Goal: Task Accomplishment & Management: Manage account settings

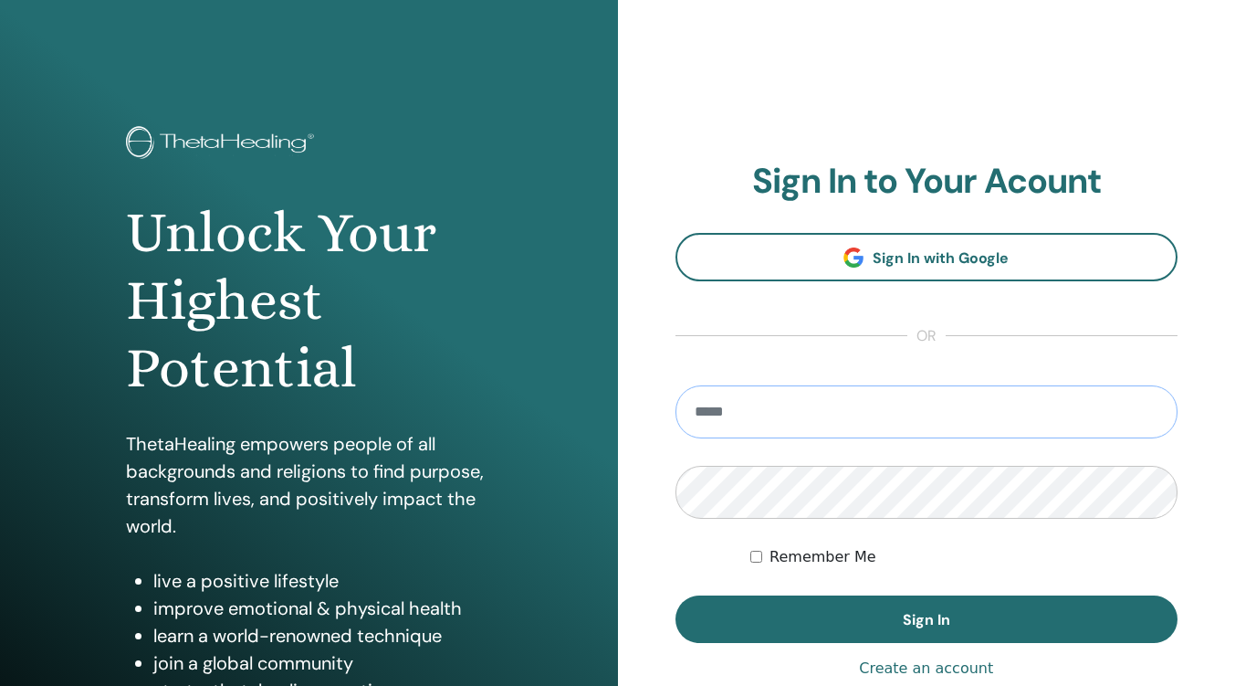
type input "**********"
click at [867, 619] on button "Sign In" at bounding box center [927, 618] width 503 height 47
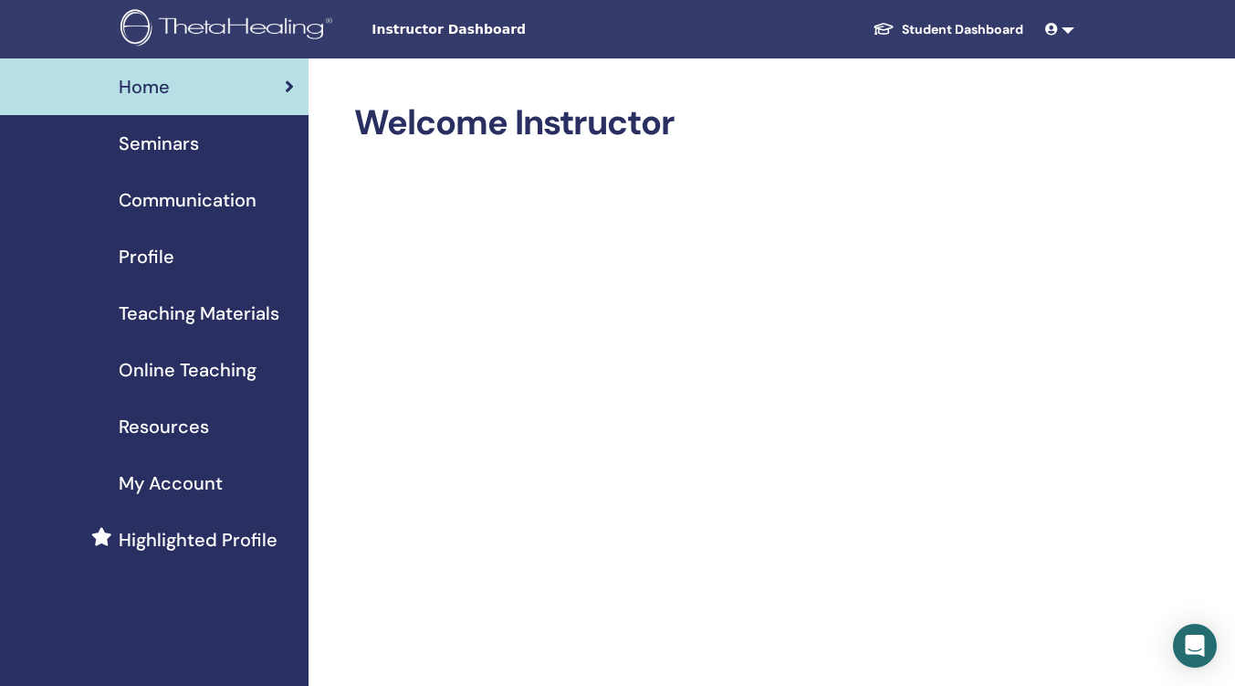
click at [456, 31] on span "Instructor Dashboard" at bounding box center [509, 29] width 274 height 19
click at [148, 256] on span "Profile" at bounding box center [147, 256] width 56 height 27
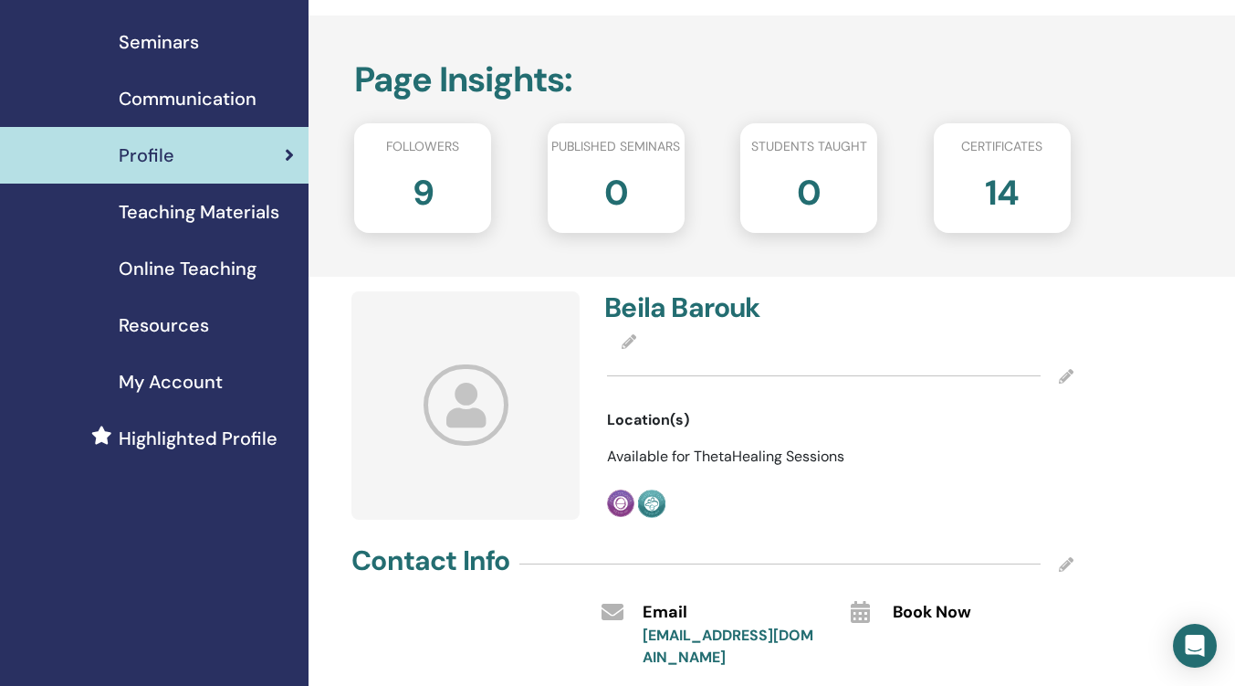
scroll to position [183, 0]
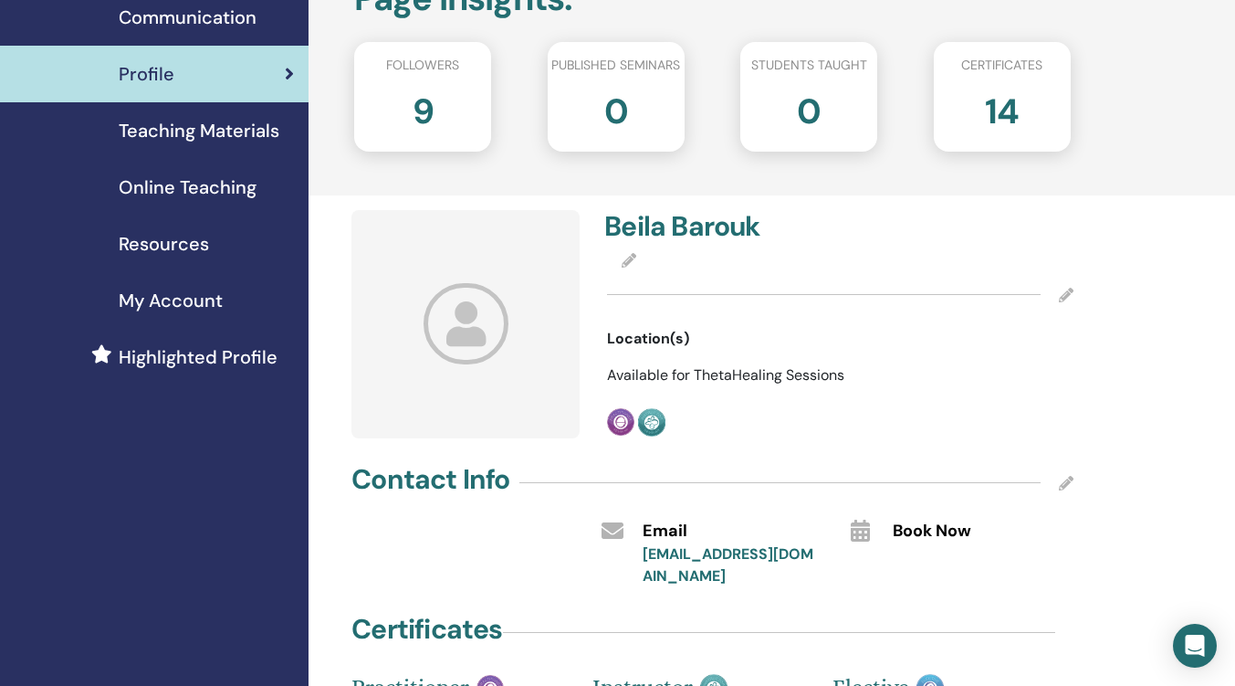
click at [627, 258] on icon at bounding box center [629, 260] width 15 height 15
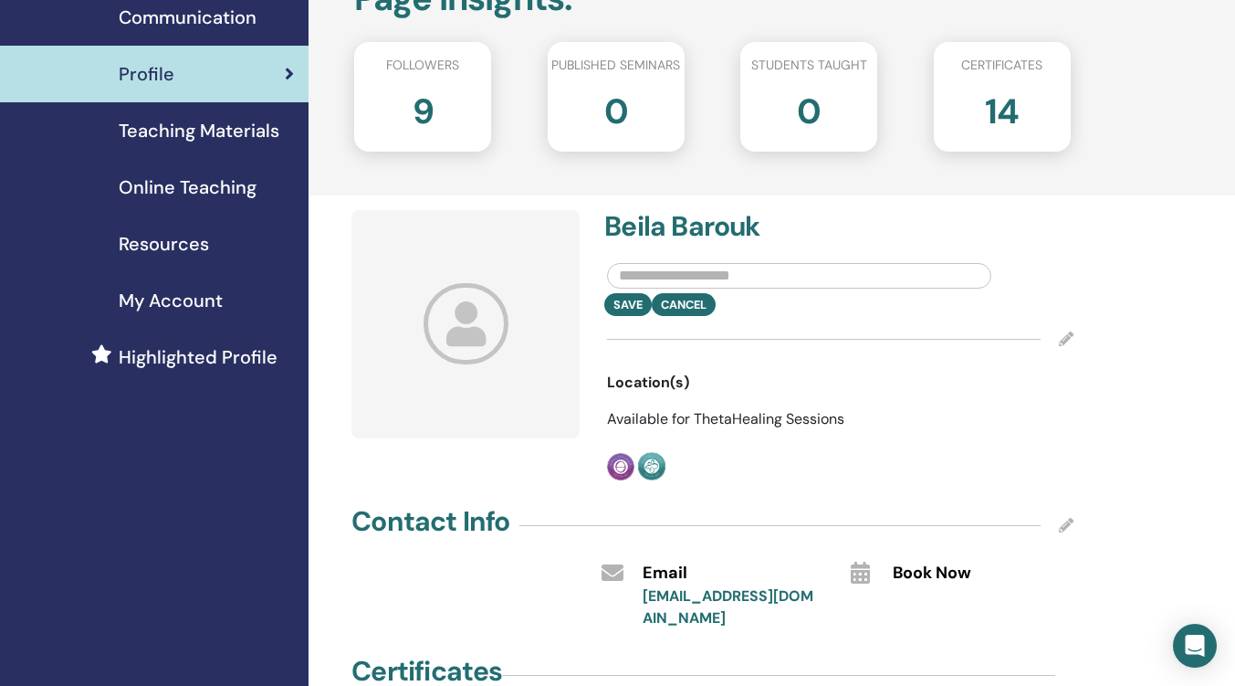
click at [637, 276] on input "text" at bounding box center [799, 276] width 384 height 26
click at [636, 226] on h4 "Beila Barouk" at bounding box center [717, 226] width 225 height 33
click at [643, 274] on input "text" at bounding box center [799, 276] width 384 height 26
click at [650, 216] on h4 "Beila Barouk" at bounding box center [717, 226] width 225 height 33
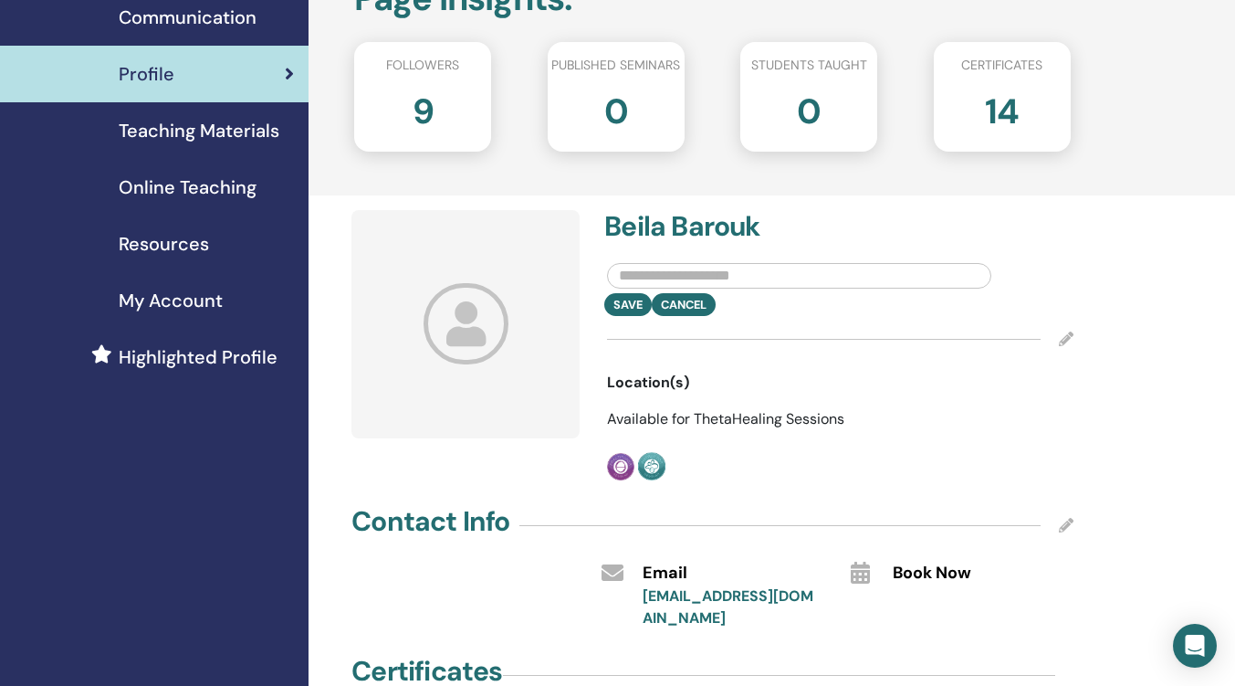
click at [638, 227] on h4 "Beila Barouk" at bounding box center [717, 226] width 225 height 33
drag, startPoint x: 630, startPoint y: 227, endPoint x: 657, endPoint y: 226, distance: 26.5
click at [657, 226] on h4 "Beila Barouk" at bounding box center [717, 226] width 225 height 33
click at [638, 233] on h4 "Beila Barouk" at bounding box center [717, 226] width 225 height 33
click at [644, 228] on h4 "Beila Barouk" at bounding box center [717, 226] width 225 height 33
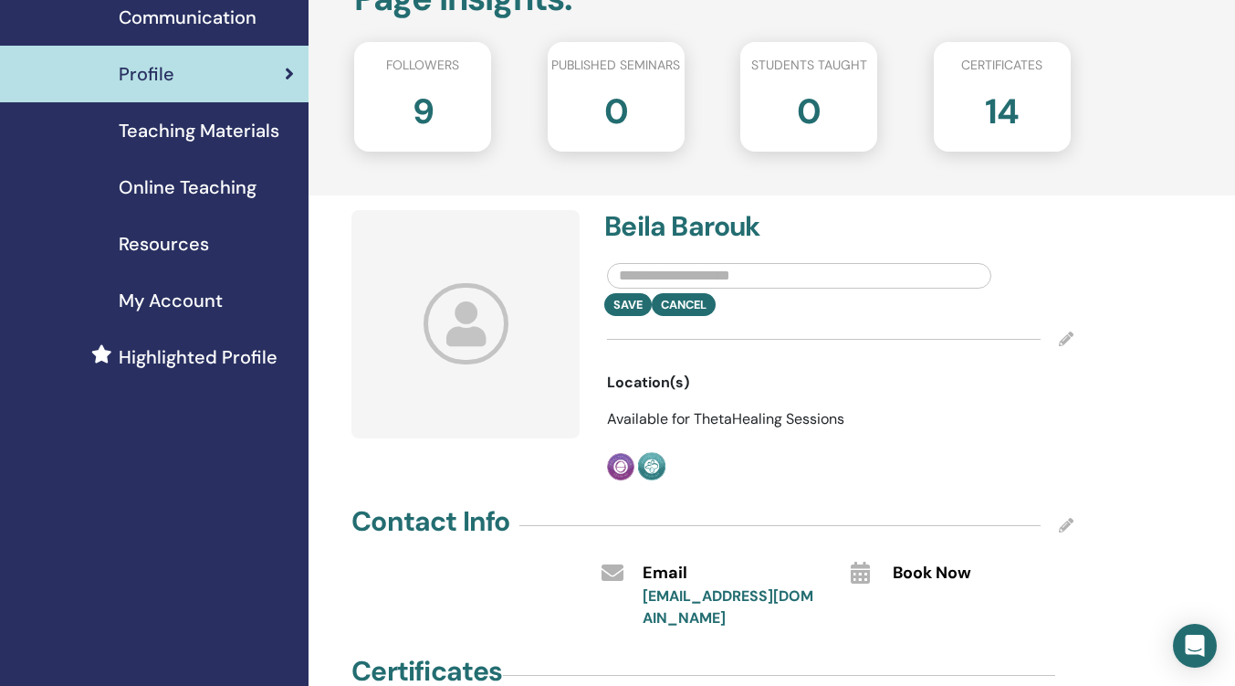
click at [1064, 338] on icon at bounding box center [1066, 338] width 15 height 15
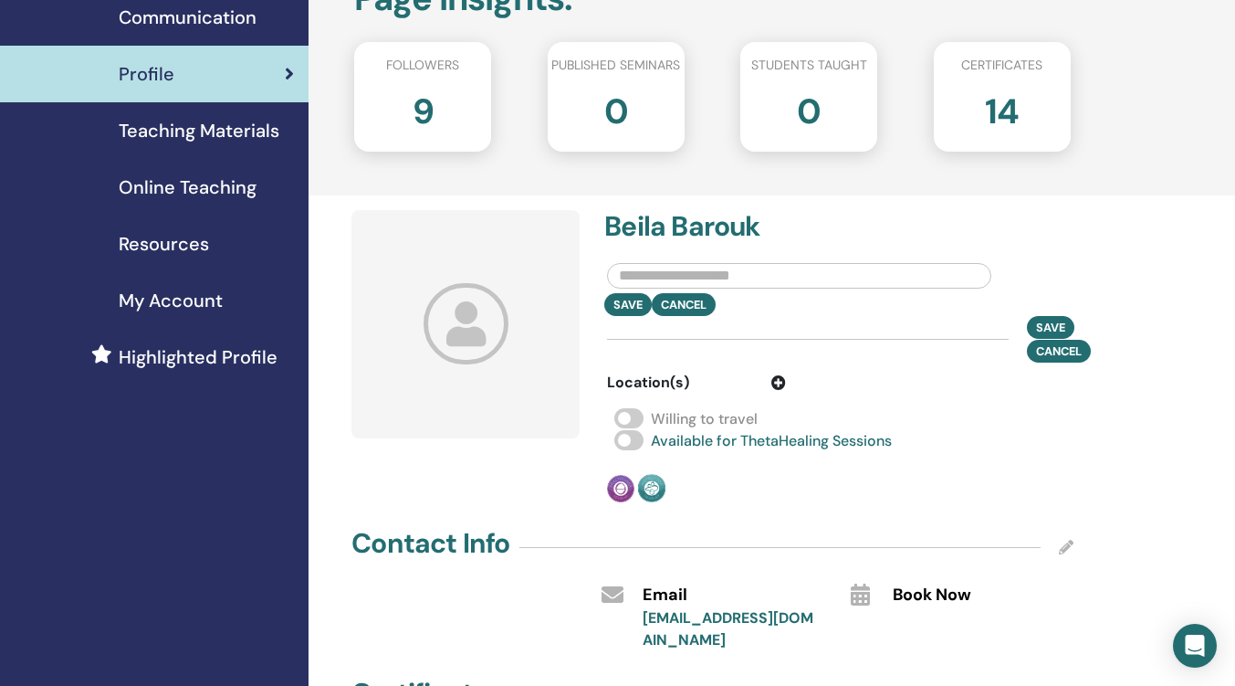
click at [626, 415] on span at bounding box center [629, 418] width 29 height 20
click at [776, 384] on icon at bounding box center [779, 382] width 15 height 15
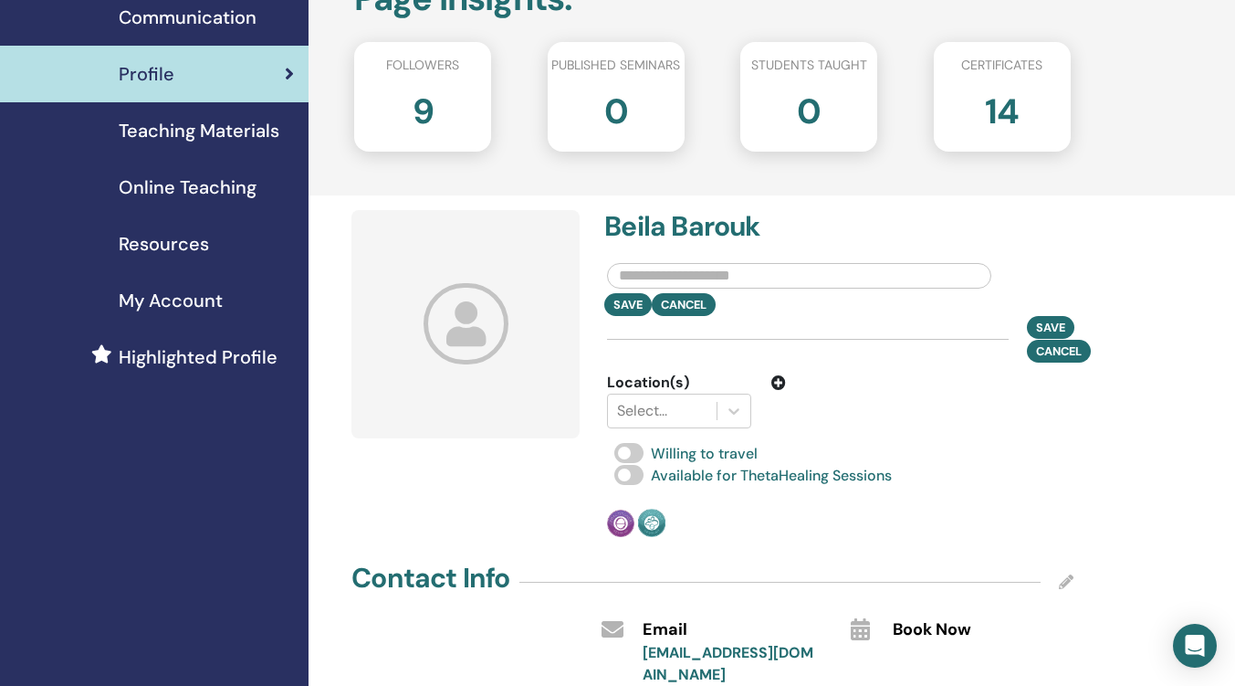
click at [623, 409] on div at bounding box center [662, 411] width 90 height 26
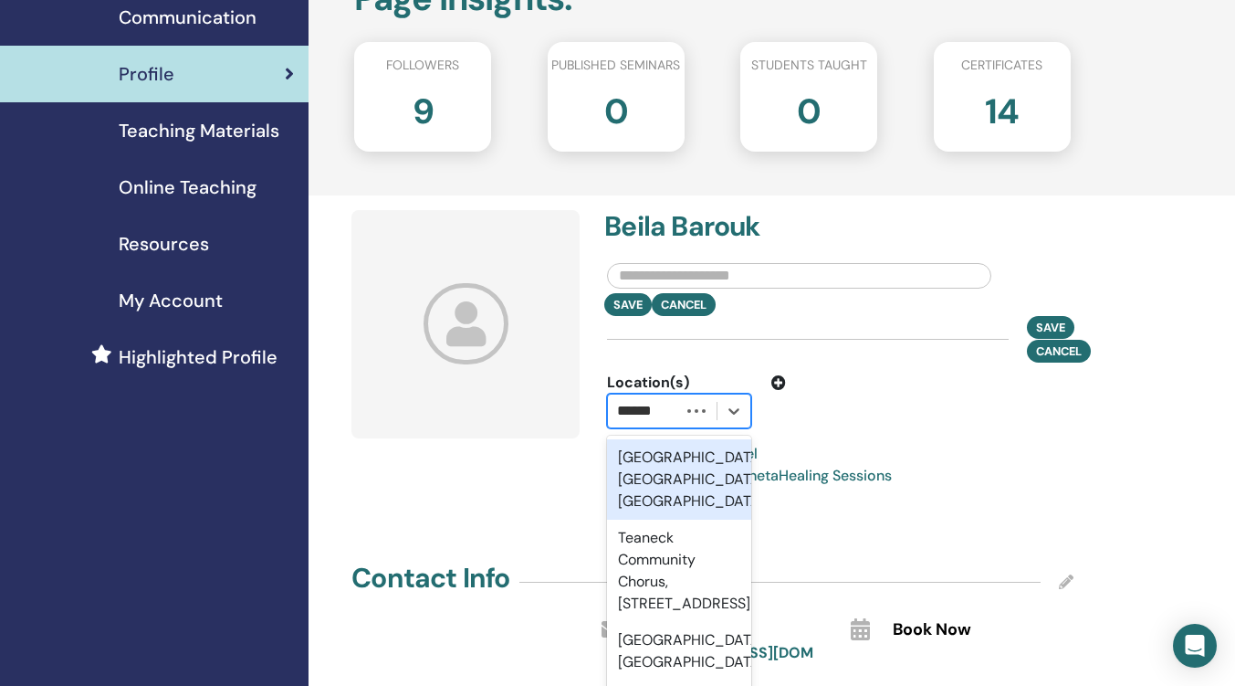
type input "*******"
click at [675, 466] on div "Teaneck, NJ, USA" at bounding box center [679, 479] width 144 height 80
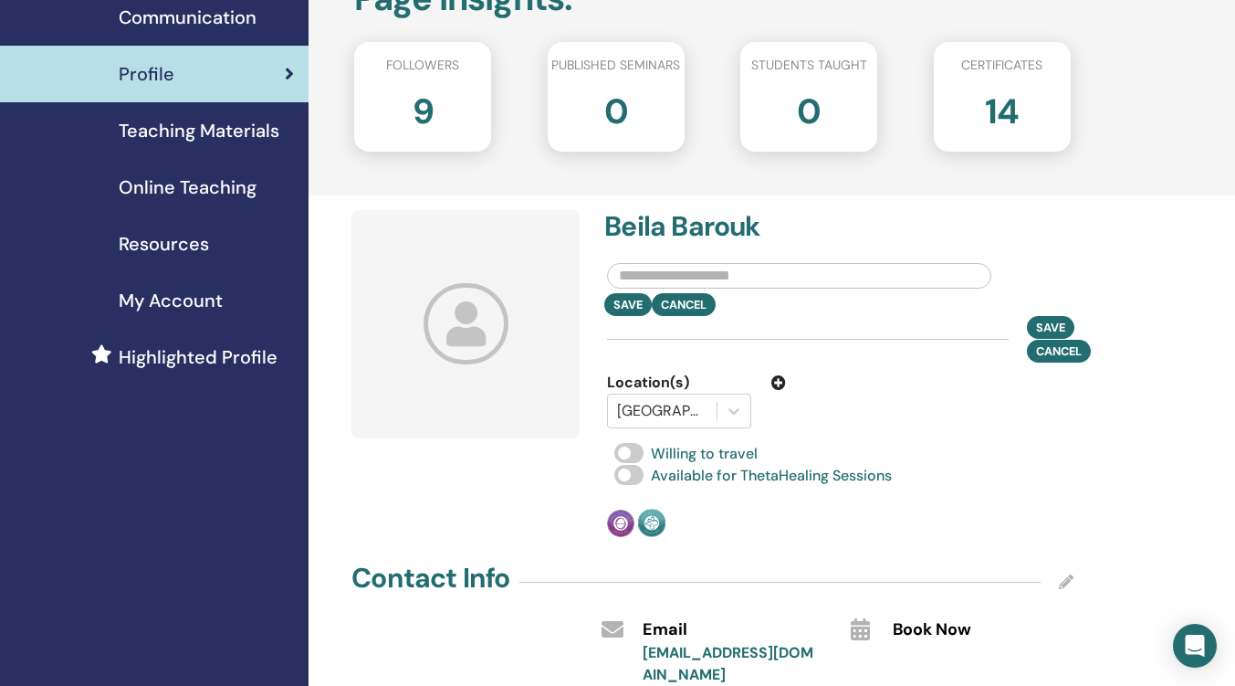
click at [1046, 321] on span "Save" at bounding box center [1050, 328] width 29 height 16
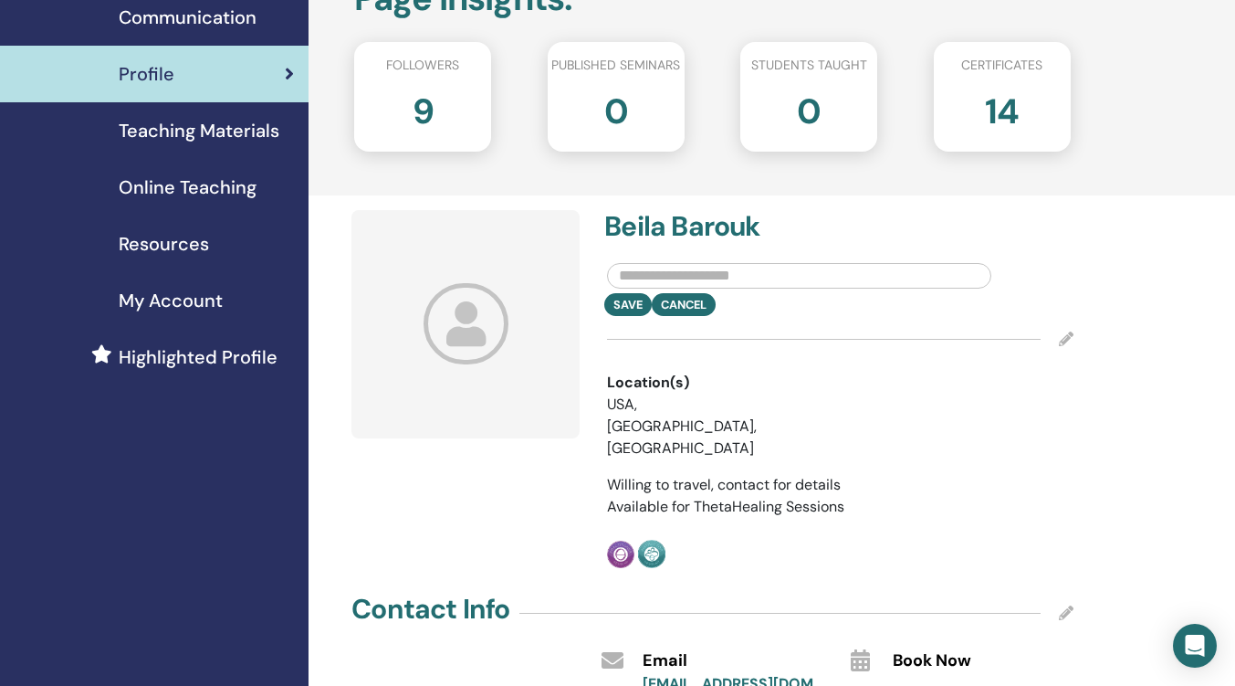
click at [656, 281] on input "text" at bounding box center [799, 276] width 384 height 26
click at [447, 289] on icon at bounding box center [466, 323] width 85 height 81
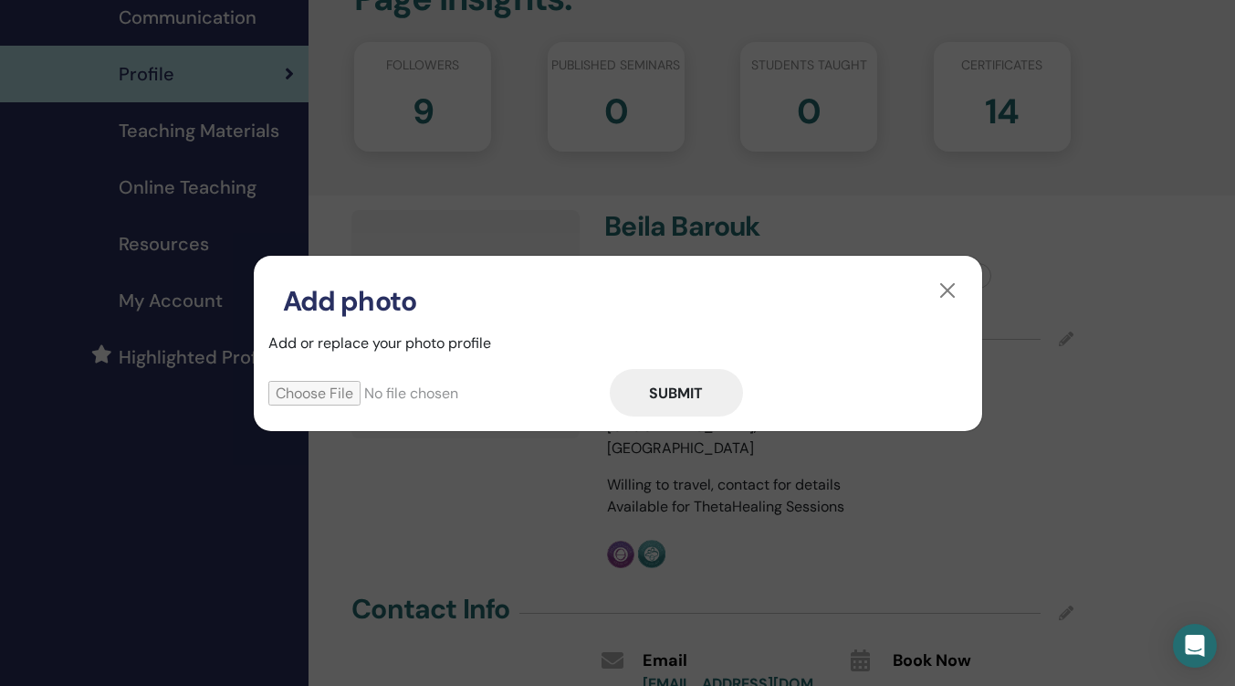
click at [313, 395] on input "file" at bounding box center [439, 393] width 342 height 25
type input "**********"
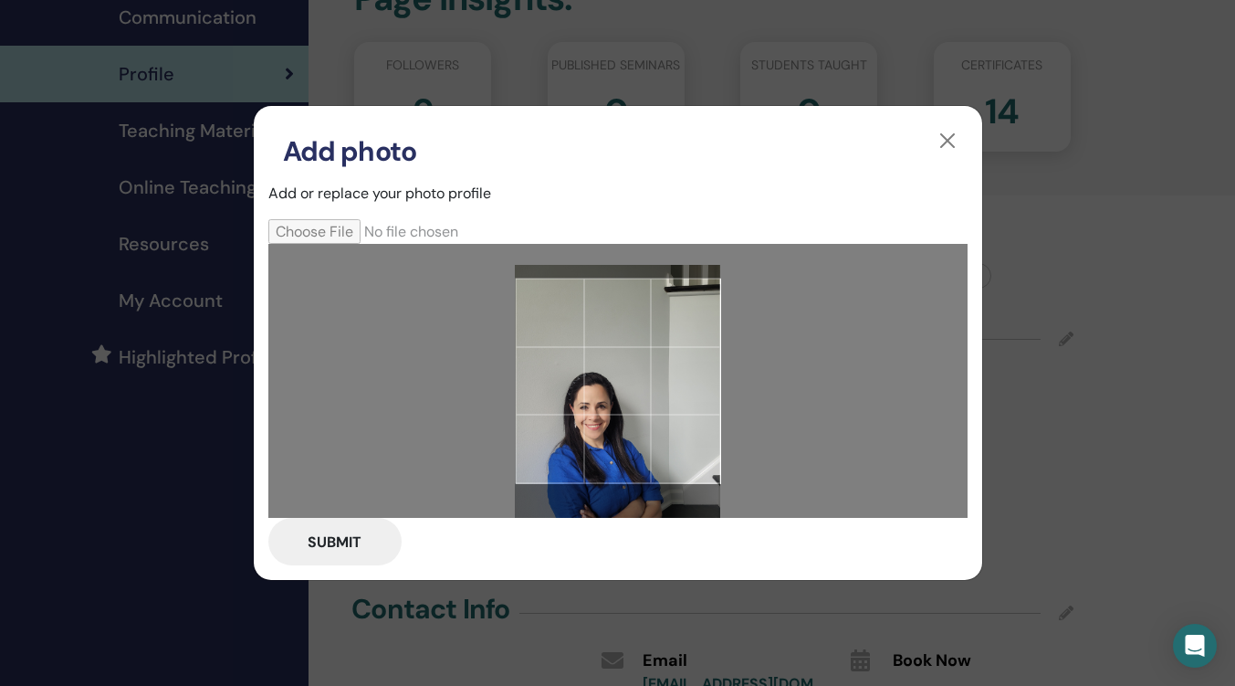
drag, startPoint x: 678, startPoint y: 350, endPoint x: 677, endPoint y: 371, distance: 21.0
click at [677, 371] on div at bounding box center [617, 381] width 205 height 205
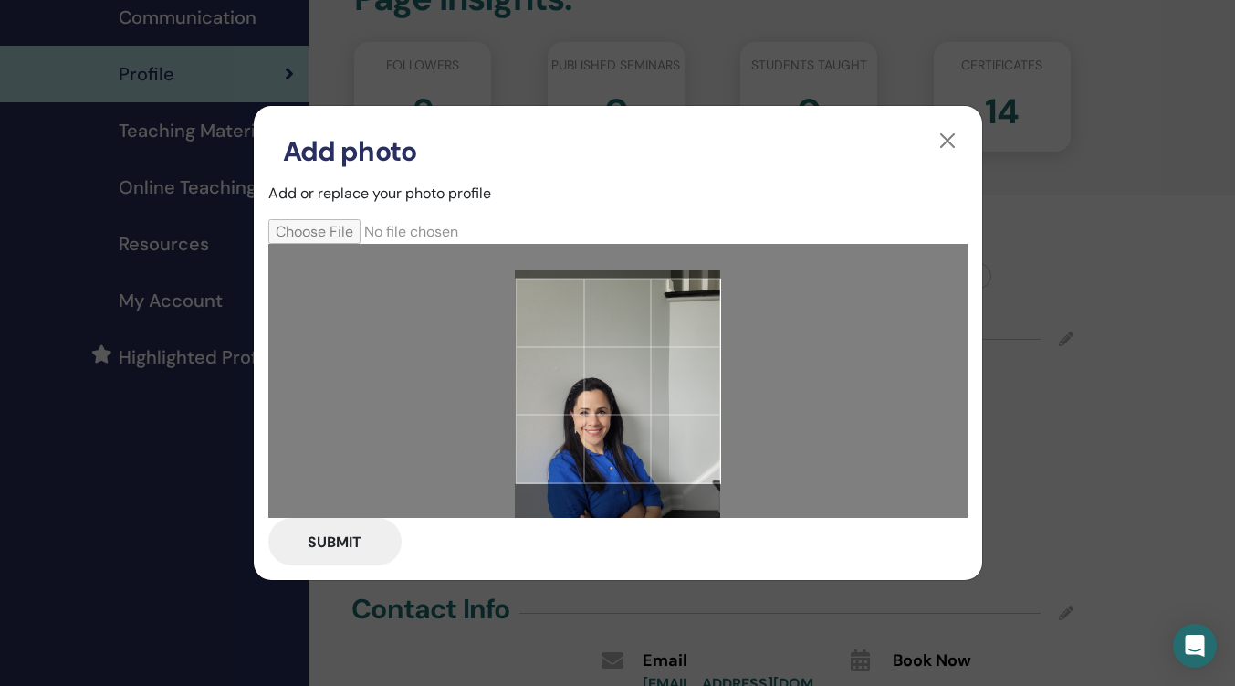
drag, startPoint x: 688, startPoint y: 376, endPoint x: 727, endPoint y: 380, distance: 39.4
click at [727, 380] on div at bounding box center [617, 381] width 699 height 274
drag, startPoint x: 597, startPoint y: 378, endPoint x: 573, endPoint y: 376, distance: 24.7
click at [572, 382] on div at bounding box center [617, 381] width 205 height 205
click at [685, 313] on div at bounding box center [617, 381] width 205 height 205
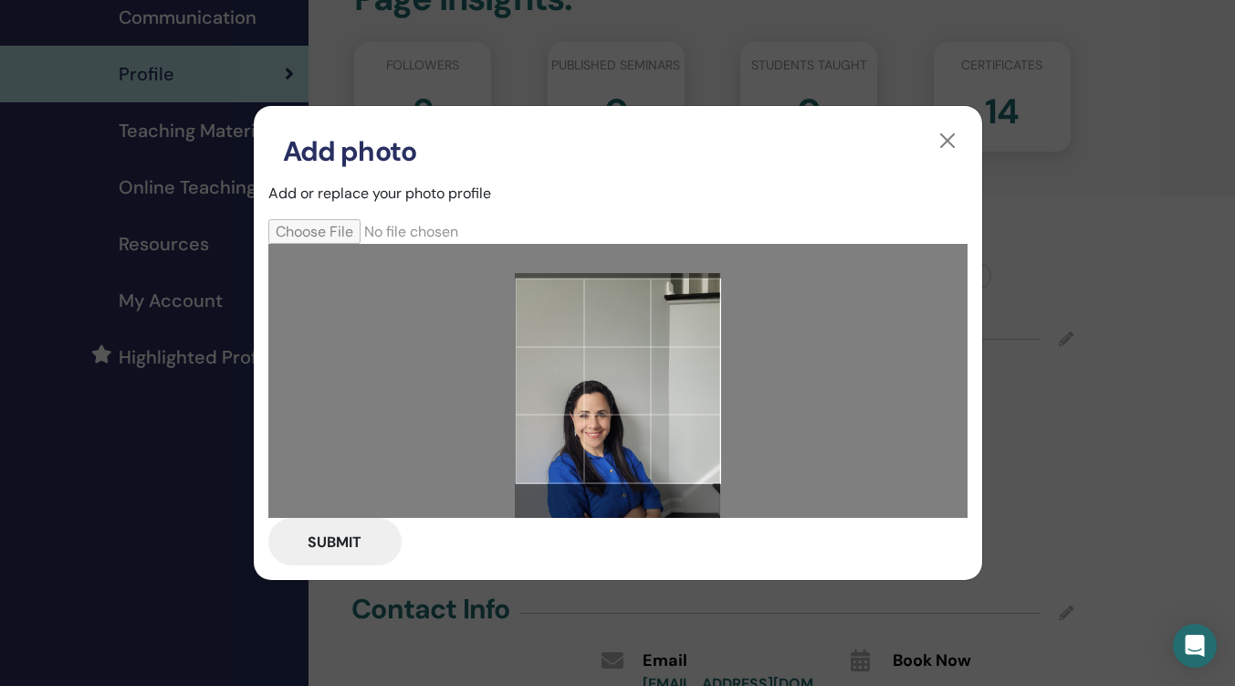
click at [717, 281] on div at bounding box center [617, 381] width 205 height 205
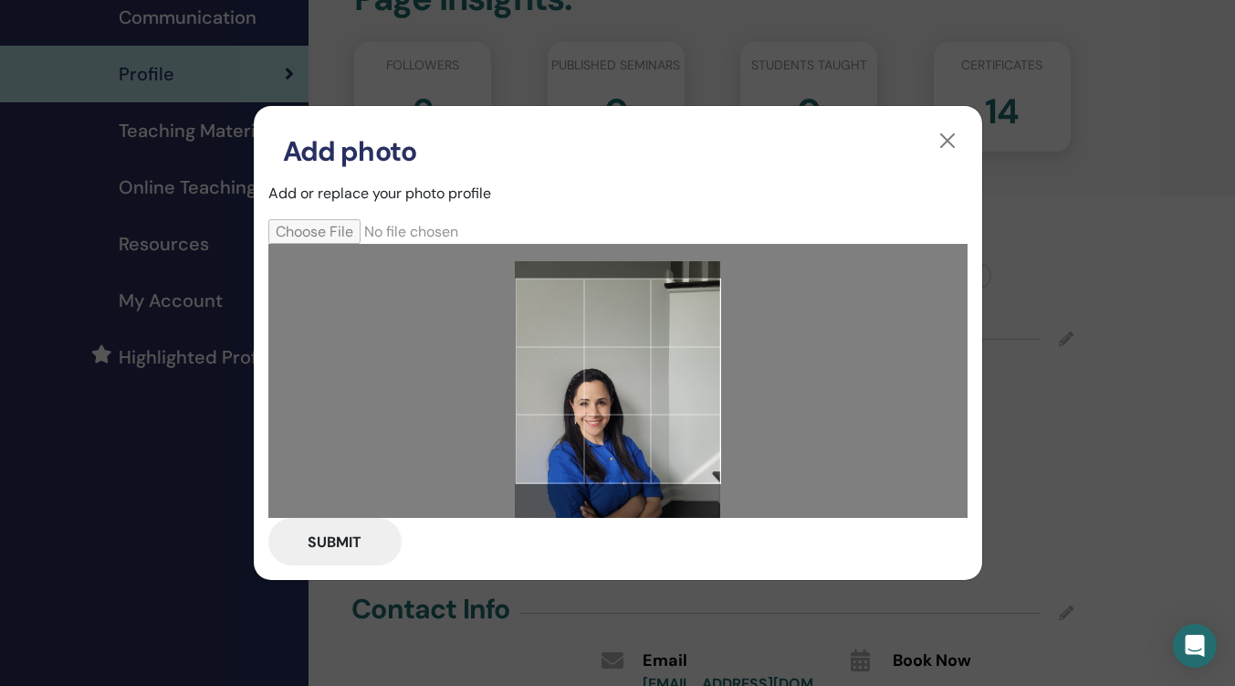
click at [634, 357] on div at bounding box center [617, 381] width 205 height 205
drag, startPoint x: 516, startPoint y: 285, endPoint x: 531, endPoint y: 300, distance: 21.3
click at [531, 300] on div at bounding box center [617, 381] width 205 height 205
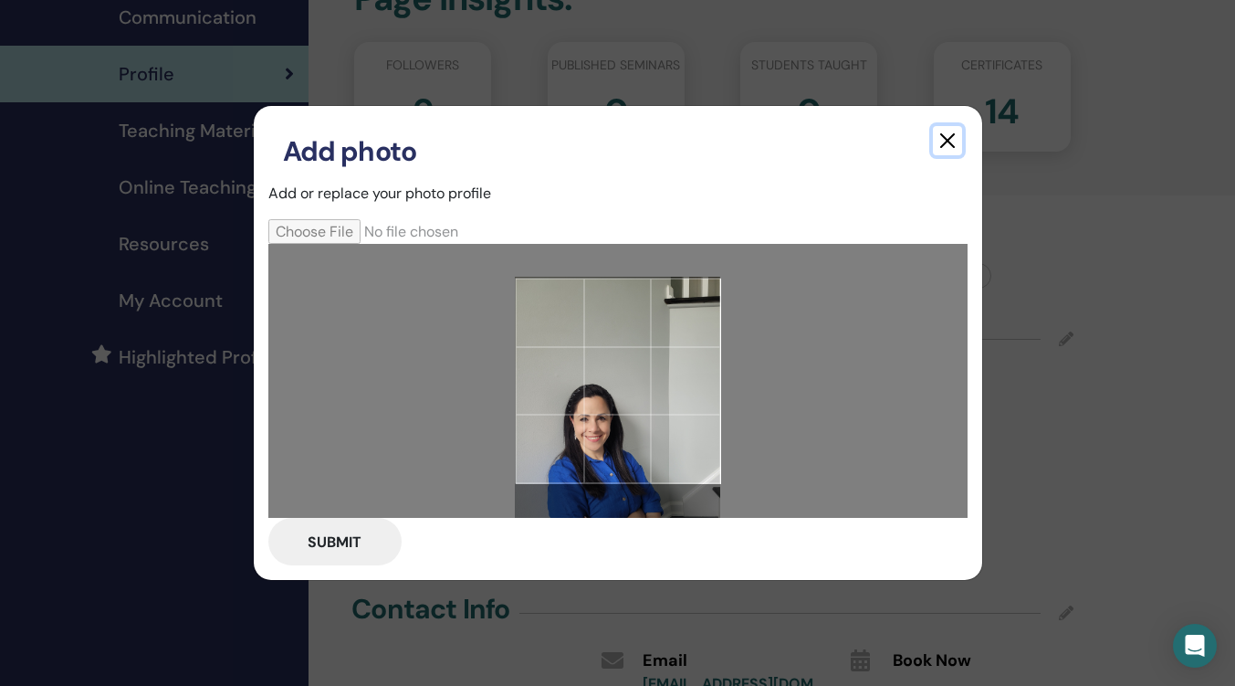
click at [953, 139] on button "button" at bounding box center [947, 140] width 29 height 29
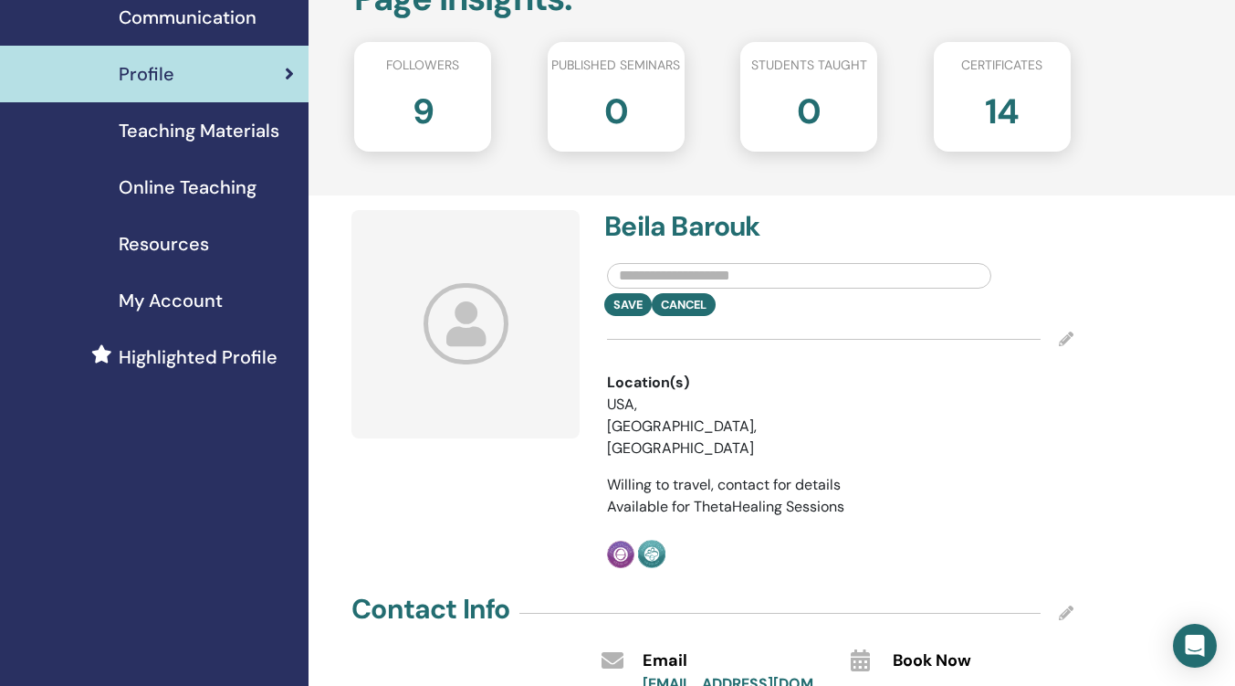
click at [470, 296] on icon at bounding box center [466, 323] width 85 height 81
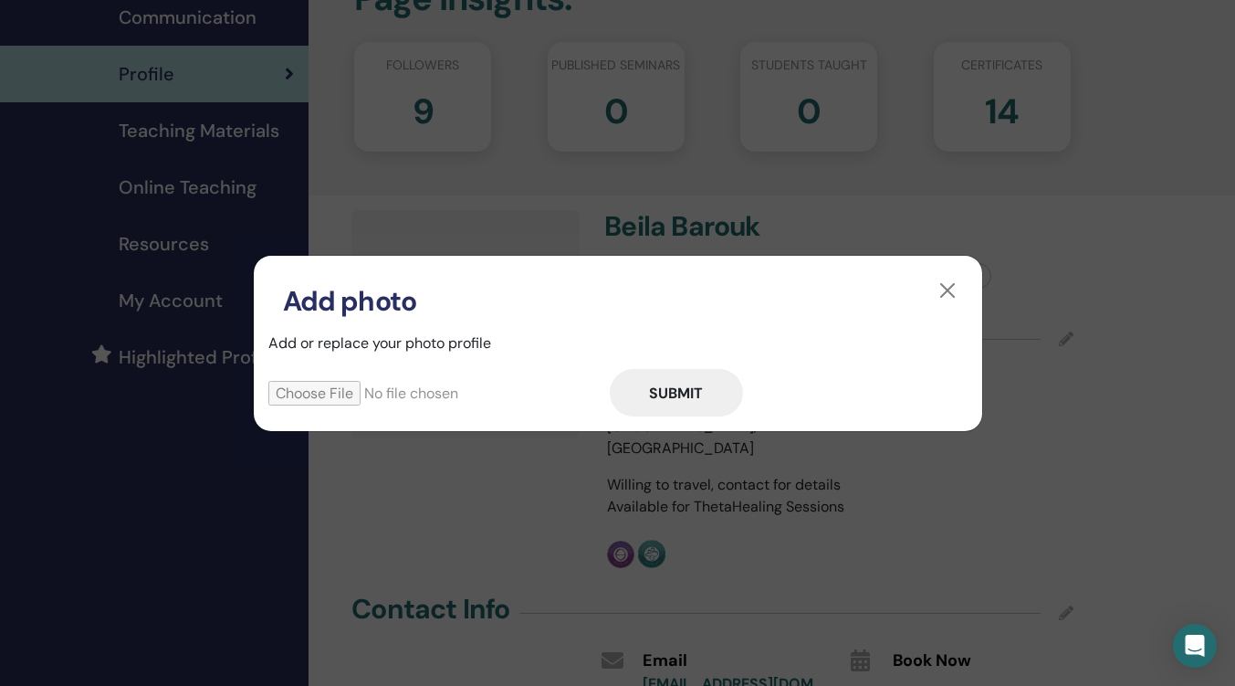
click at [327, 396] on input "file" at bounding box center [439, 393] width 342 height 25
type input "**********"
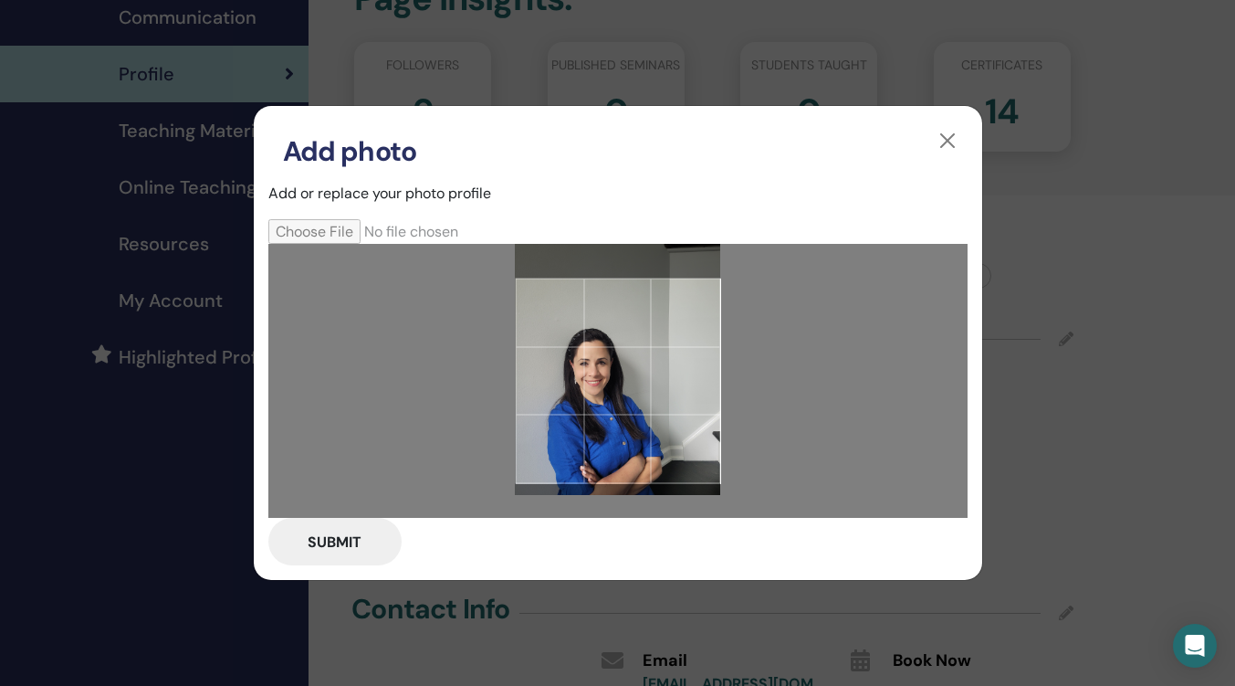
drag, startPoint x: 566, startPoint y: 368, endPoint x: 796, endPoint y: 278, distance: 247.2
click at [732, 343] on div at bounding box center [617, 381] width 699 height 274
click at [939, 136] on button "button" at bounding box center [947, 140] width 29 height 29
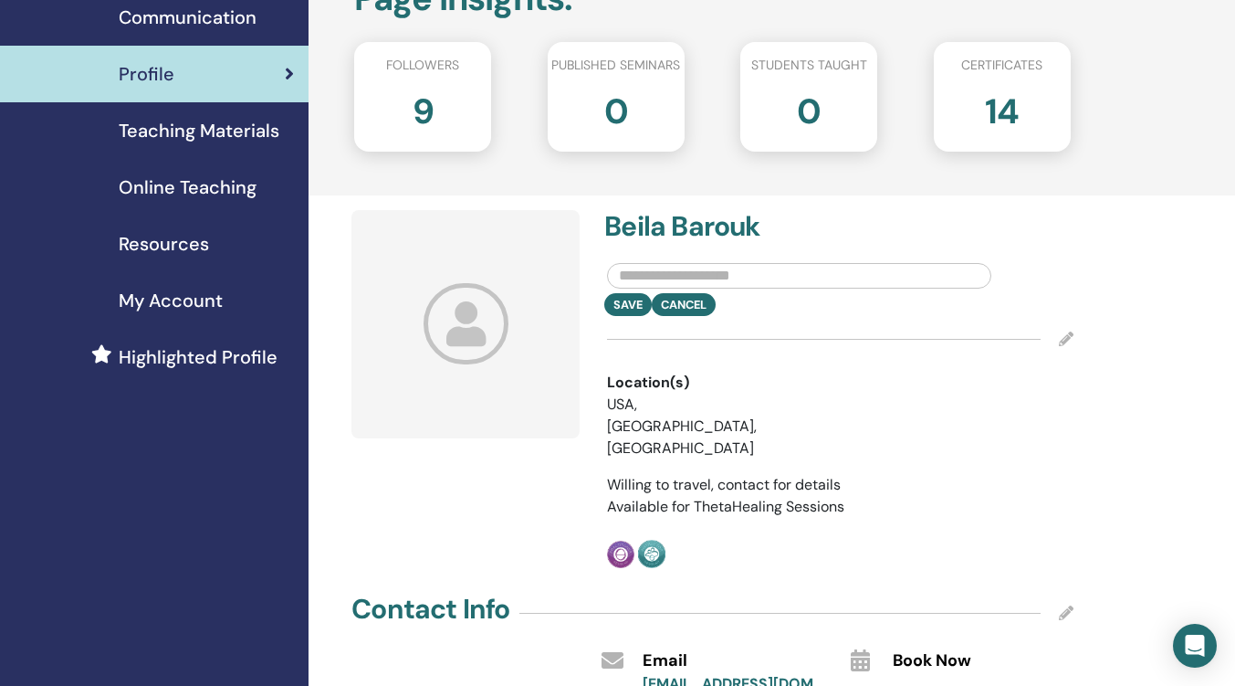
click at [468, 312] on icon at bounding box center [466, 323] width 85 height 81
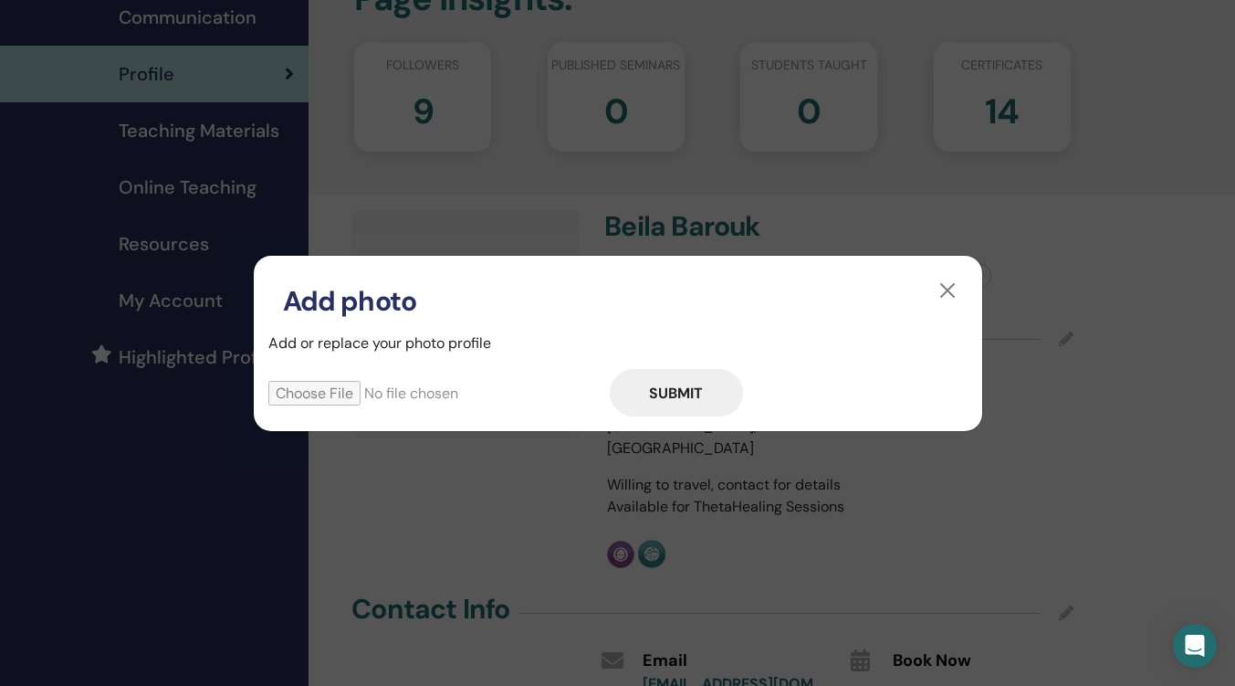
click at [325, 391] on input "file" at bounding box center [439, 393] width 342 height 25
type input "**********"
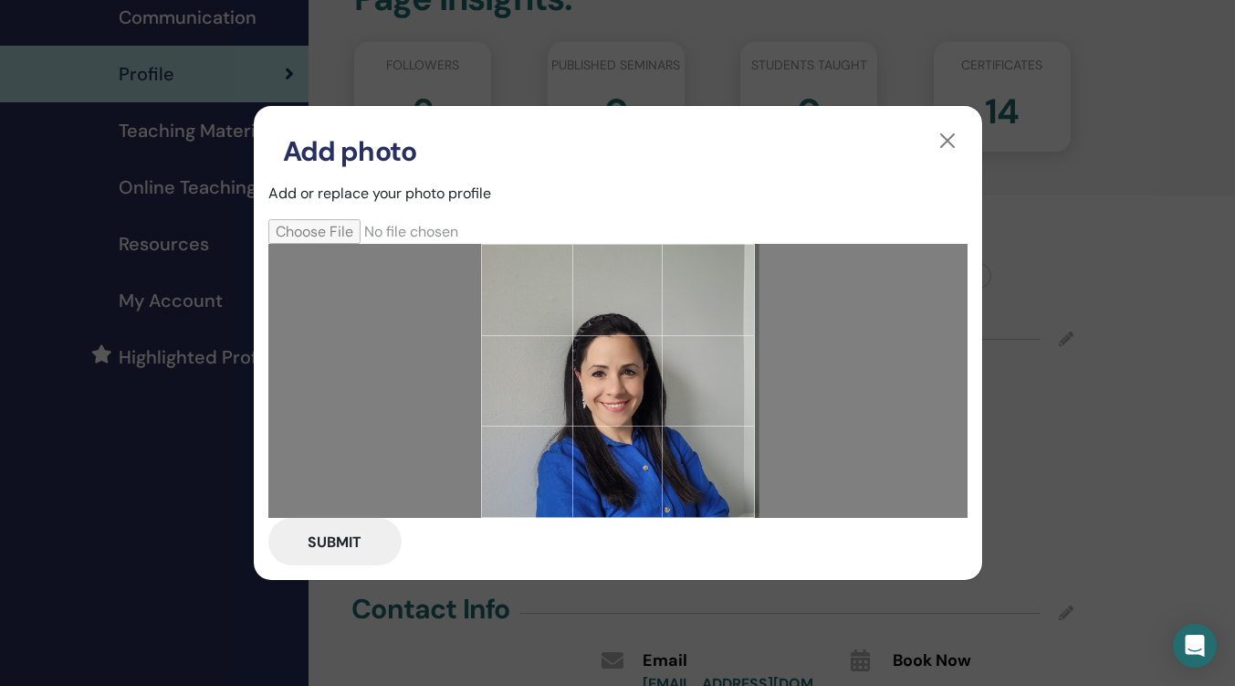
click at [650, 341] on div at bounding box center [618, 381] width 274 height 274
click at [313, 538] on button "Submit" at bounding box center [334, 541] width 133 height 47
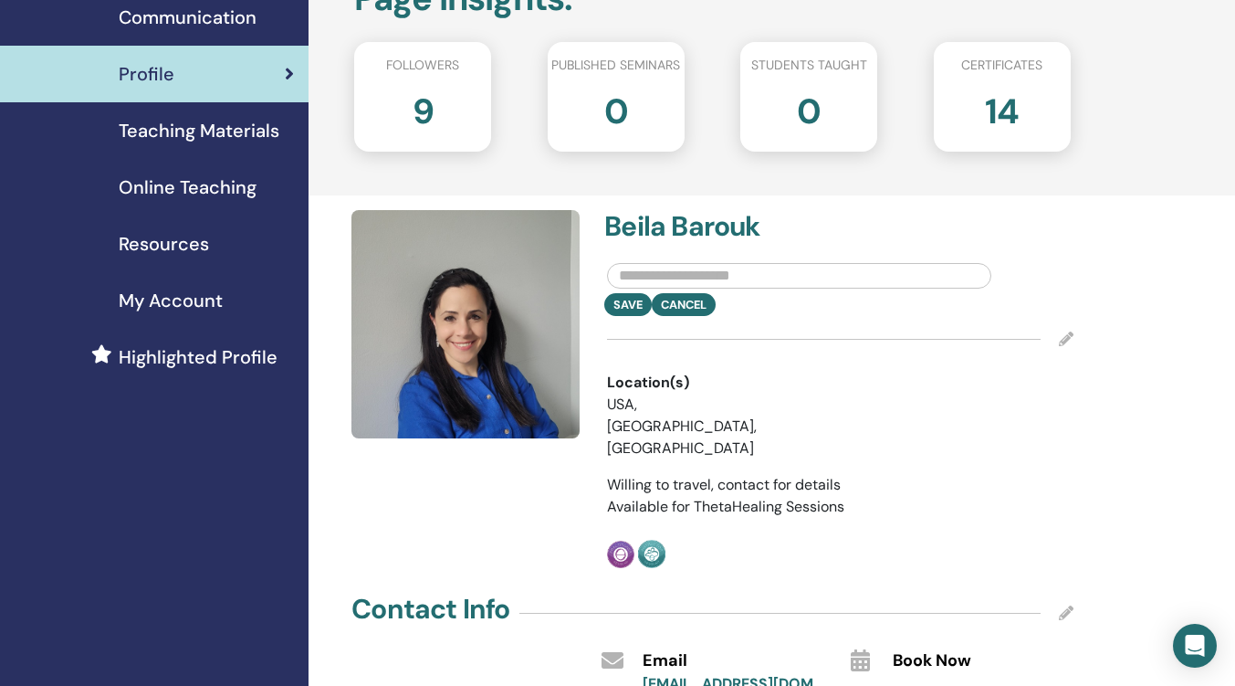
drag, startPoint x: 582, startPoint y: 294, endPoint x: 563, endPoint y: 296, distance: 18.4
click at [581, 294] on div at bounding box center [469, 389] width 256 height 359
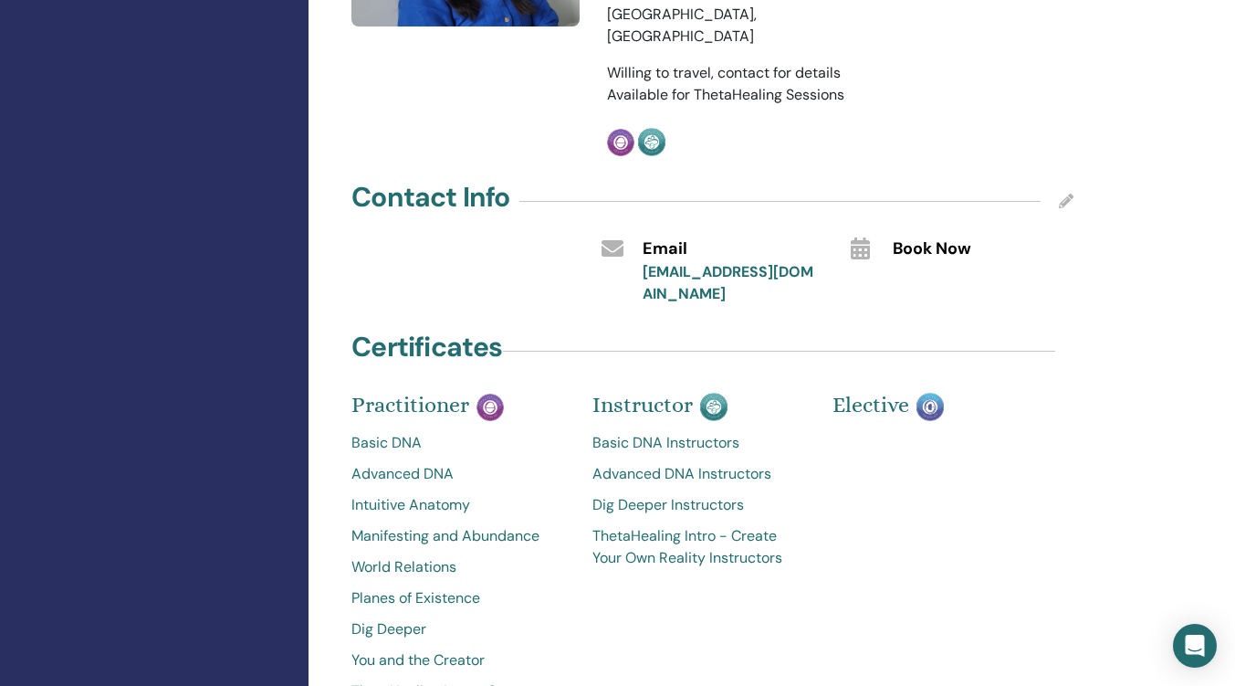
scroll to position [365, 0]
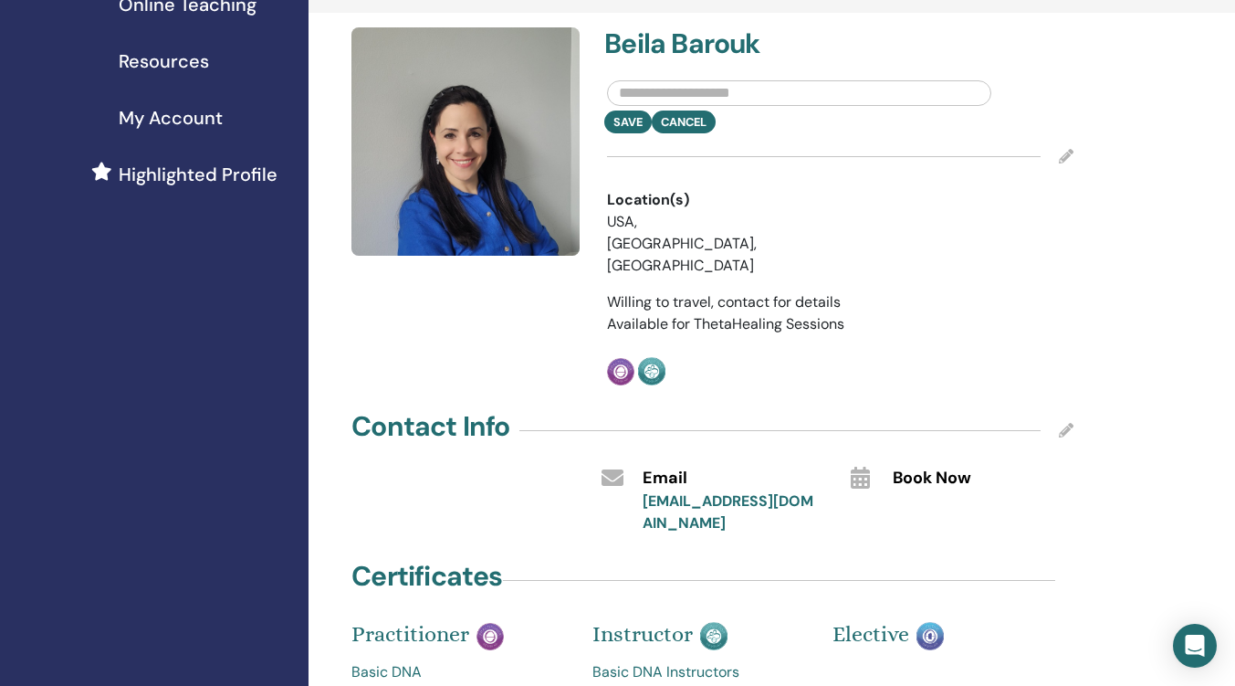
click at [632, 121] on button "Save" at bounding box center [628, 121] width 47 height 23
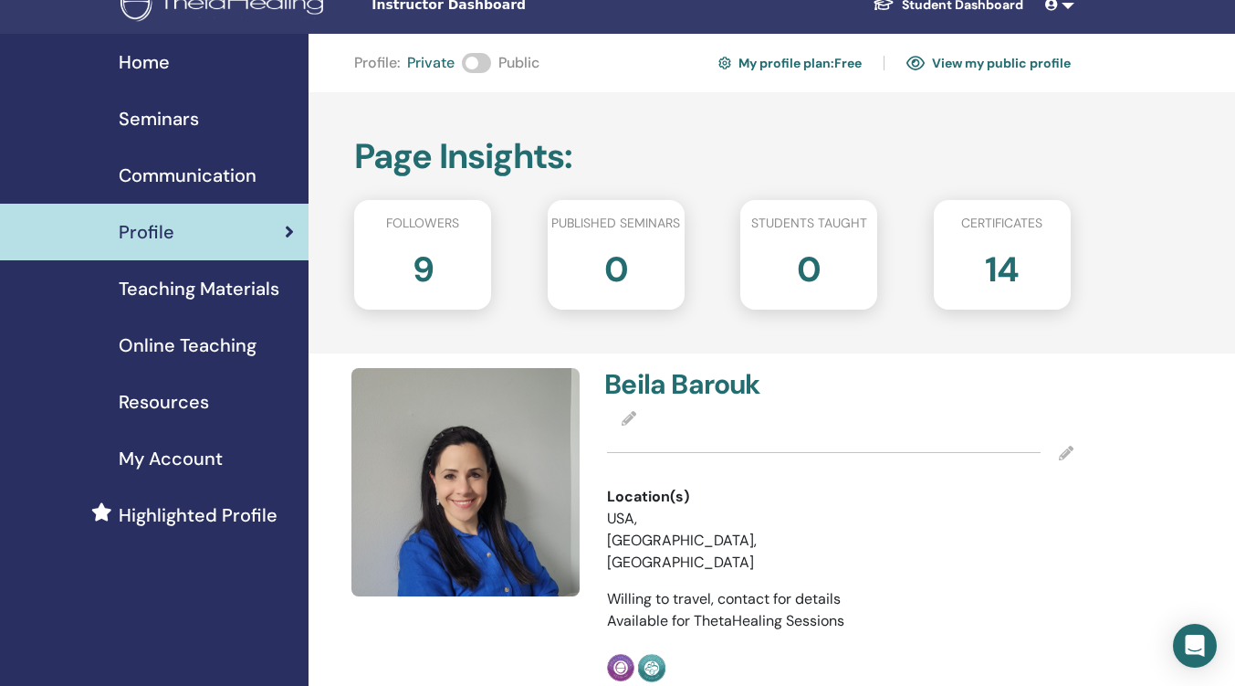
scroll to position [0, 0]
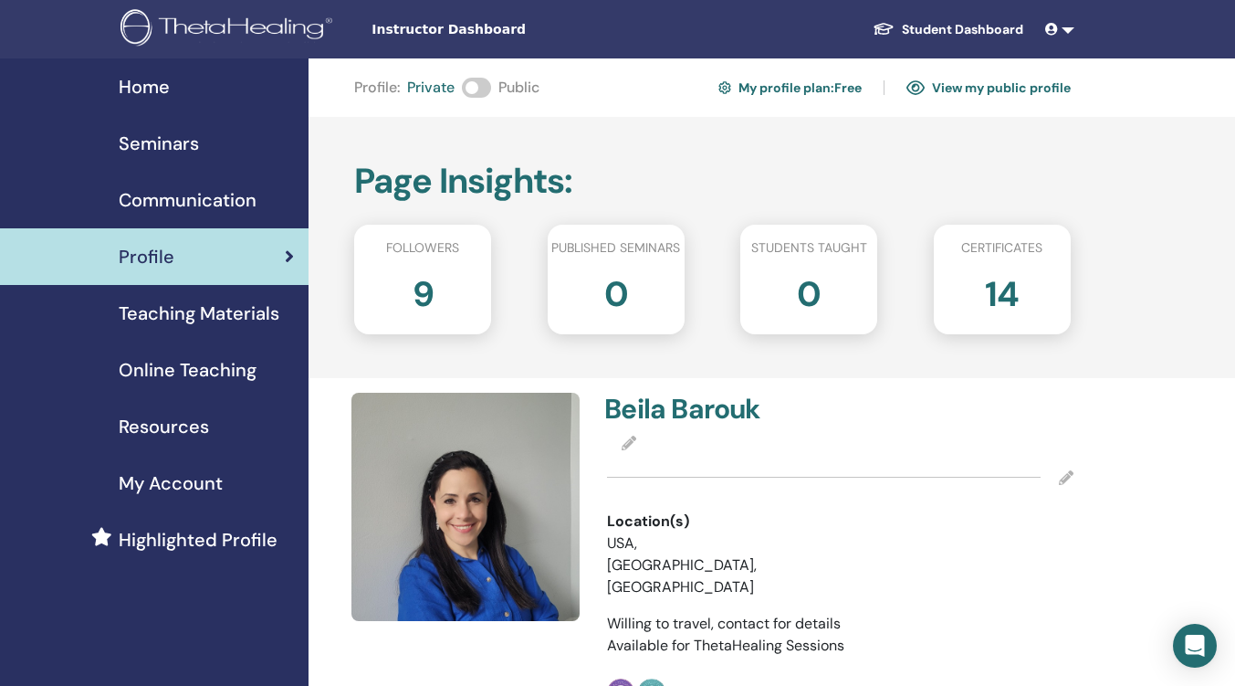
click at [919, 88] on img at bounding box center [916, 87] width 18 height 16
click at [239, 317] on span "Teaching Materials" at bounding box center [199, 313] width 161 height 27
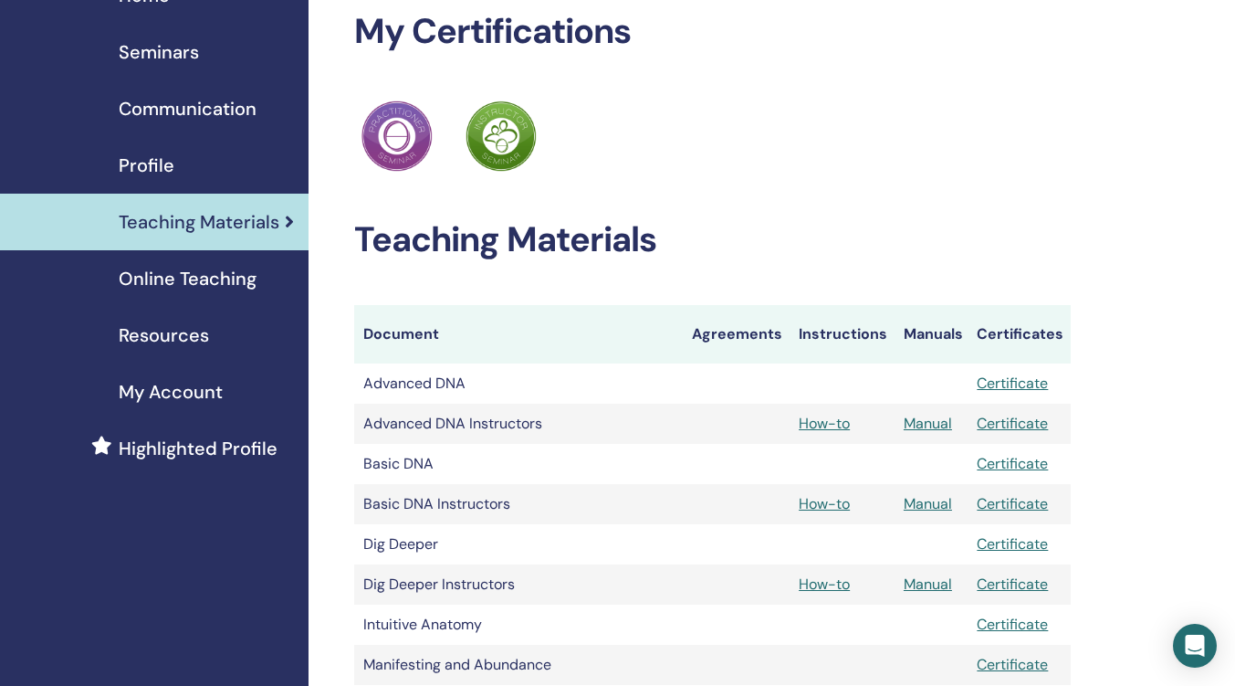
scroll to position [91, 0]
click at [220, 287] on span "Online Teaching" at bounding box center [188, 278] width 138 height 27
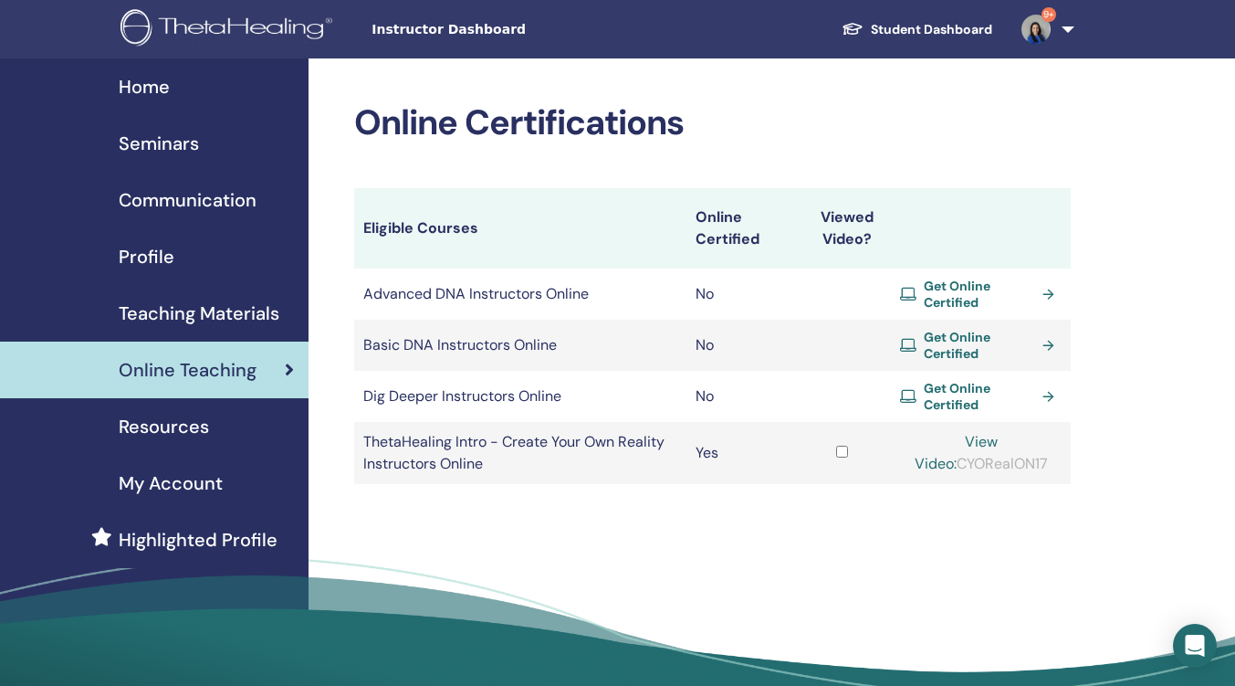
click at [974, 286] on span "Get Online Certified" at bounding box center [979, 294] width 111 height 33
click at [181, 425] on span "Resources" at bounding box center [164, 426] width 90 height 27
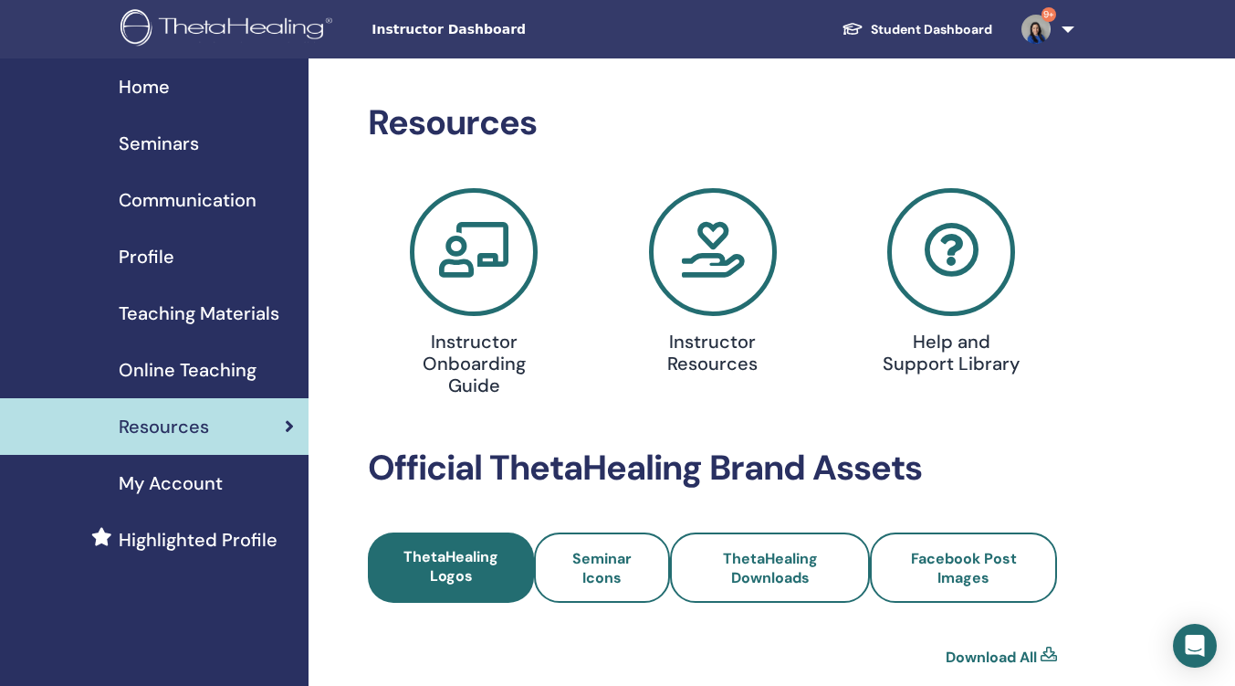
click at [212, 486] on span "My Account" at bounding box center [171, 482] width 104 height 27
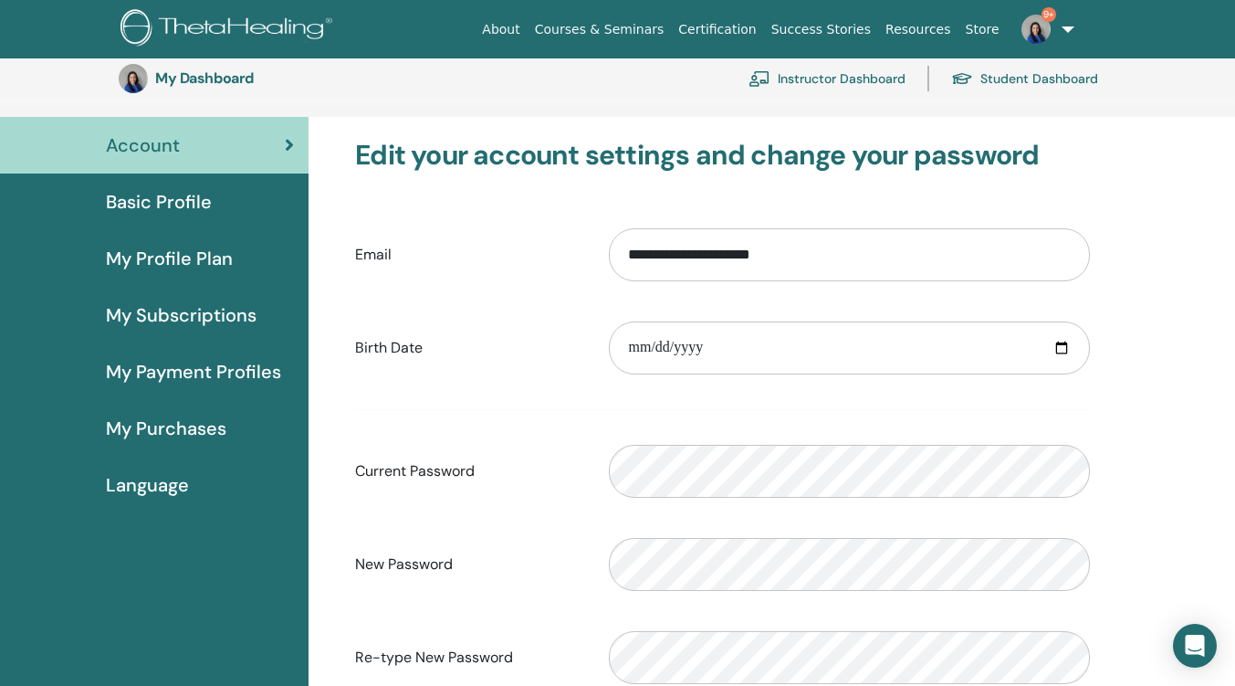
scroll to position [223, 0]
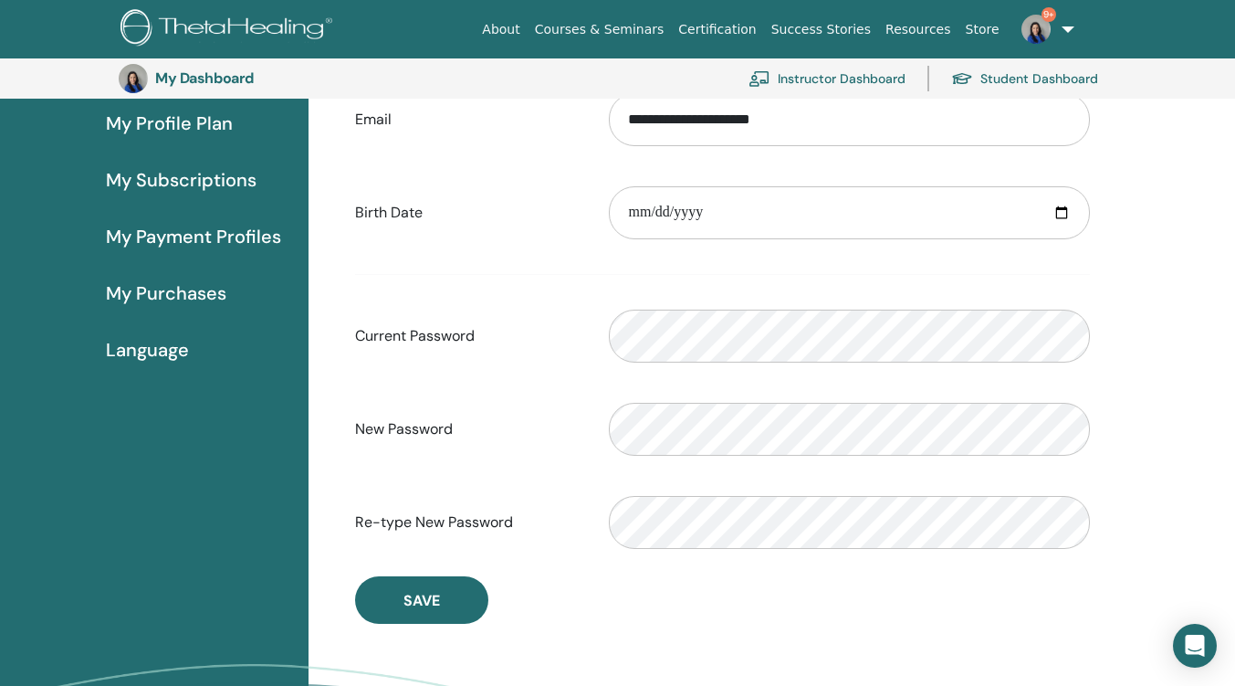
click at [698, 305] on div "Please enter a valid password" at bounding box center [849, 336] width 509 height 79
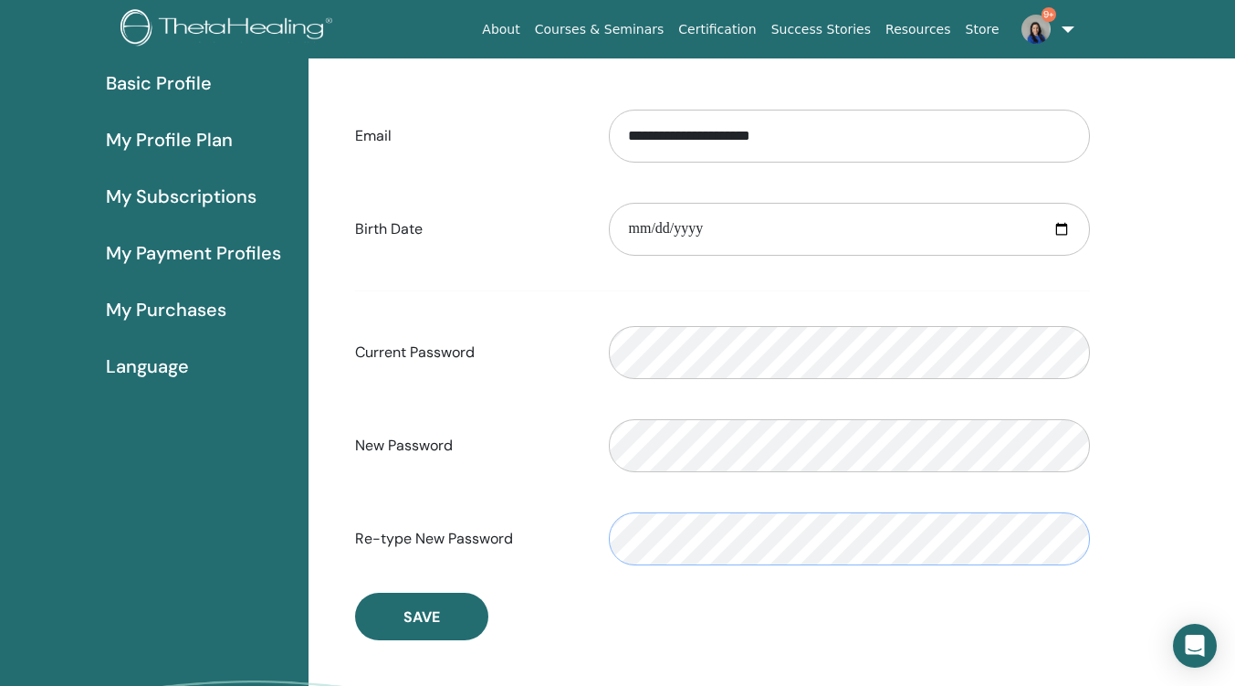
scroll to position [0, 0]
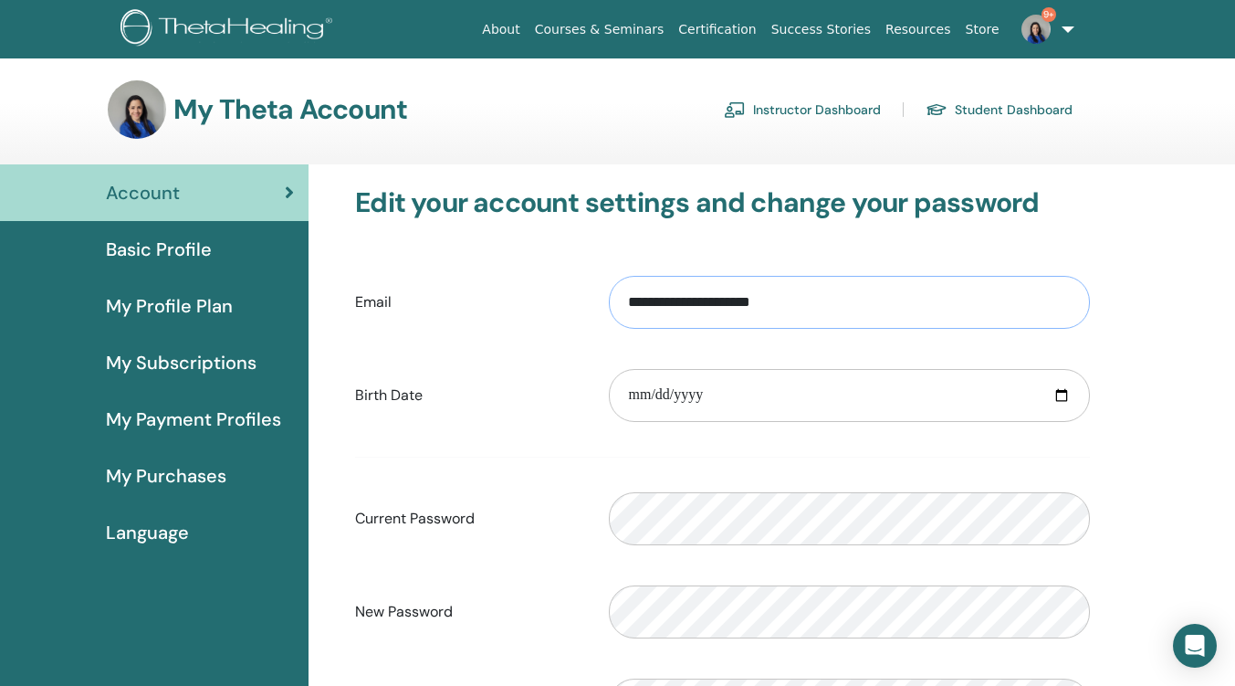
drag, startPoint x: 811, startPoint y: 302, endPoint x: 567, endPoint y: 317, distance: 244.2
click at [567, 317] on div "**********" at bounding box center [723, 302] width 762 height 79
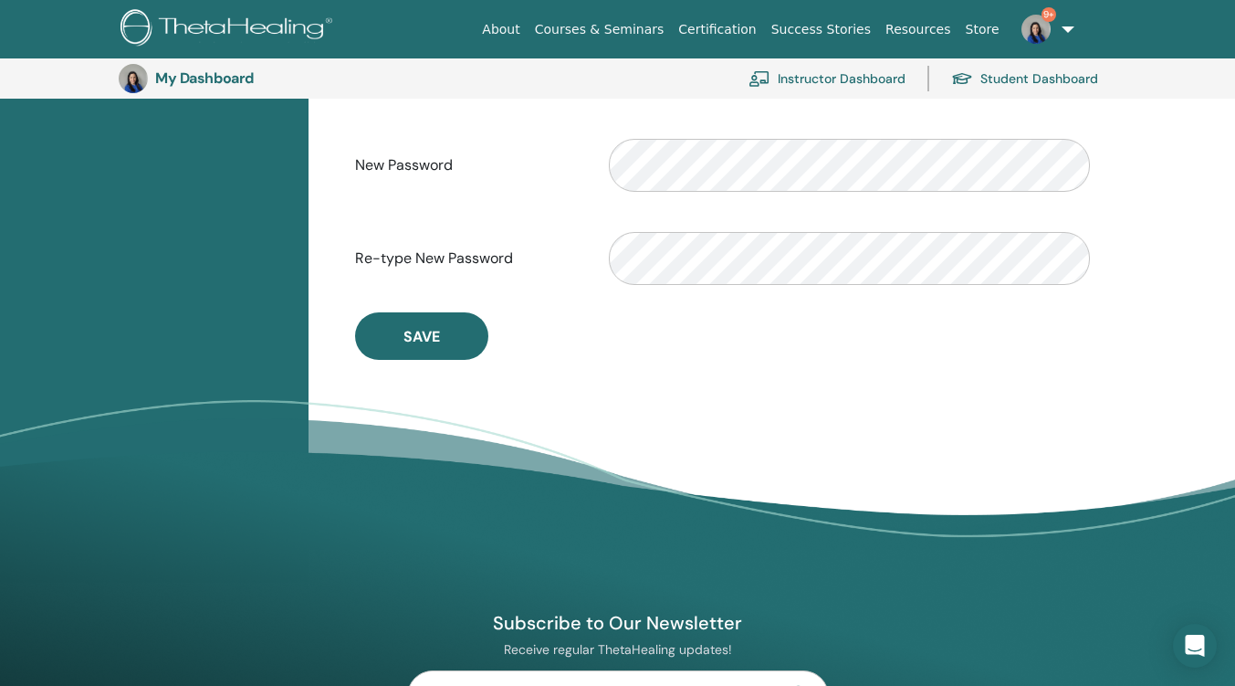
scroll to position [497, 0]
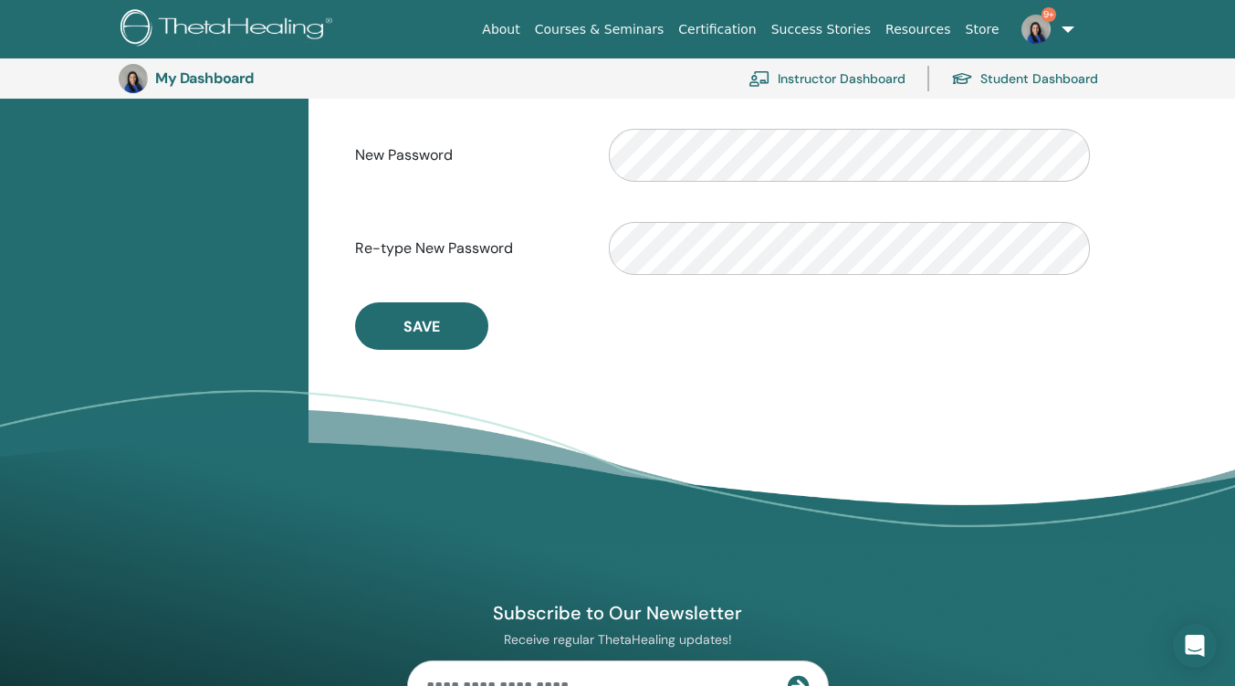
click at [415, 322] on span "Save" at bounding box center [422, 326] width 37 height 19
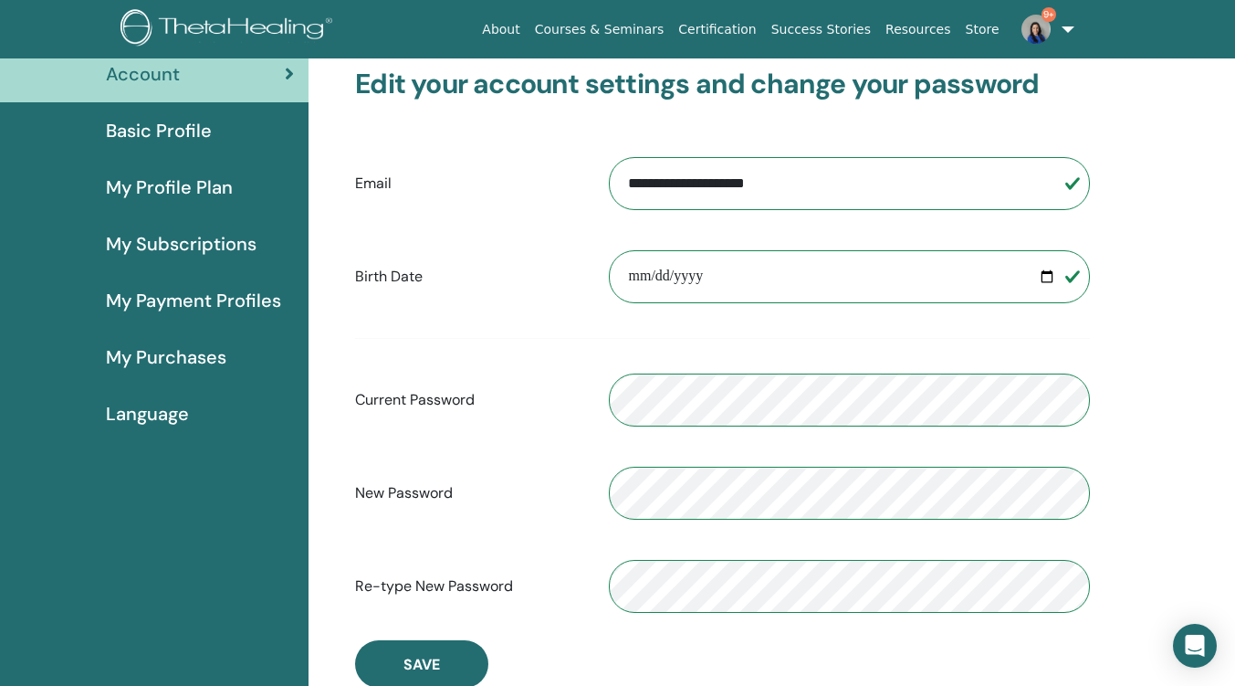
scroll to position [223, 0]
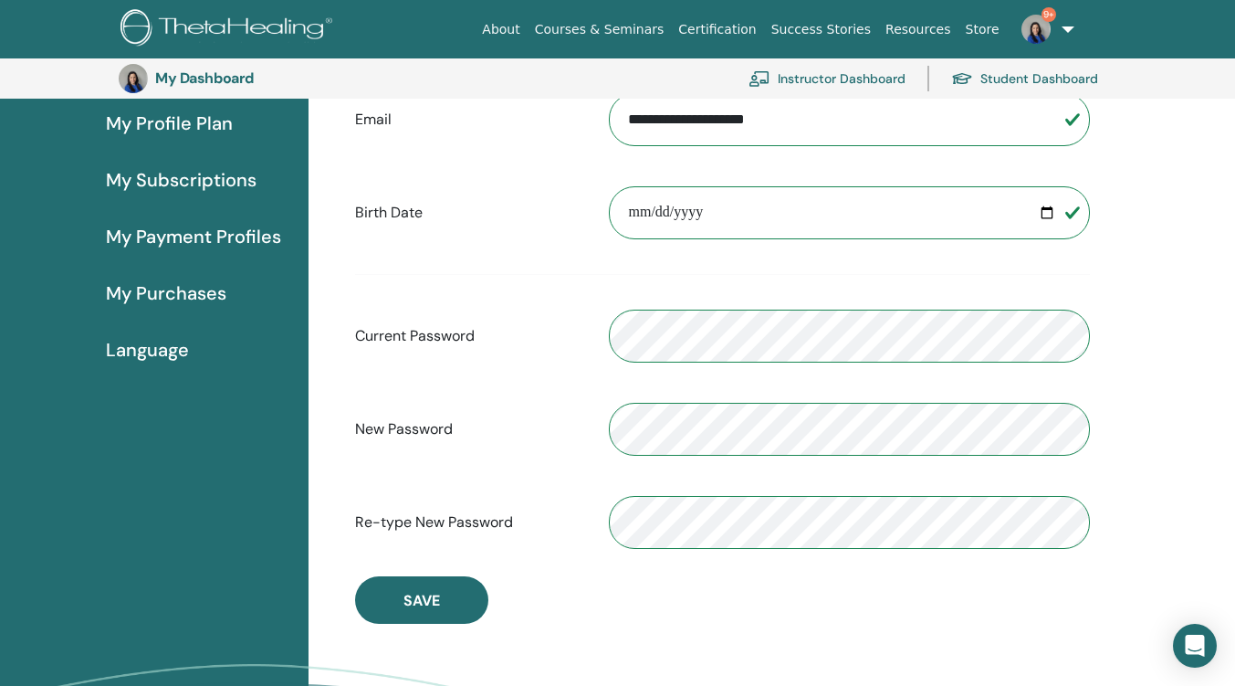
click at [431, 608] on span "Save" at bounding box center [422, 600] width 37 height 19
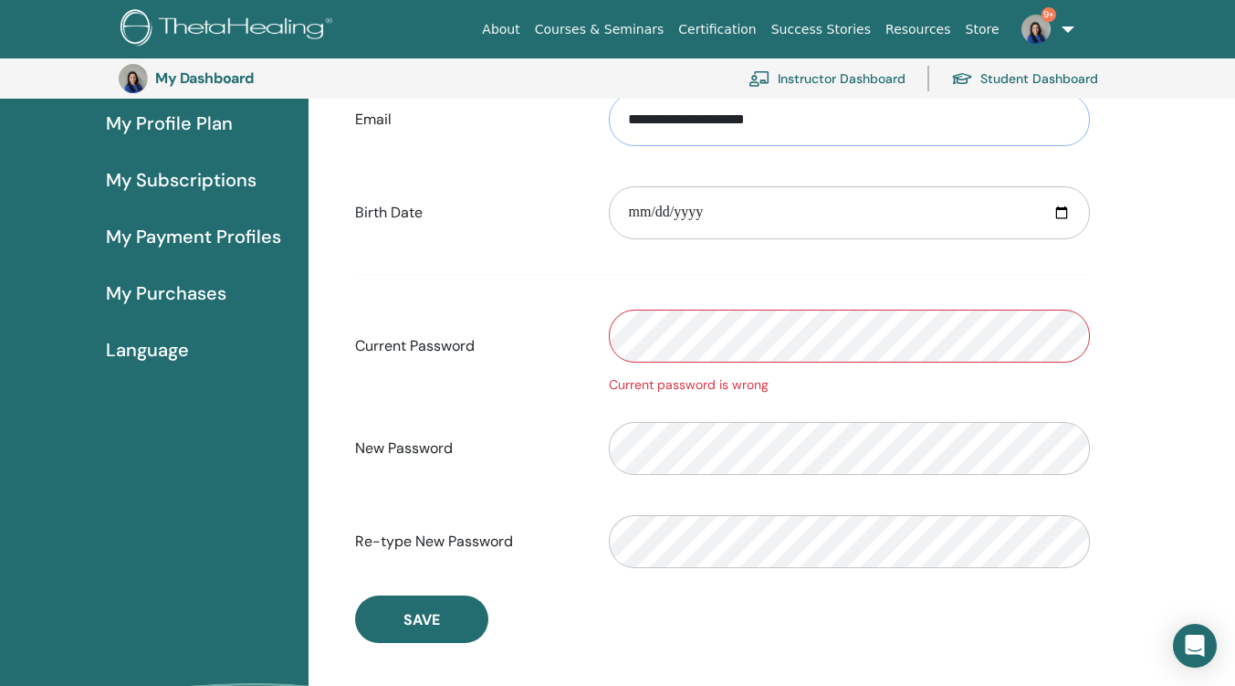
type input "**********"
click at [417, 615] on span "Save" at bounding box center [422, 619] width 37 height 19
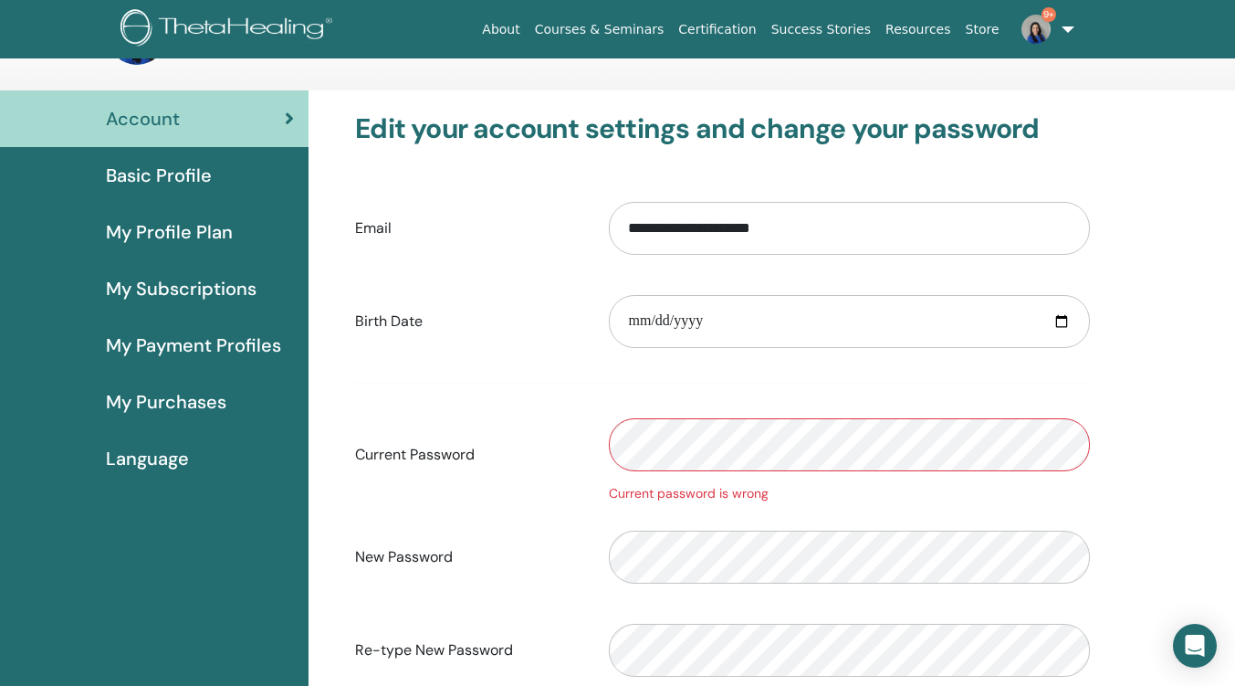
scroll to position [0, 0]
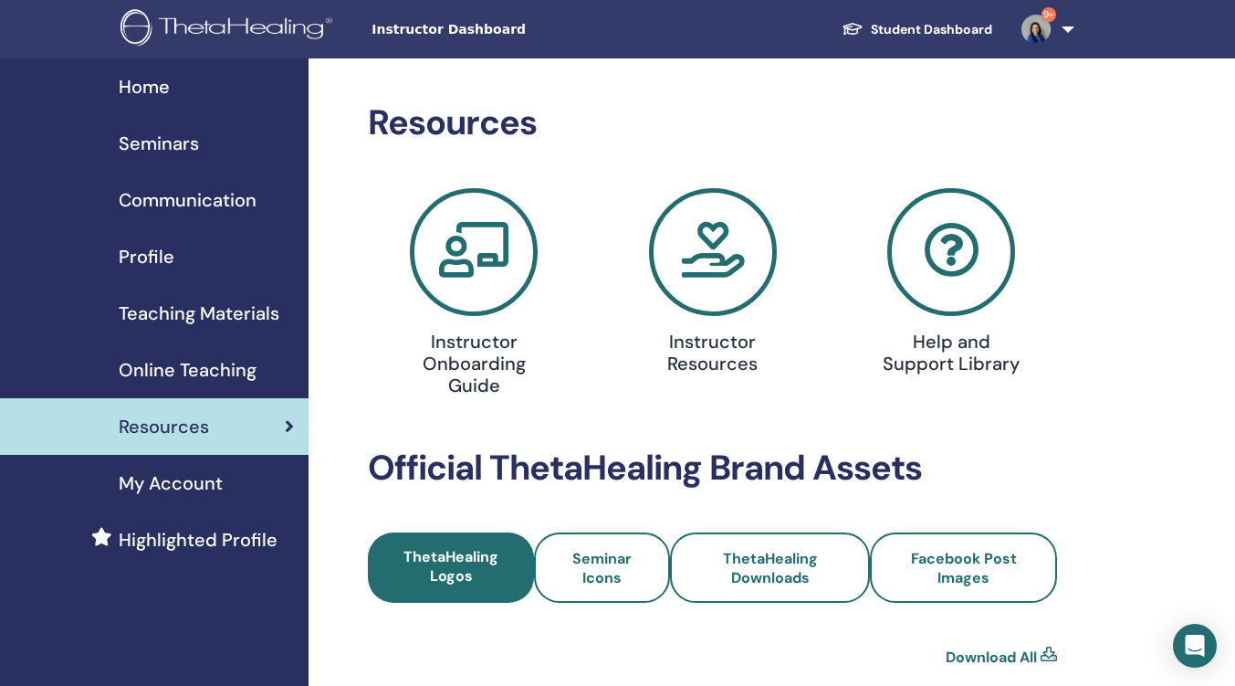
click at [160, 480] on span "My Account" at bounding box center [171, 482] width 104 height 27
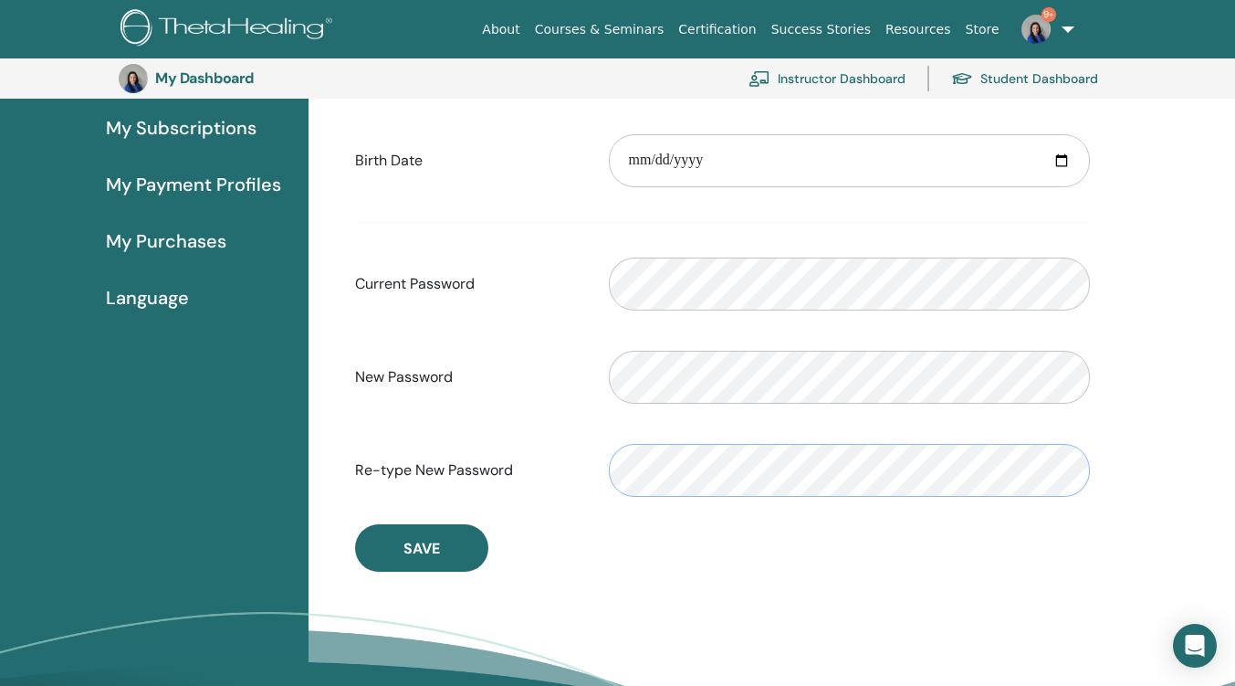
scroll to position [405, 0]
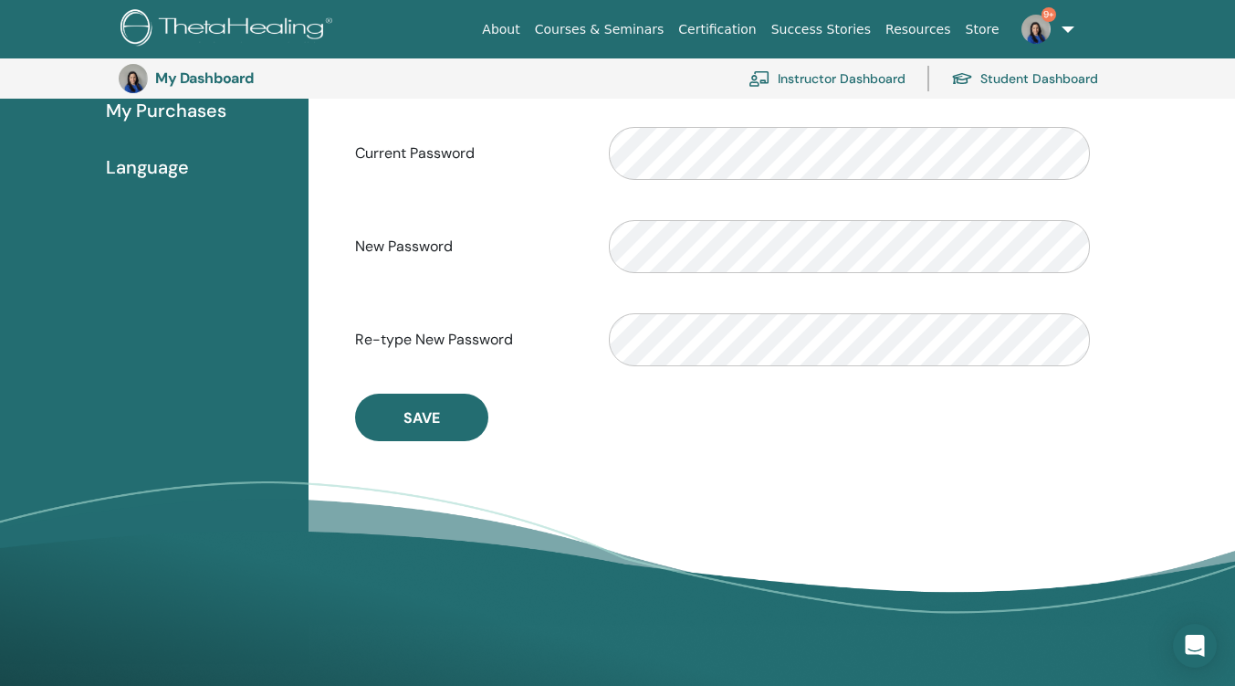
click at [431, 434] on button "Save" at bounding box center [421, 417] width 133 height 47
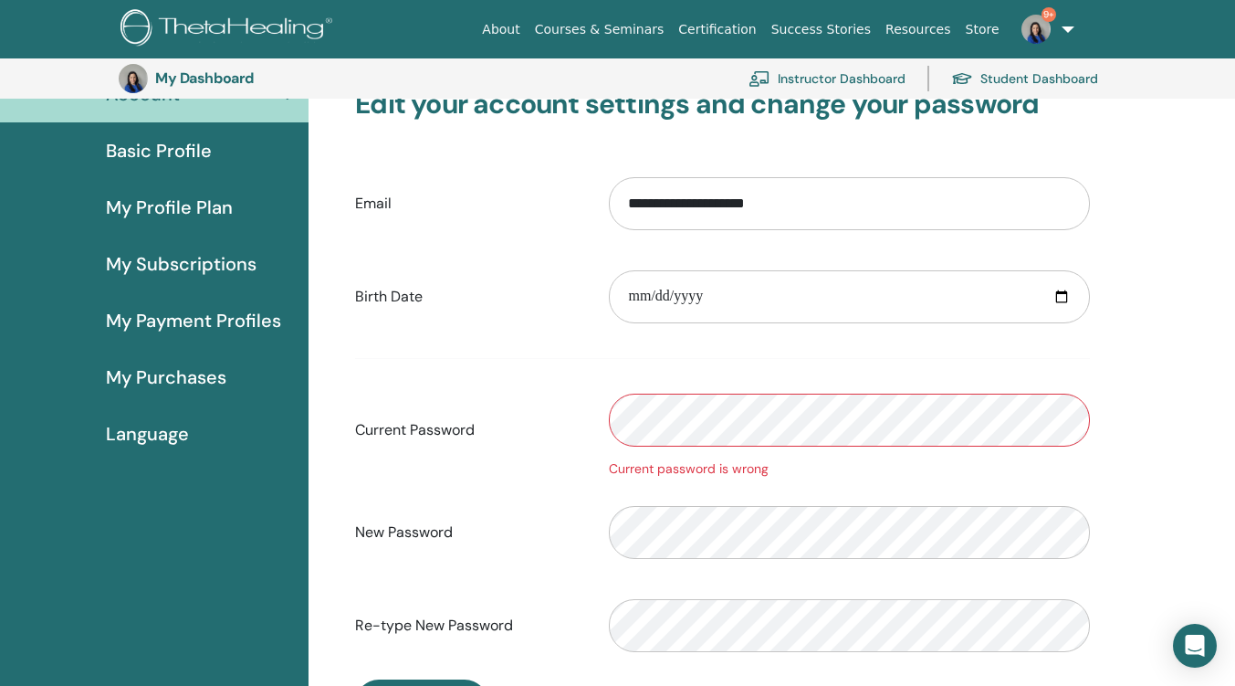
scroll to position [131, 0]
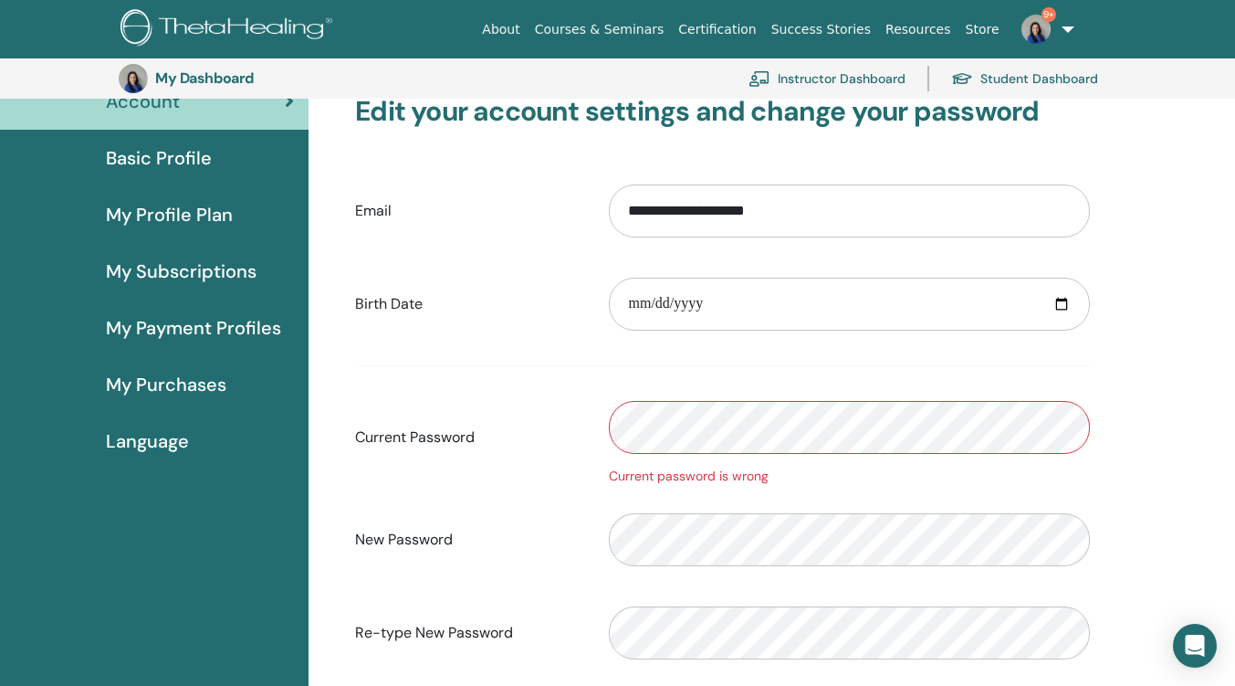
click at [153, 146] on span "Basic Profile" at bounding box center [159, 157] width 106 height 27
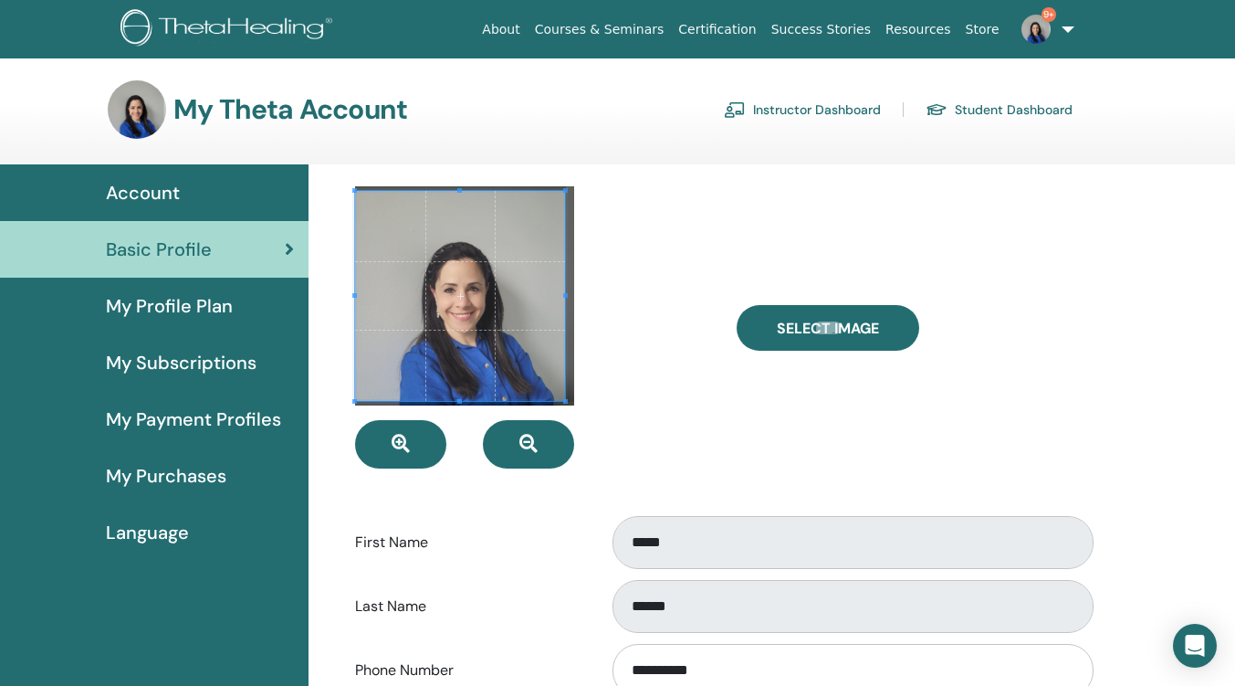
click at [563, 299] on div at bounding box center [460, 296] width 210 height 210
click at [770, 334] on label "Select Image" at bounding box center [828, 328] width 183 height 46
click at [816, 334] on input "Select Image" at bounding box center [828, 327] width 24 height 13
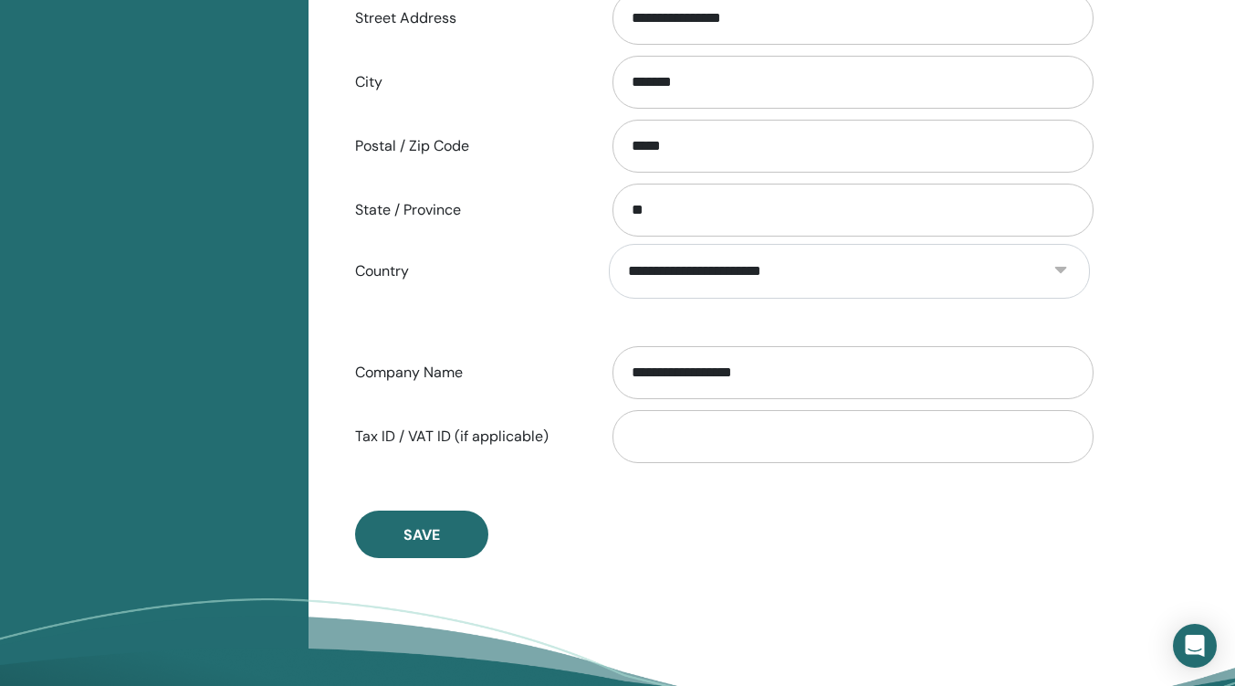
scroll to position [771, 0]
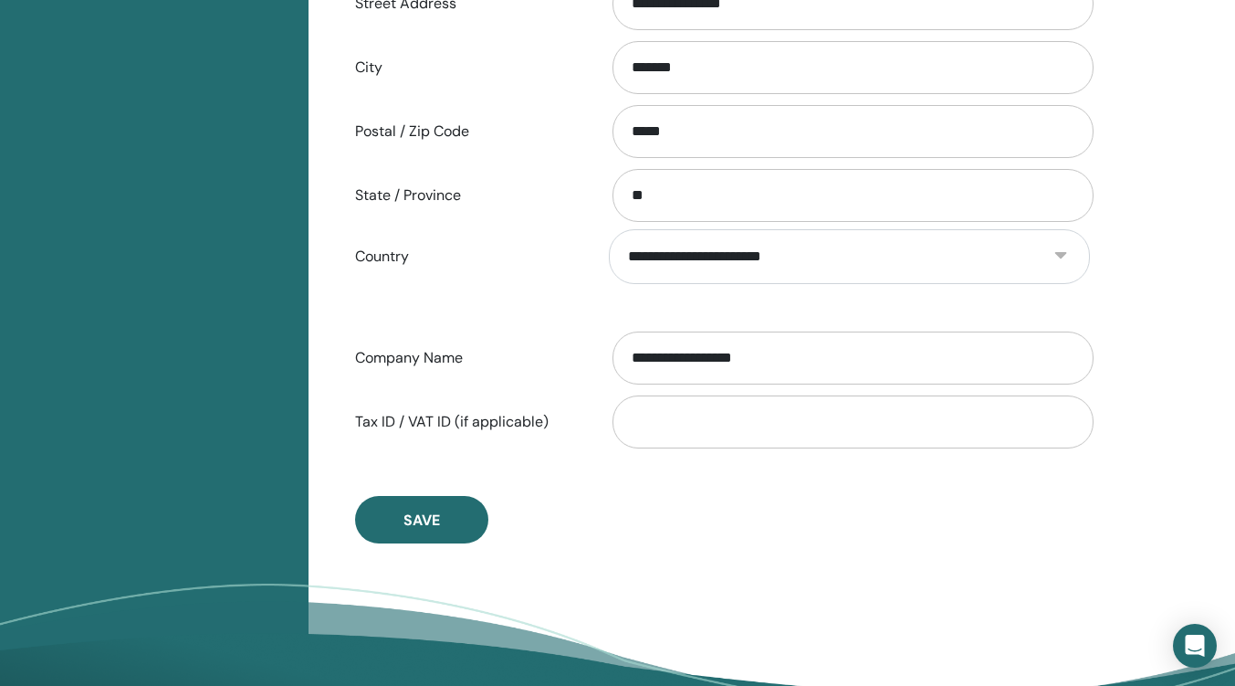
click at [443, 519] on button "Save" at bounding box center [421, 519] width 133 height 47
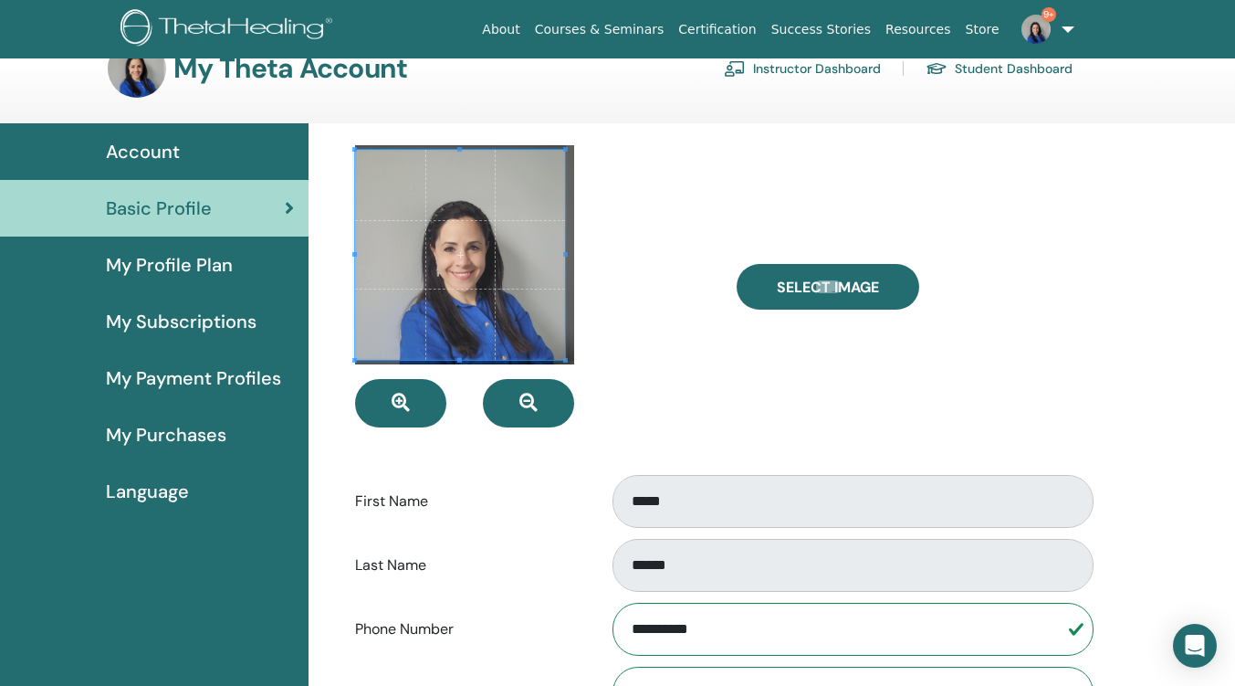
scroll to position [0, 0]
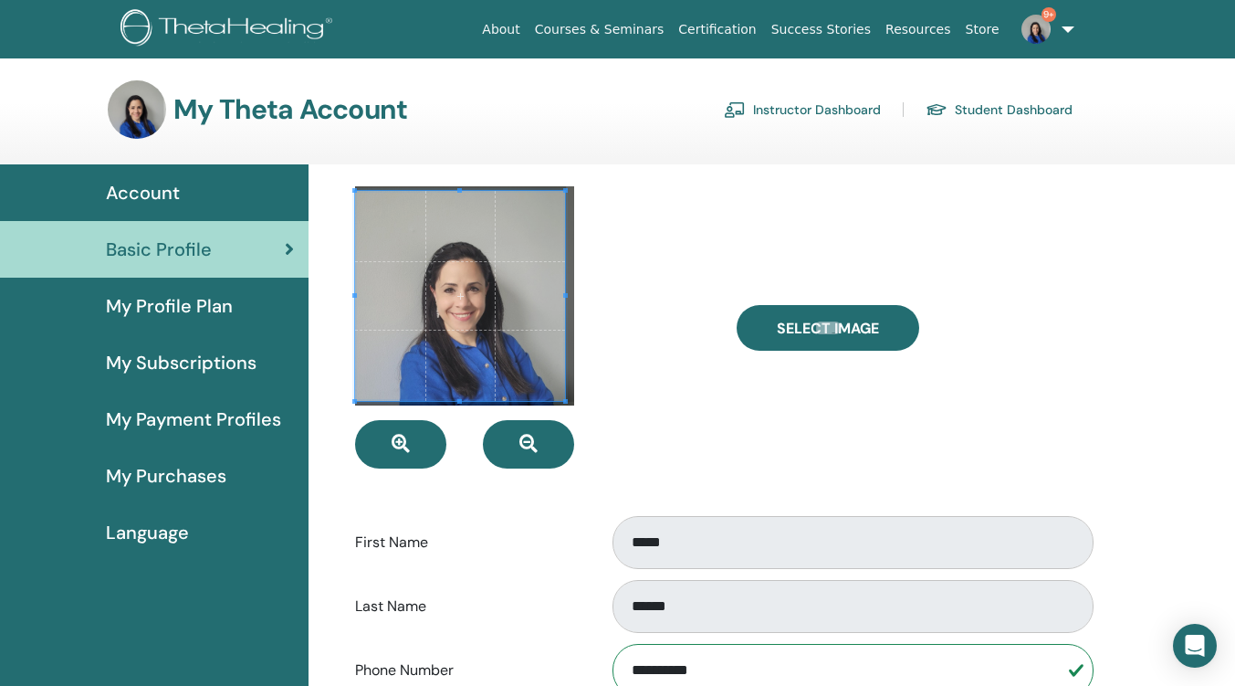
click at [195, 310] on span "My Profile Plan" at bounding box center [169, 305] width 127 height 27
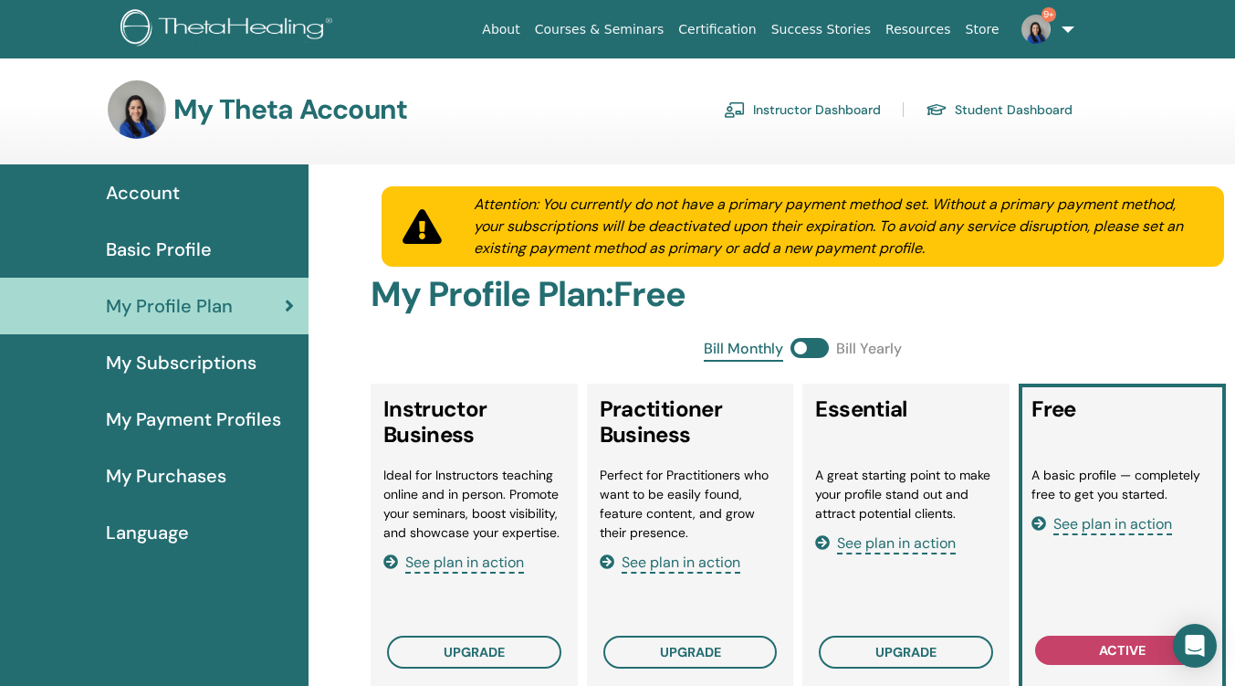
click at [190, 361] on span "My Subscriptions" at bounding box center [181, 362] width 151 height 27
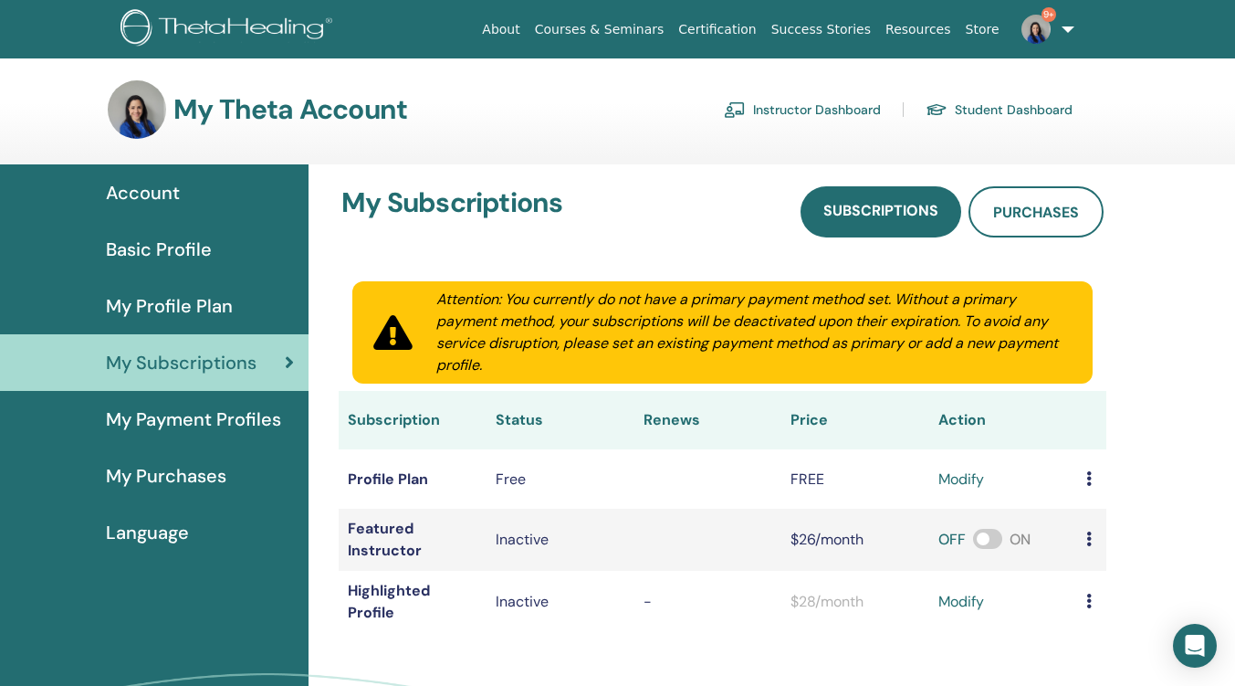
click at [194, 415] on span "My Payment Profiles" at bounding box center [193, 418] width 175 height 27
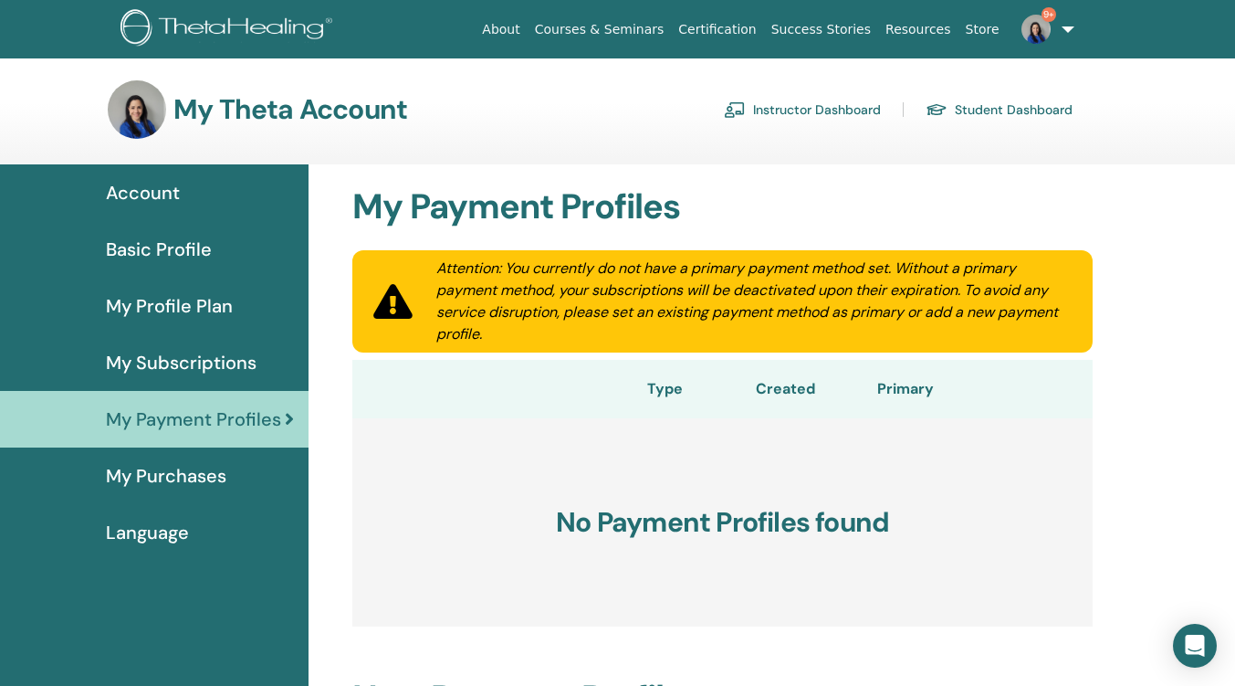
click at [854, 108] on link "Instructor Dashboard" at bounding box center [802, 109] width 157 height 29
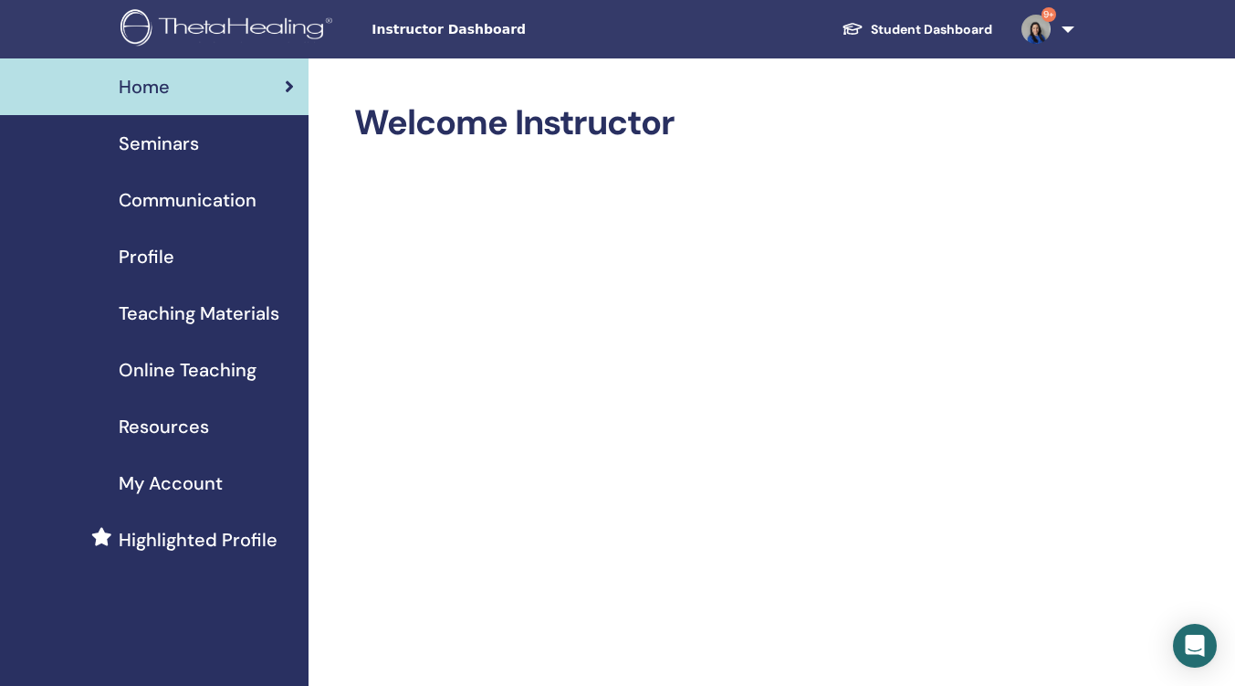
click at [152, 84] on span "Home" at bounding box center [144, 86] width 51 height 27
click at [167, 203] on span "Communication" at bounding box center [188, 199] width 138 height 27
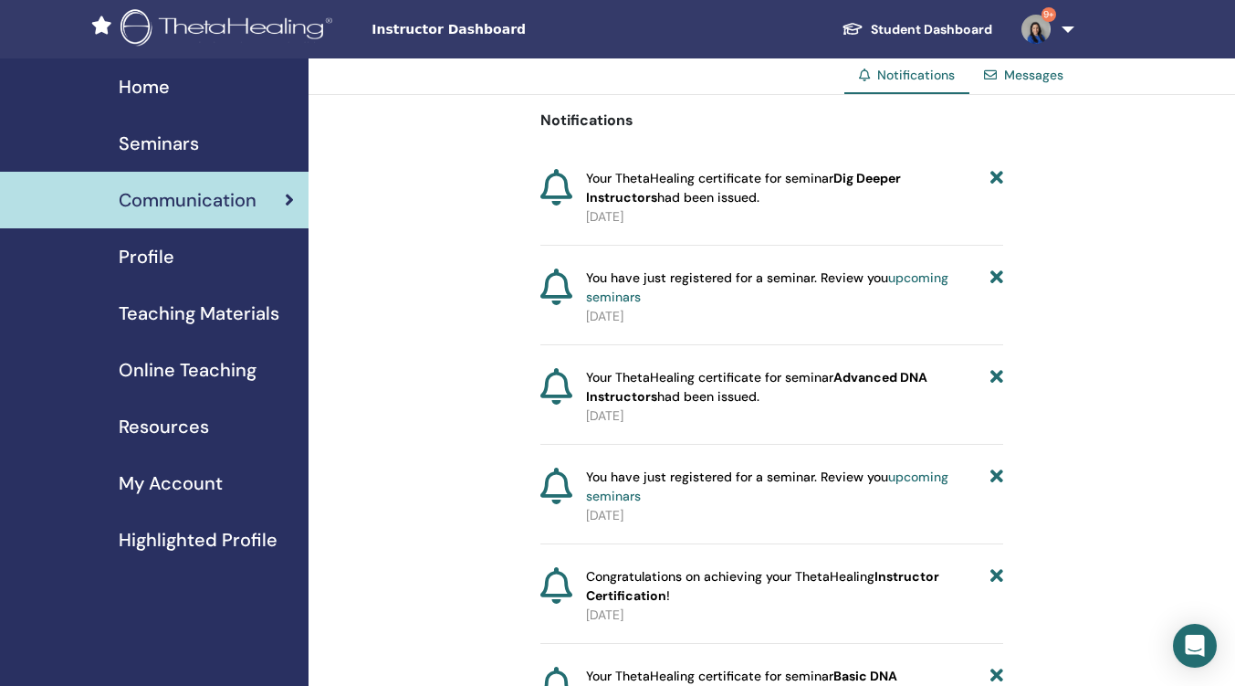
click at [172, 146] on span "Seminars" at bounding box center [159, 143] width 80 height 27
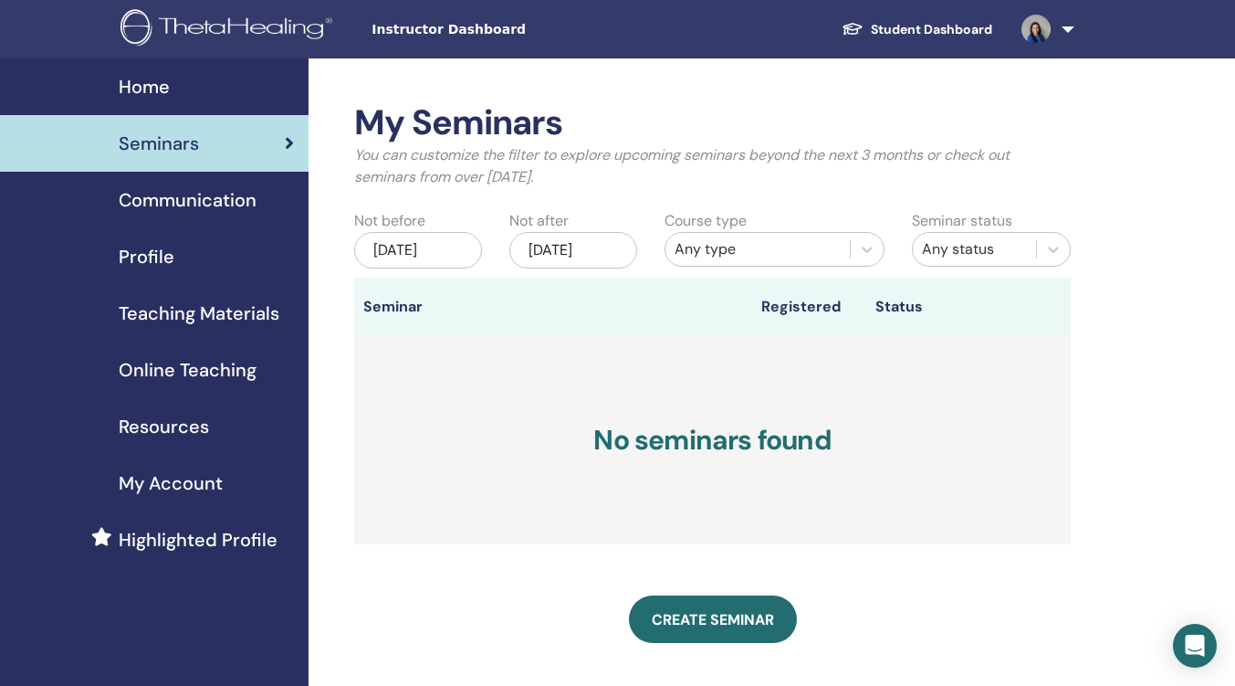
click at [144, 254] on span "Profile" at bounding box center [147, 256] width 56 height 27
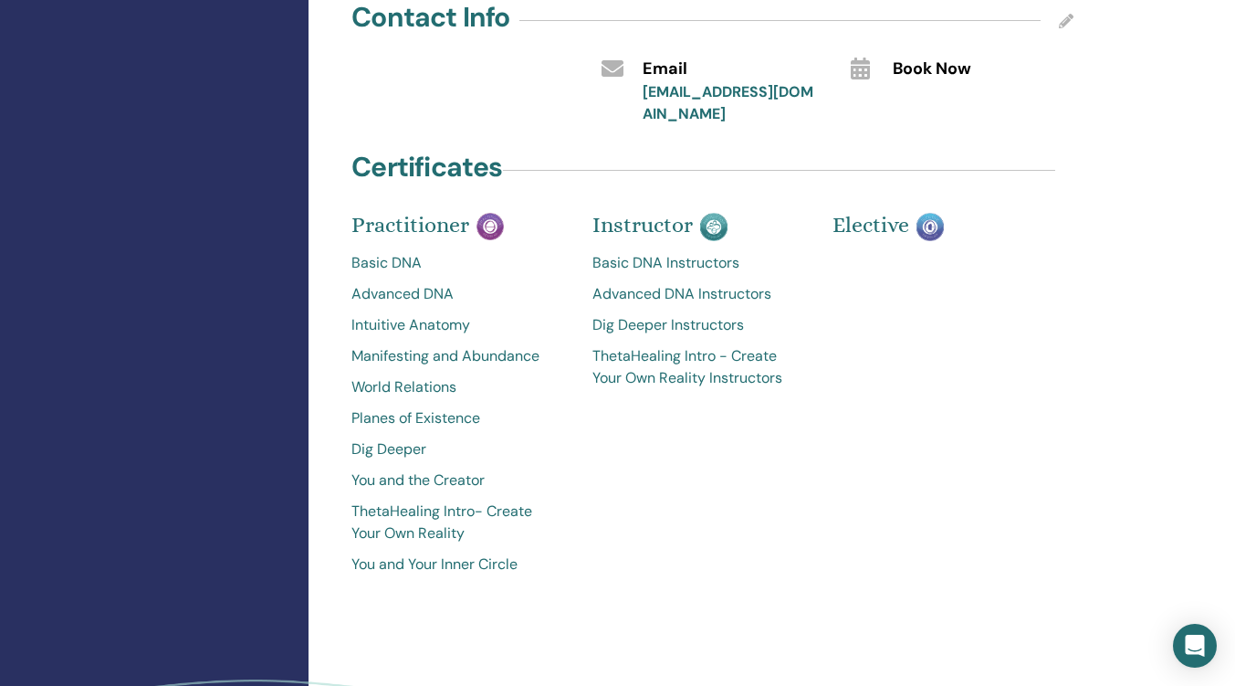
scroll to position [365, 0]
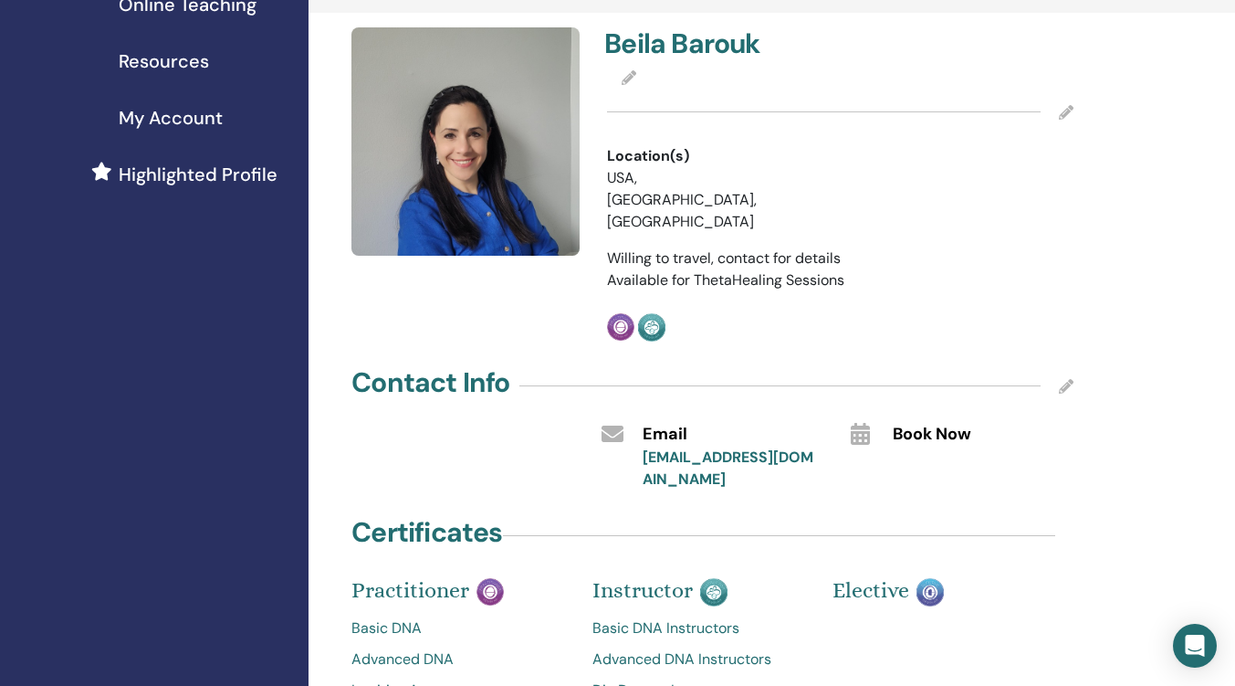
click at [1067, 379] on icon at bounding box center [1066, 386] width 15 height 15
drag, startPoint x: 650, startPoint y: 429, endPoint x: 890, endPoint y: 446, distance: 240.7
click at [890, 446] on div "**********" at bounding box center [713, 454] width 750 height 72
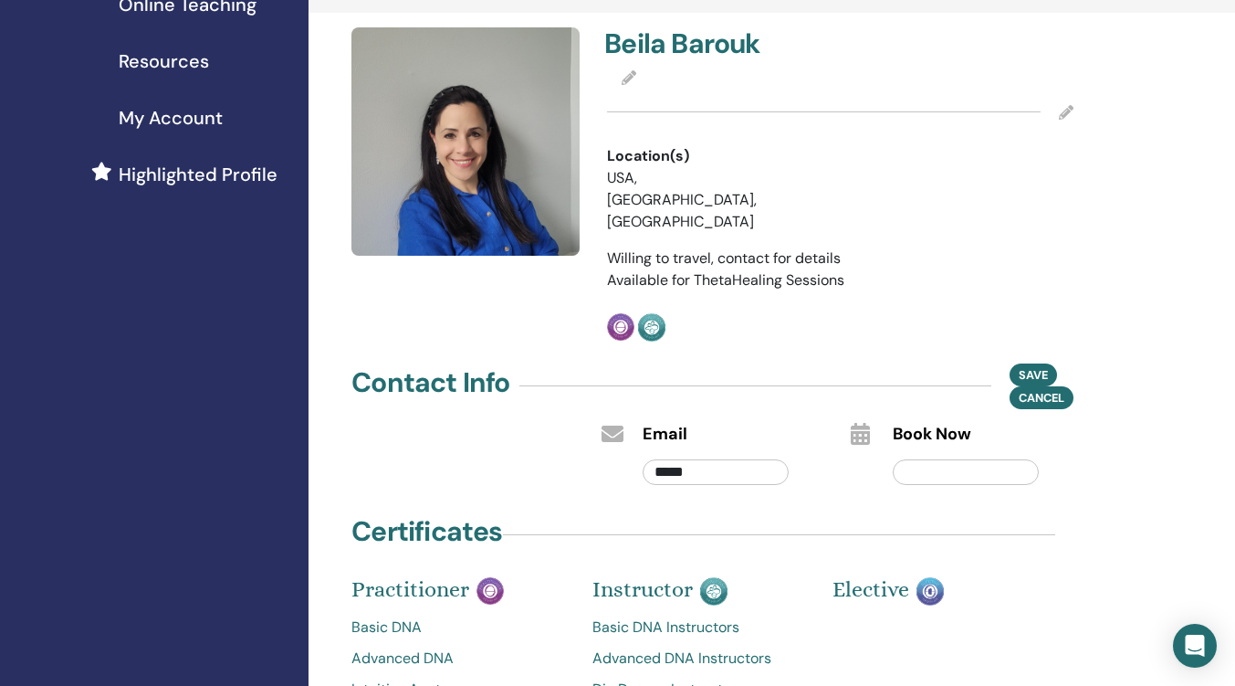
type input "**********"
click at [1036, 367] on span "Save" at bounding box center [1033, 375] width 29 height 16
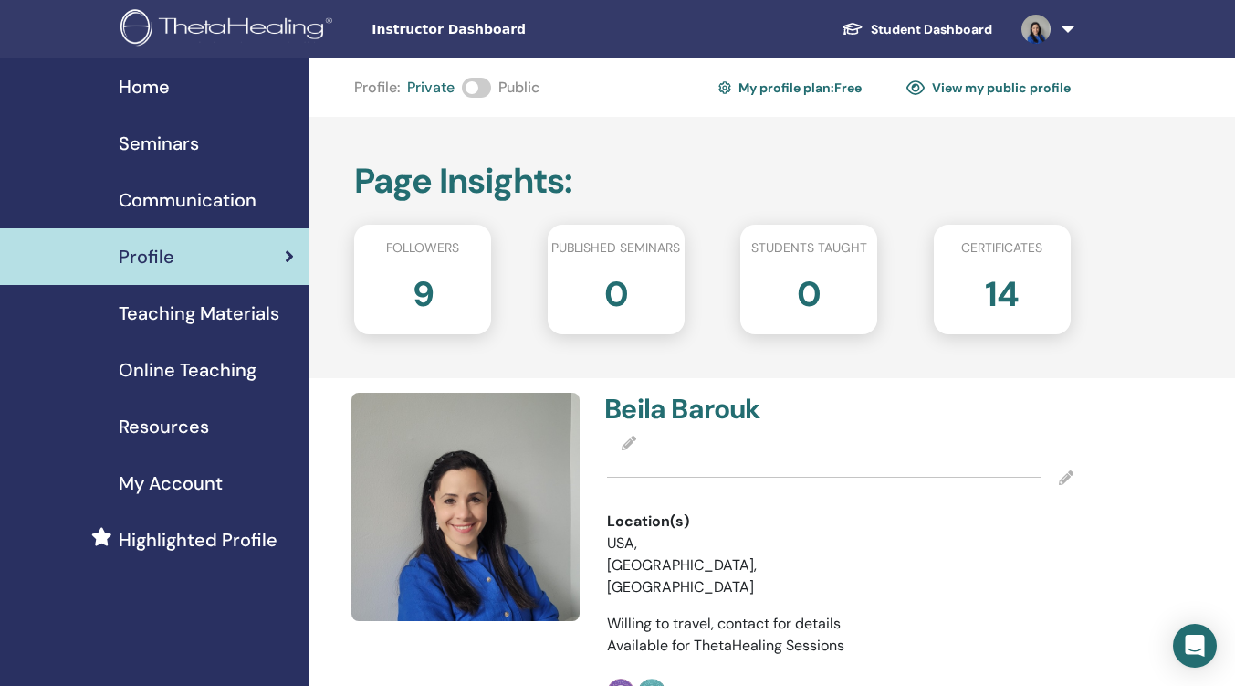
click at [166, 314] on span "Teaching Materials" at bounding box center [199, 313] width 161 height 27
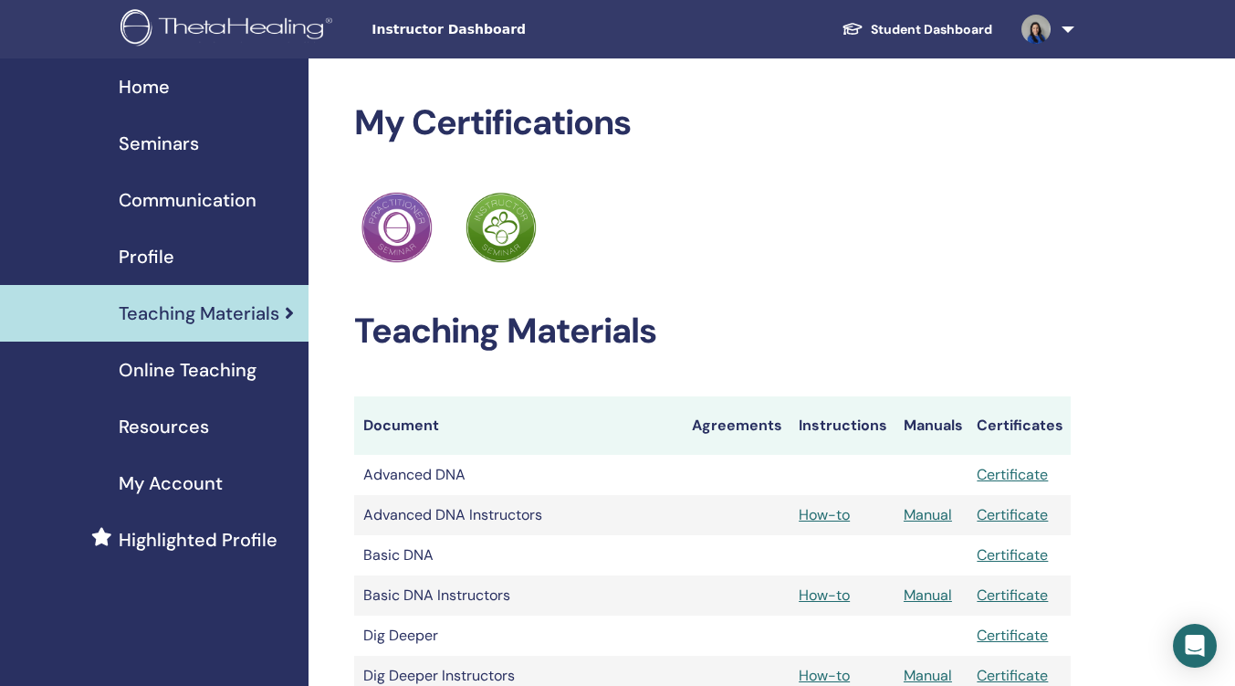
click at [147, 79] on span "Home" at bounding box center [144, 86] width 51 height 27
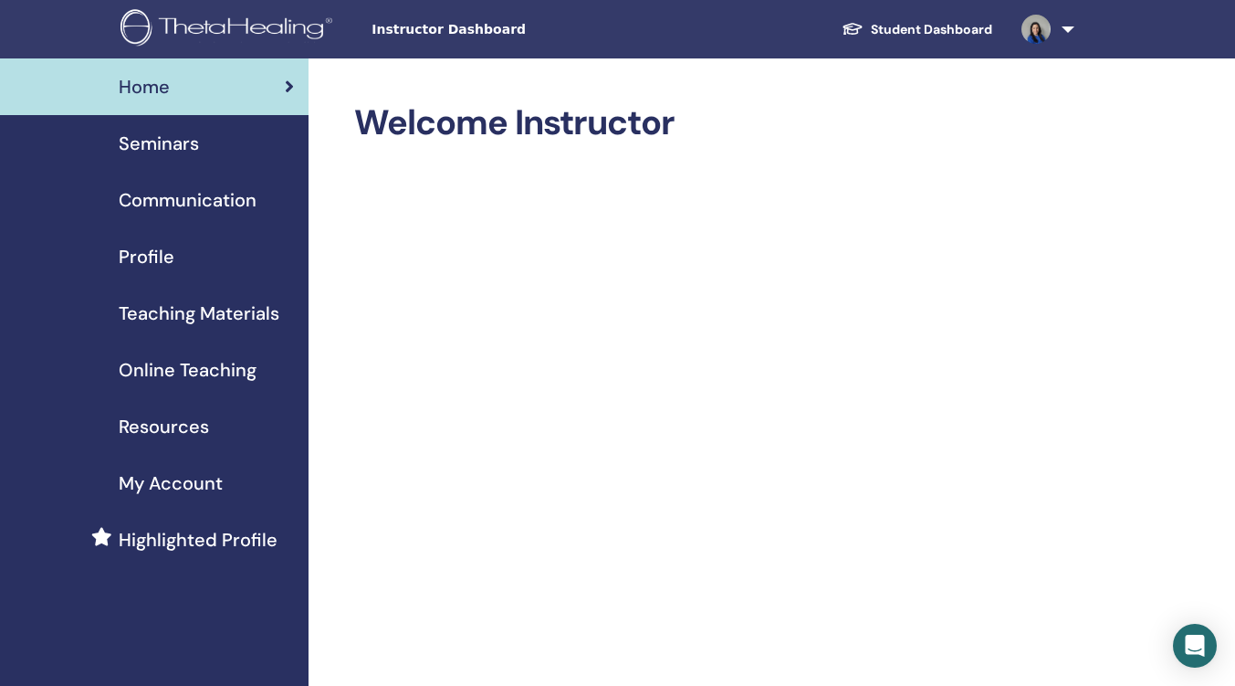
click at [175, 139] on span "Seminars" at bounding box center [159, 143] width 80 height 27
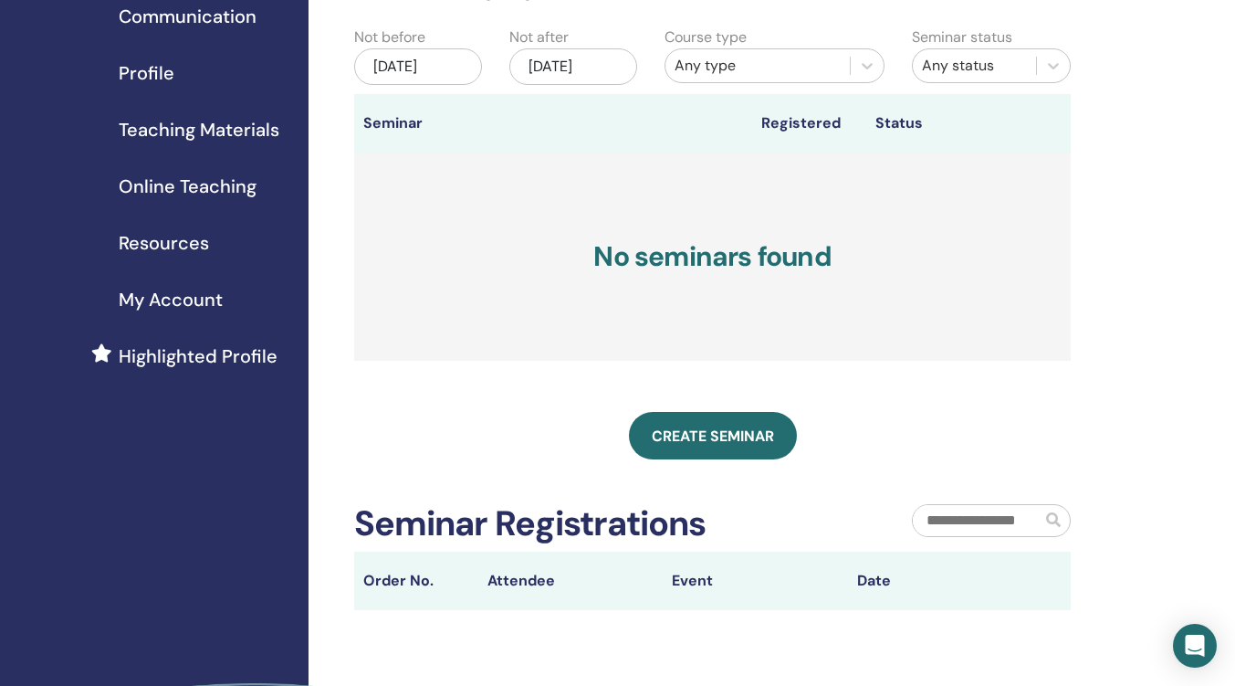
scroll to position [365, 0]
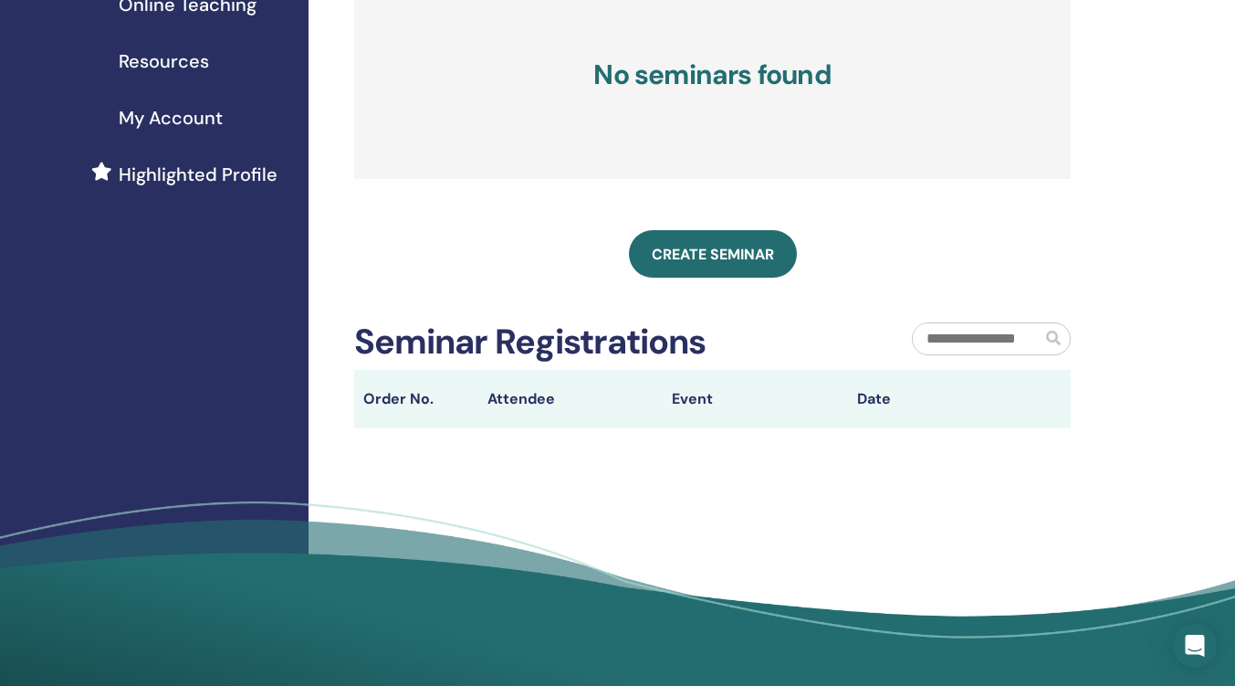
click at [729, 278] on link "Create seminar" at bounding box center [713, 253] width 168 height 47
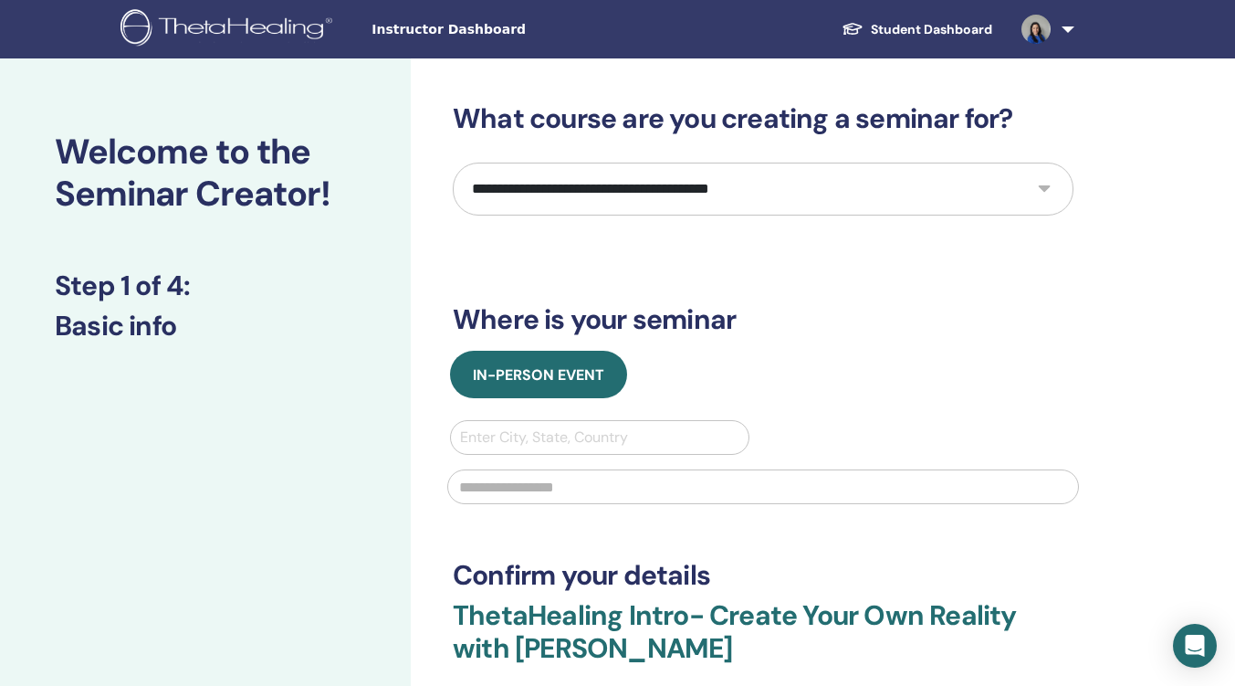
click at [606, 196] on select "**********" at bounding box center [763, 189] width 621 height 53
select select "*"
click at [453, 163] on select "**********" at bounding box center [763, 189] width 621 height 53
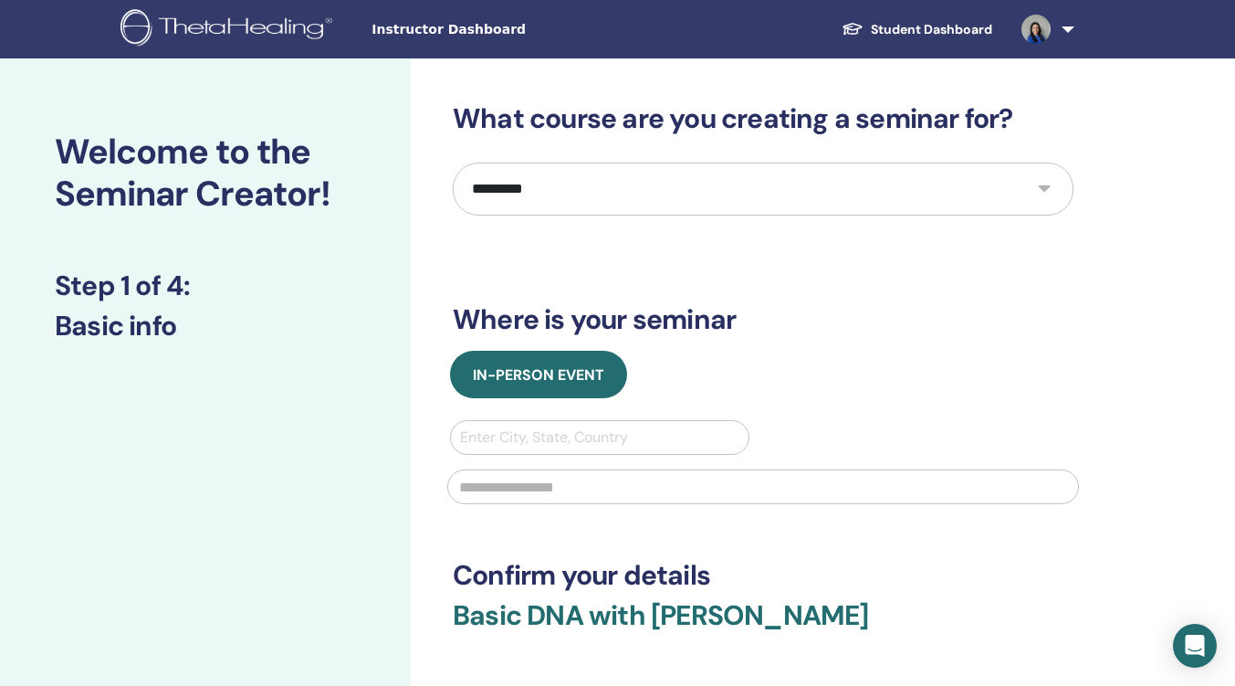
click at [561, 372] on span "In-Person Event" at bounding box center [538, 374] width 131 height 19
click at [539, 440] on div at bounding box center [599, 438] width 279 height 26
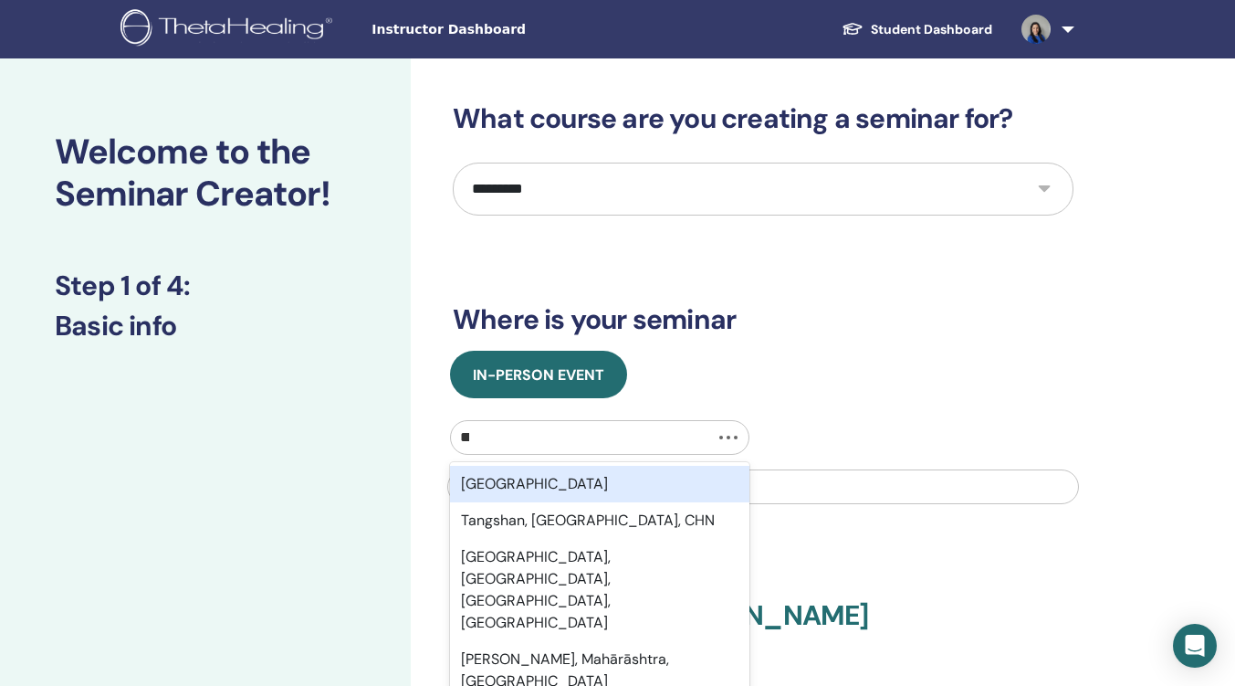
type input "****"
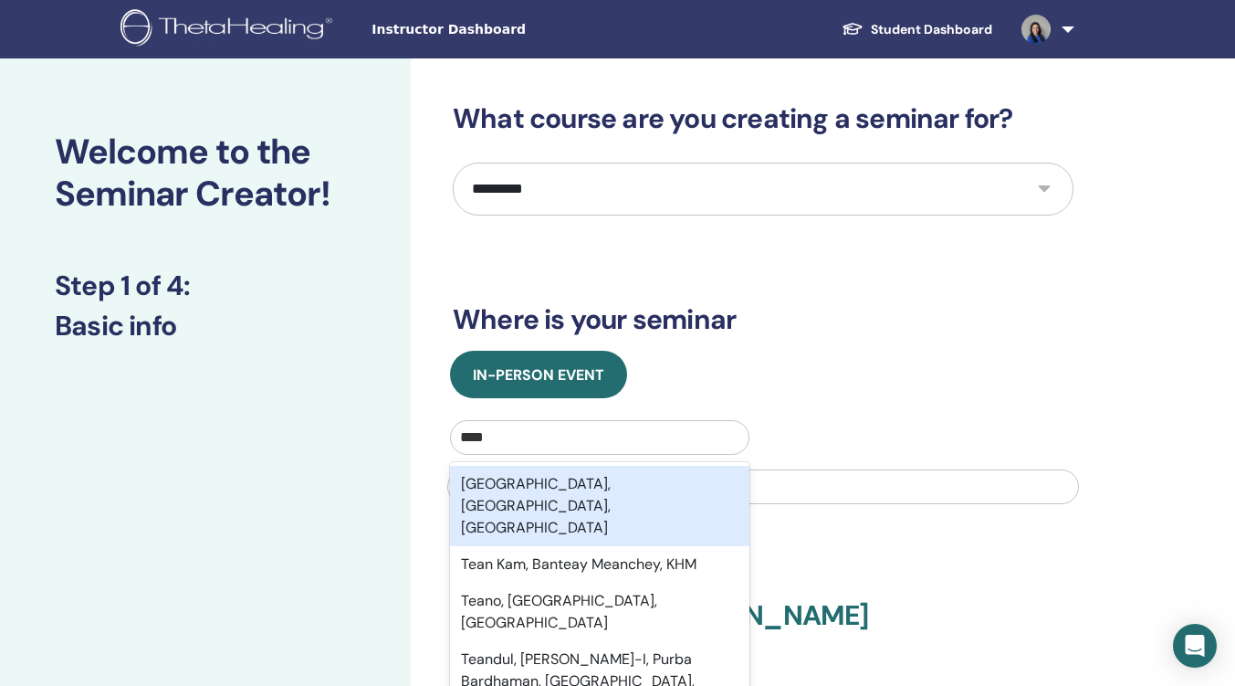
click at [614, 471] on div "Teaneck, NJ, USA" at bounding box center [600, 506] width 300 height 80
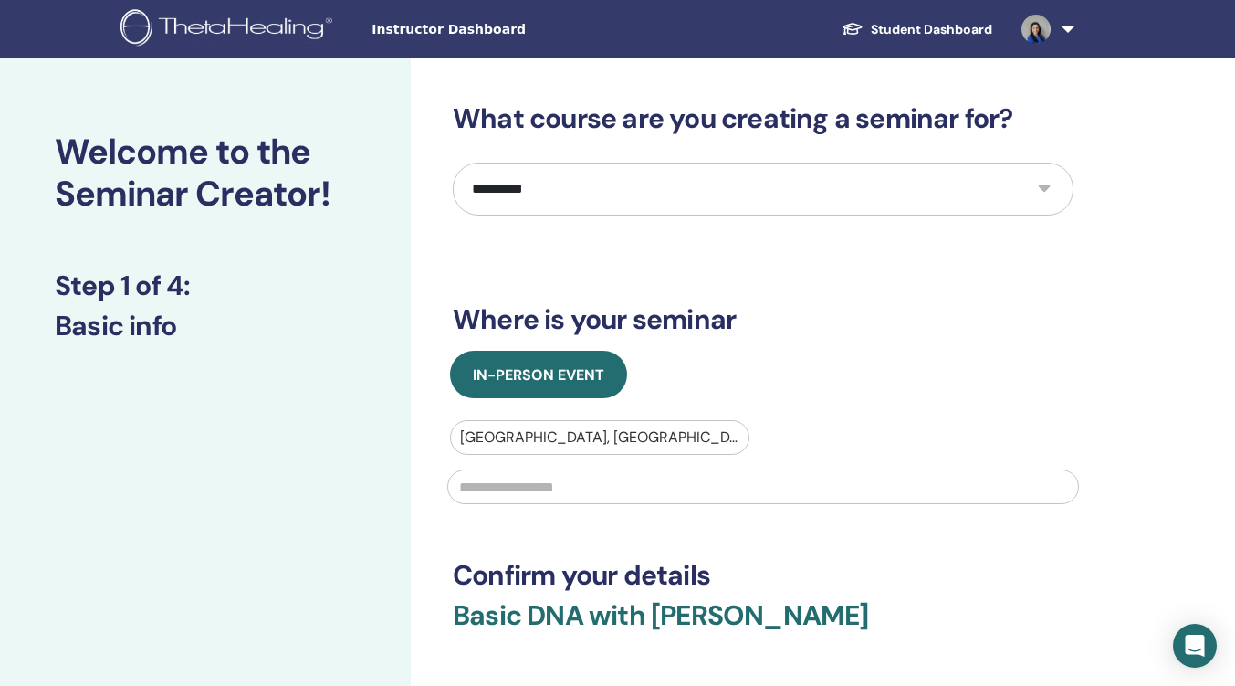
click at [595, 492] on input "text" at bounding box center [763, 486] width 632 height 35
click at [555, 376] on span "In-Person Event" at bounding box center [538, 374] width 131 height 19
click at [550, 490] on input "text" at bounding box center [763, 486] width 632 height 35
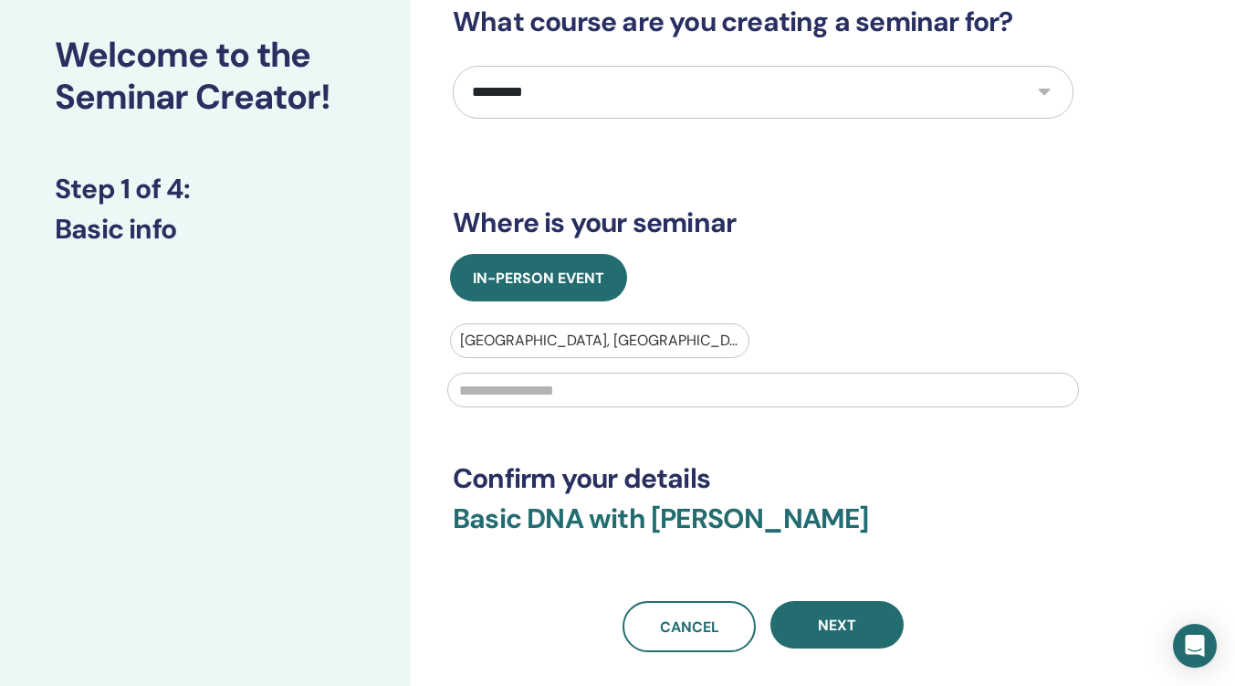
scroll to position [91, 0]
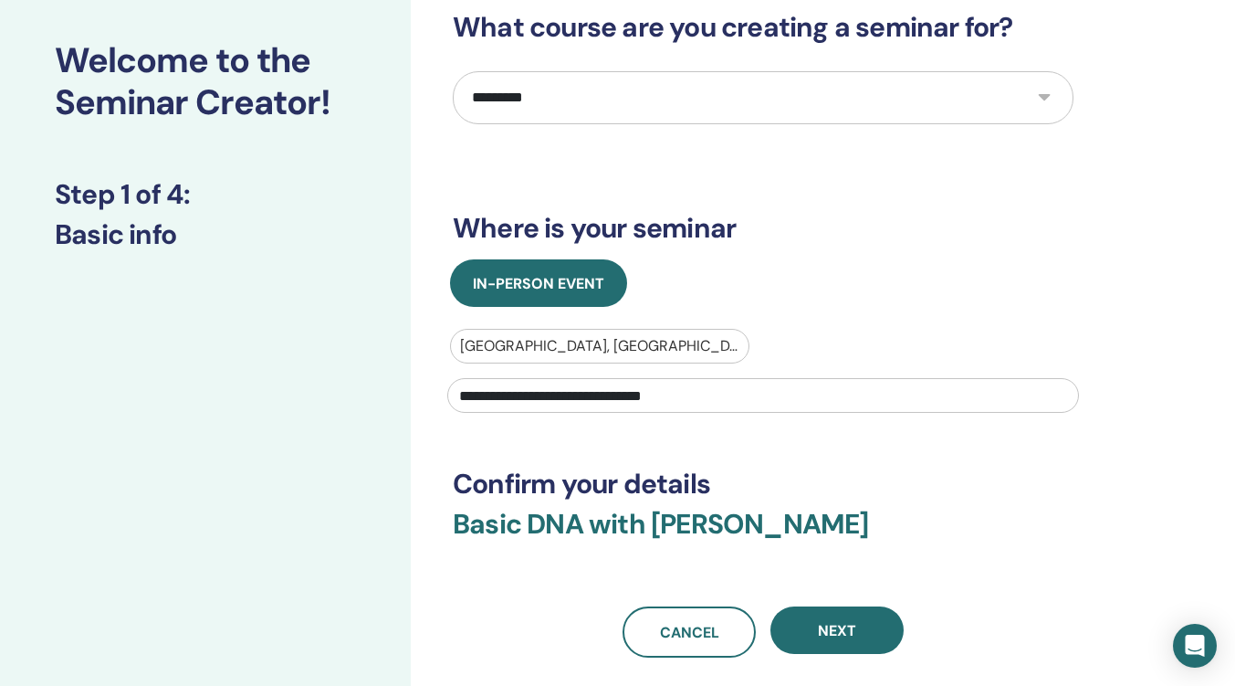
type input "**********"
click at [848, 626] on span "Next" at bounding box center [837, 630] width 38 height 19
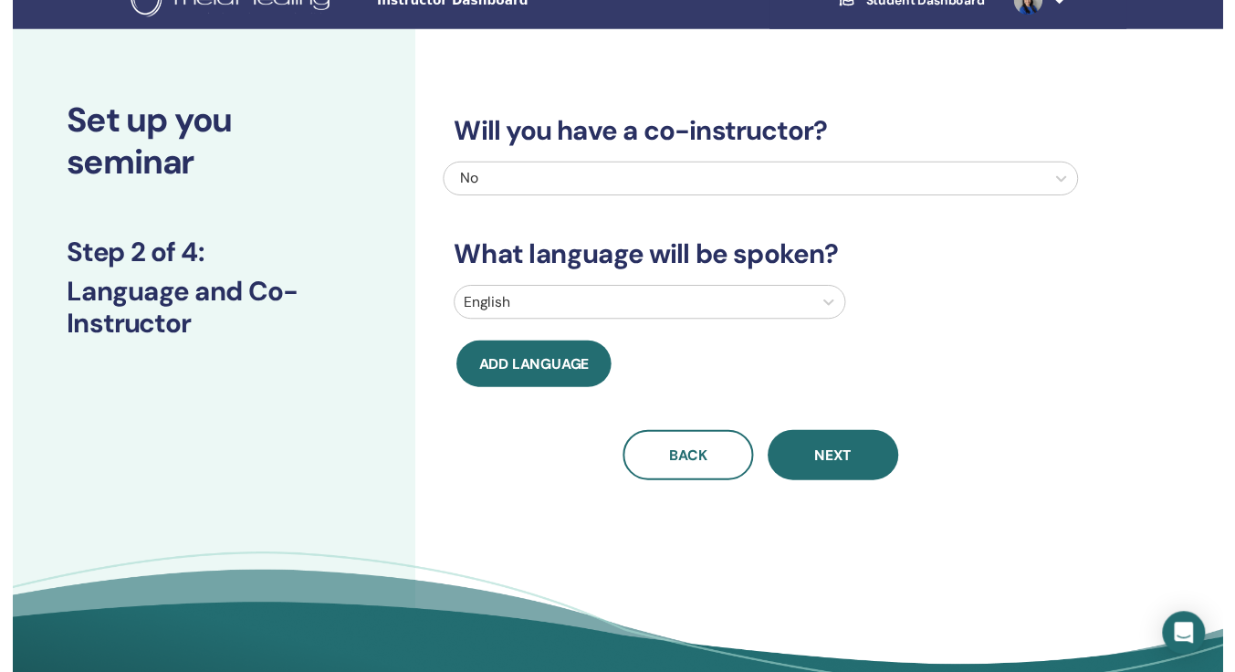
scroll to position [0, 0]
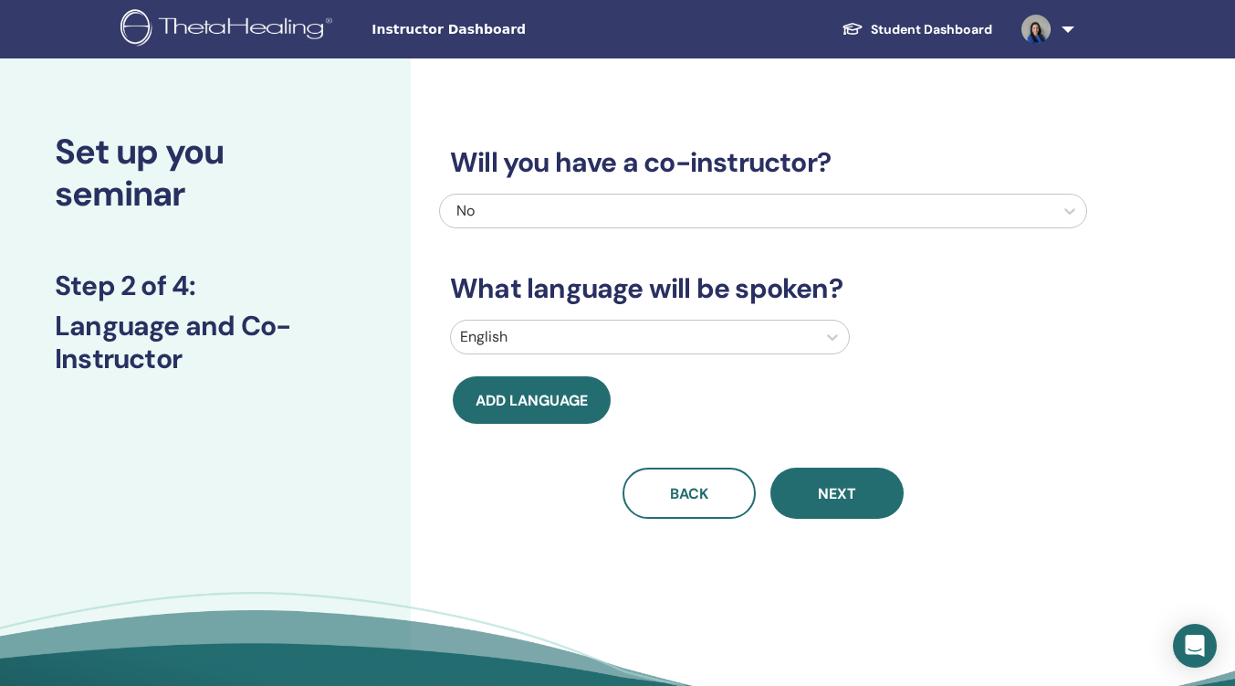
click at [829, 500] on span "Next" at bounding box center [837, 493] width 38 height 19
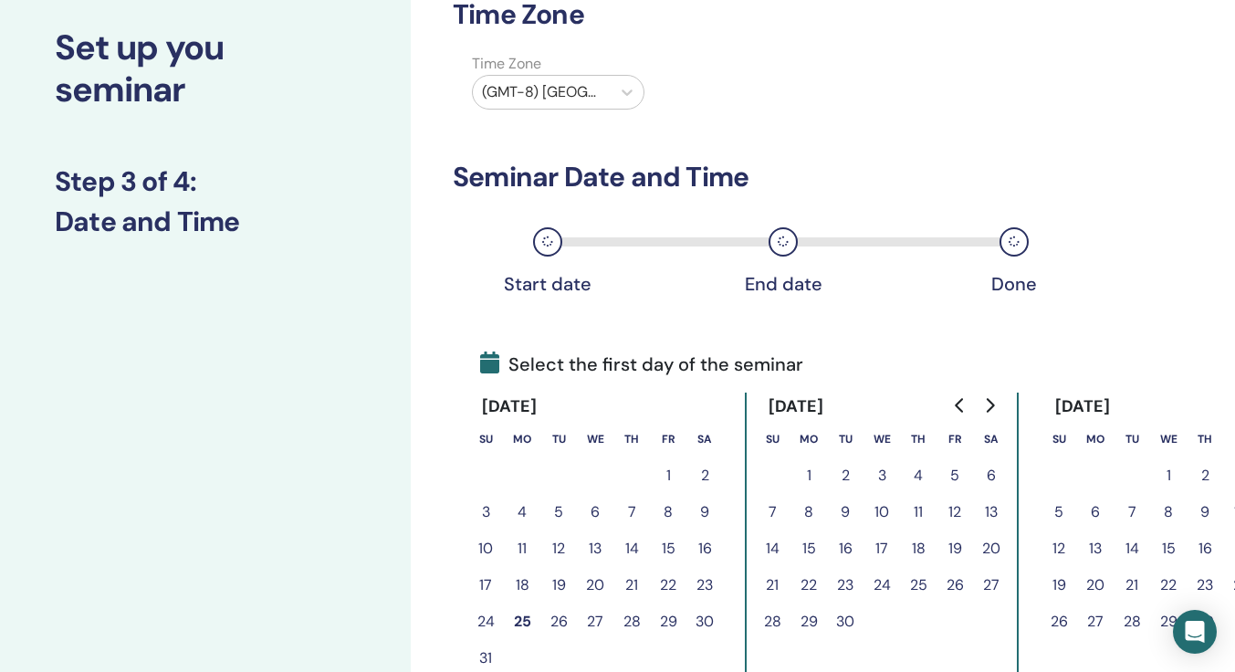
scroll to position [183, 0]
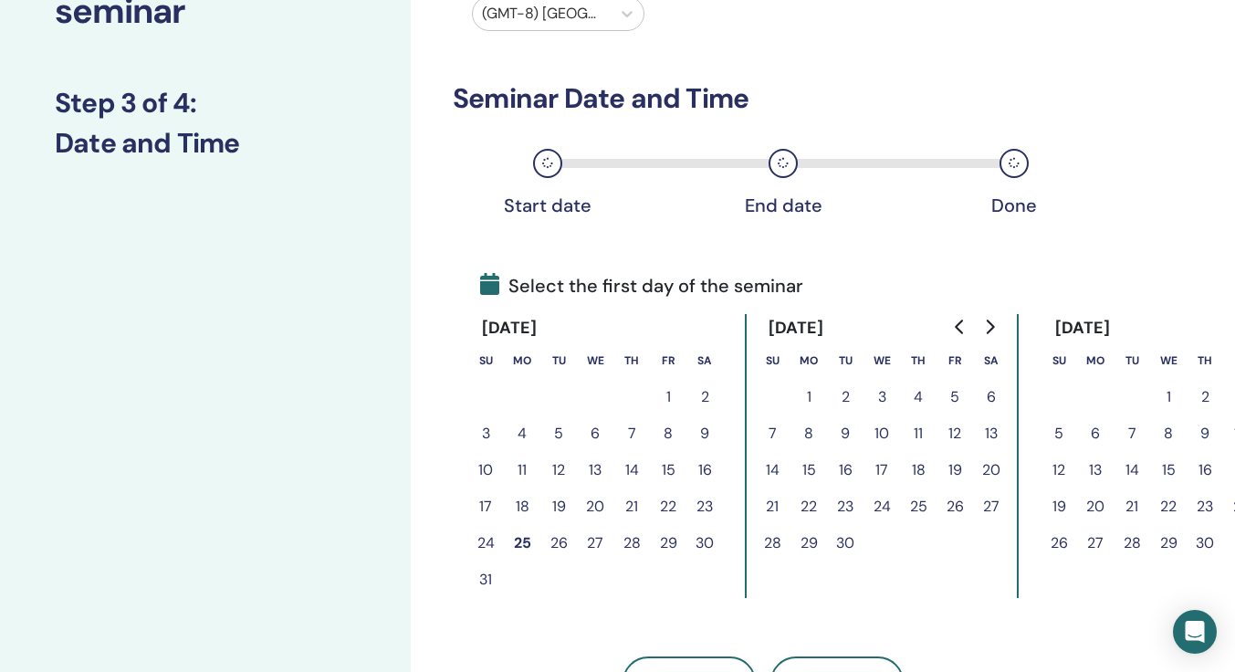
click at [762, 472] on button "14" at bounding box center [772, 470] width 37 height 37
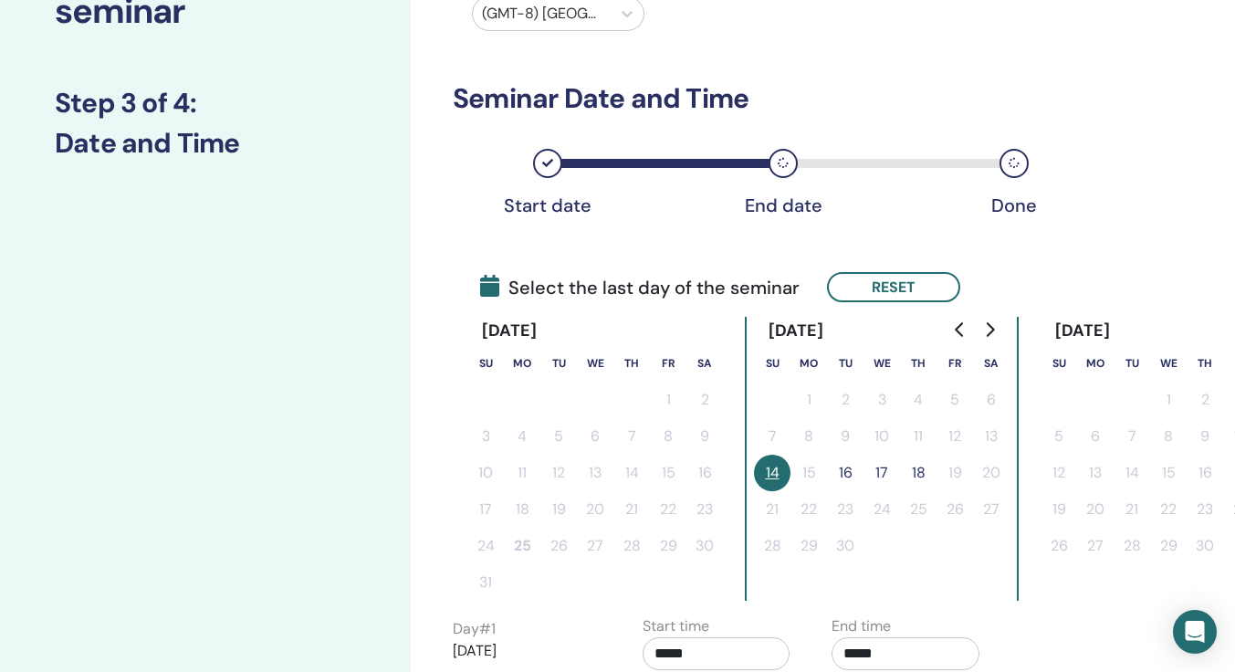
click at [851, 478] on button "16" at bounding box center [845, 473] width 37 height 37
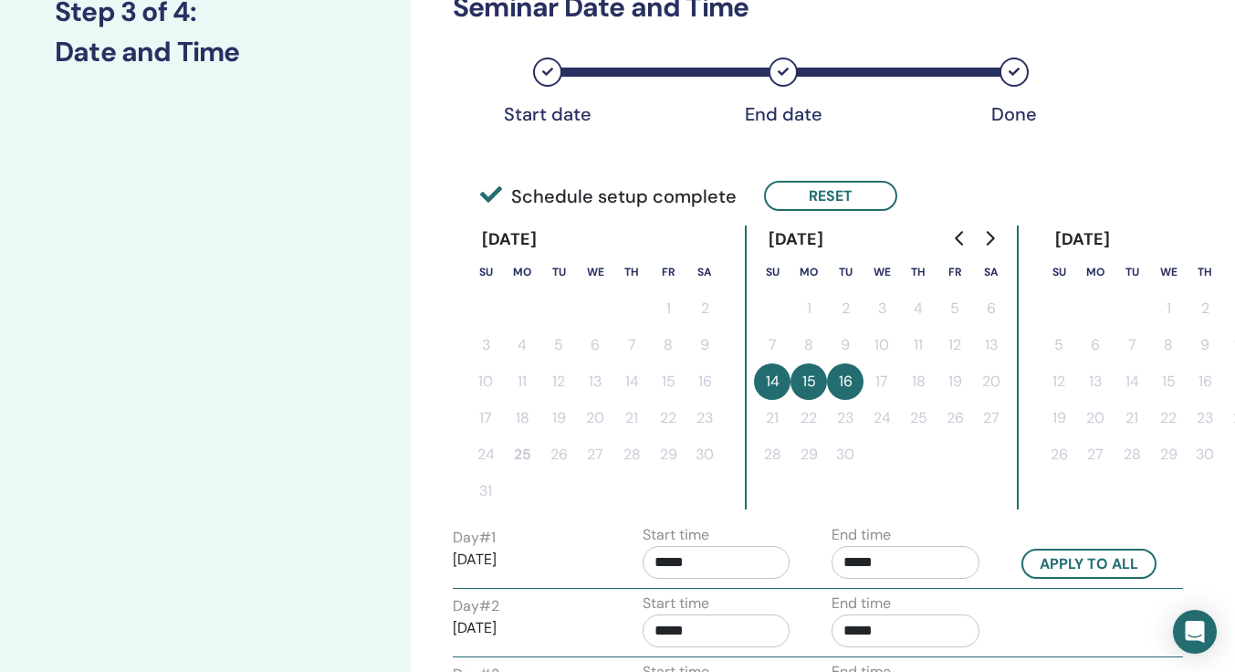
scroll to position [365, 0]
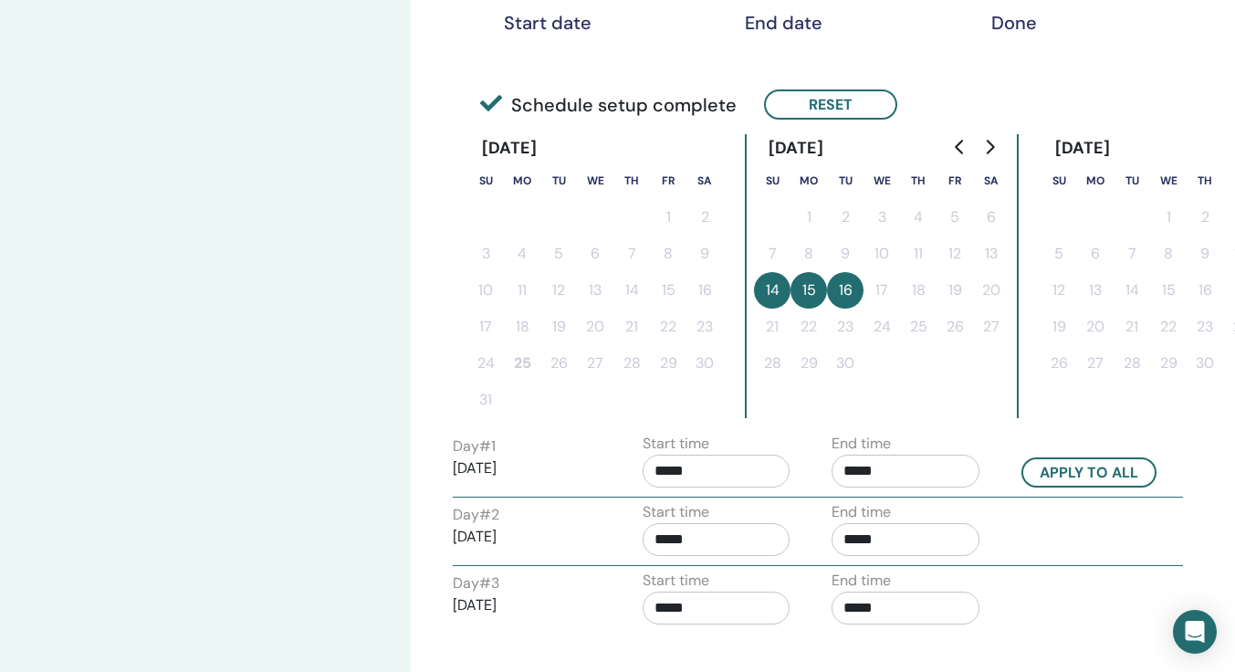
click at [668, 473] on input "*****" at bounding box center [717, 471] width 148 height 33
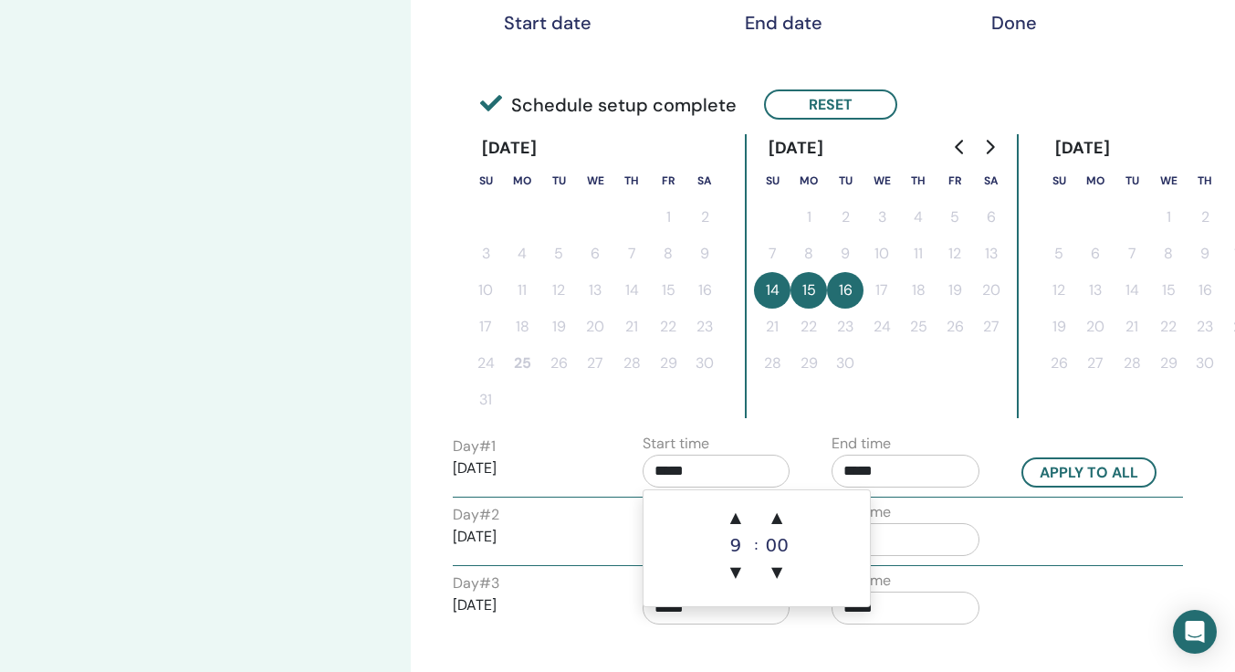
click at [737, 527] on span "▲" at bounding box center [736, 517] width 37 height 37
type input "*****"
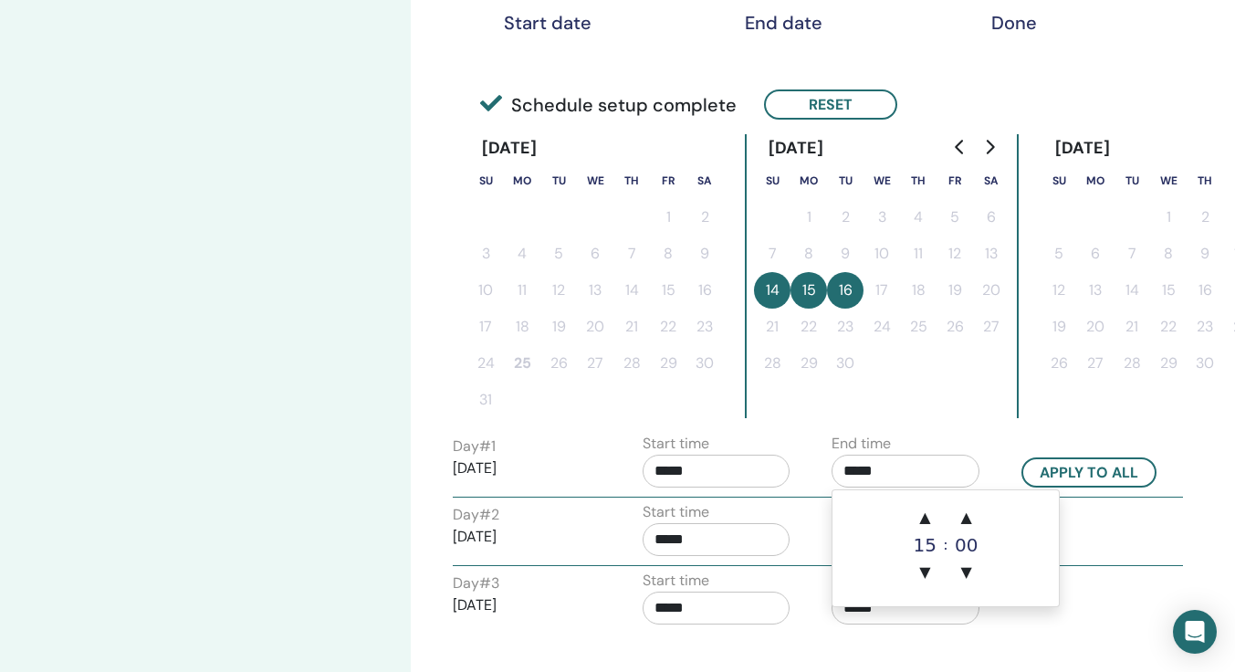
click at [857, 469] on input "*****" at bounding box center [906, 471] width 148 height 33
click at [928, 520] on span "▲" at bounding box center [925, 517] width 37 height 37
type input "*****"
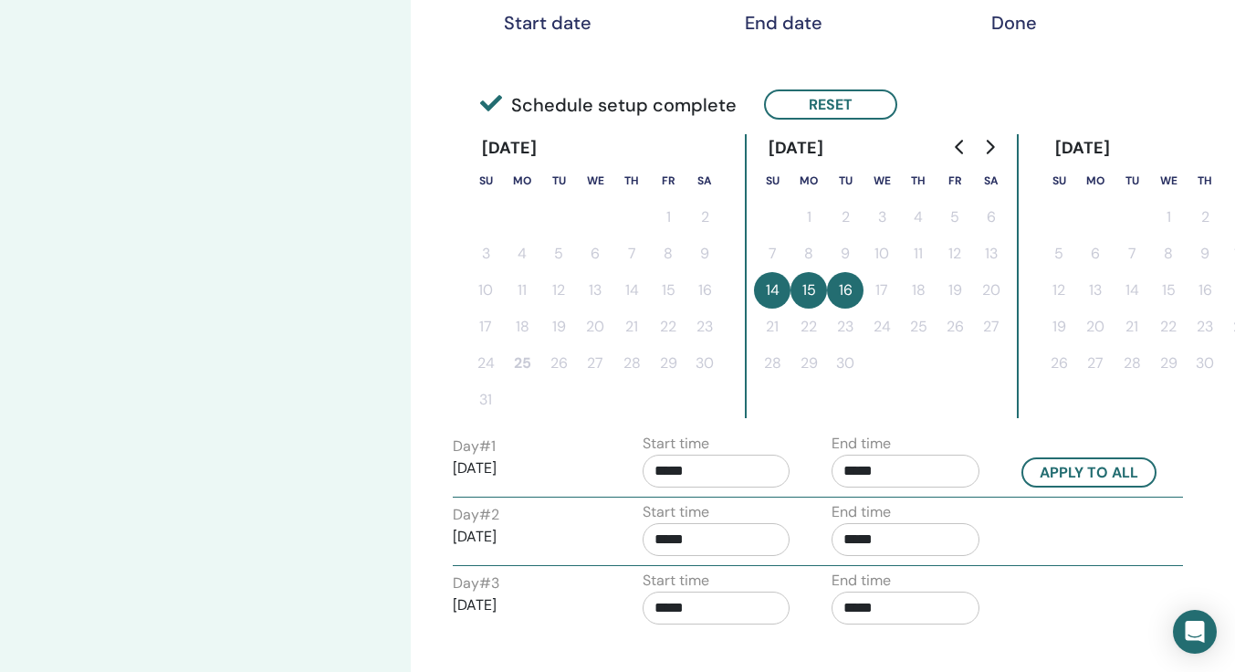
click at [974, 436] on div "End time *****" at bounding box center [906, 465] width 148 height 64
click at [671, 546] on input "*****" at bounding box center [717, 539] width 148 height 33
click at [737, 592] on span "▲" at bounding box center [736, 586] width 37 height 37
type input "*****"
click at [586, 614] on p "2025/09/16" at bounding box center [527, 605] width 148 height 22
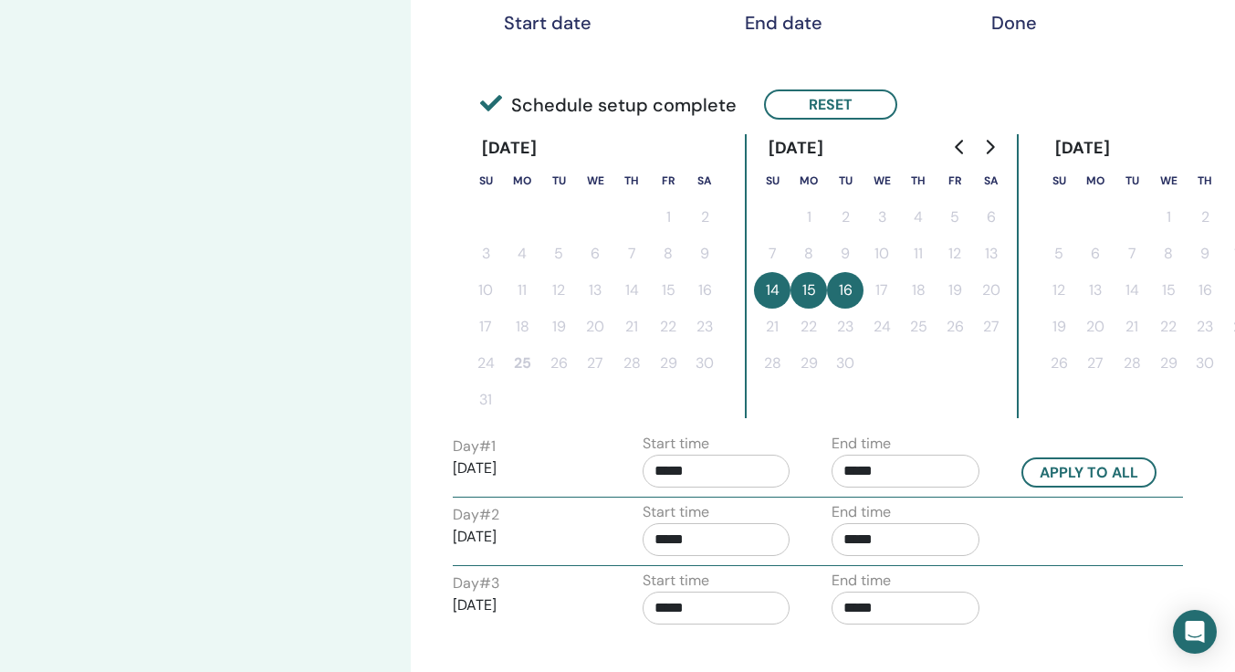
click at [685, 615] on input "*****" at bounding box center [717, 608] width 148 height 33
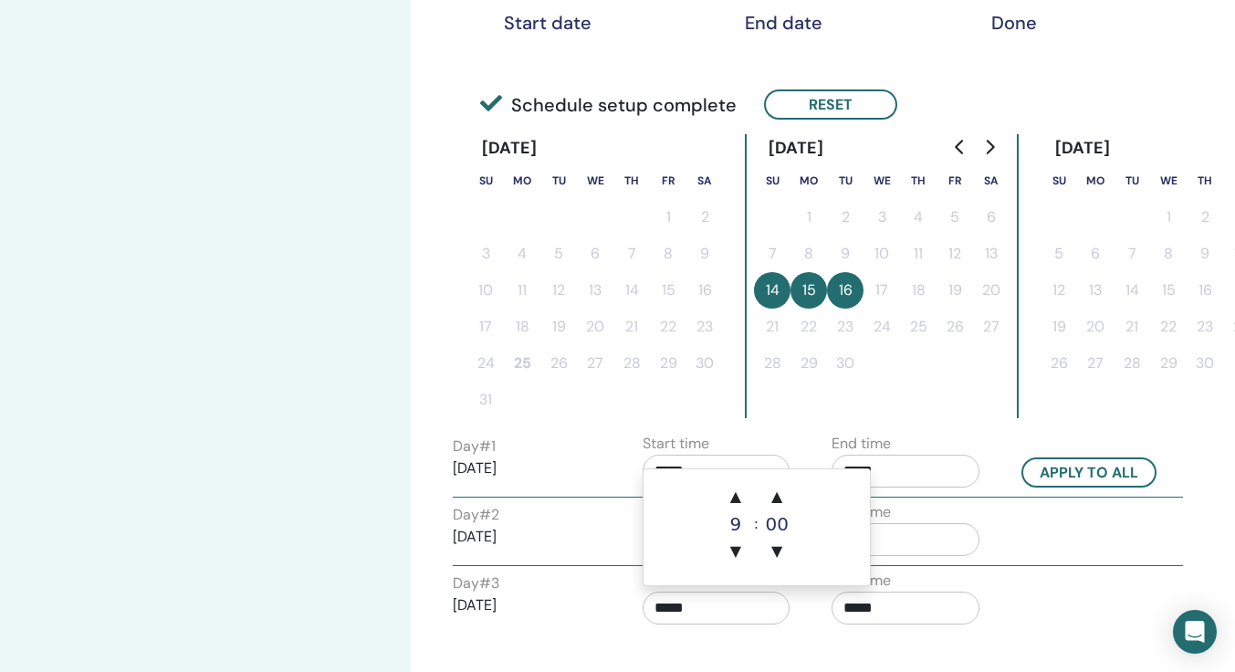
click at [735, 504] on span "▲" at bounding box center [736, 496] width 37 height 37
type input "*****"
drag, startPoint x: 1010, startPoint y: 560, endPoint x: 994, endPoint y: 561, distance: 15.6
click at [1011, 560] on div "Day # 2 2025/09/15 Start time ***** End time *****" at bounding box center [818, 533] width 758 height 64
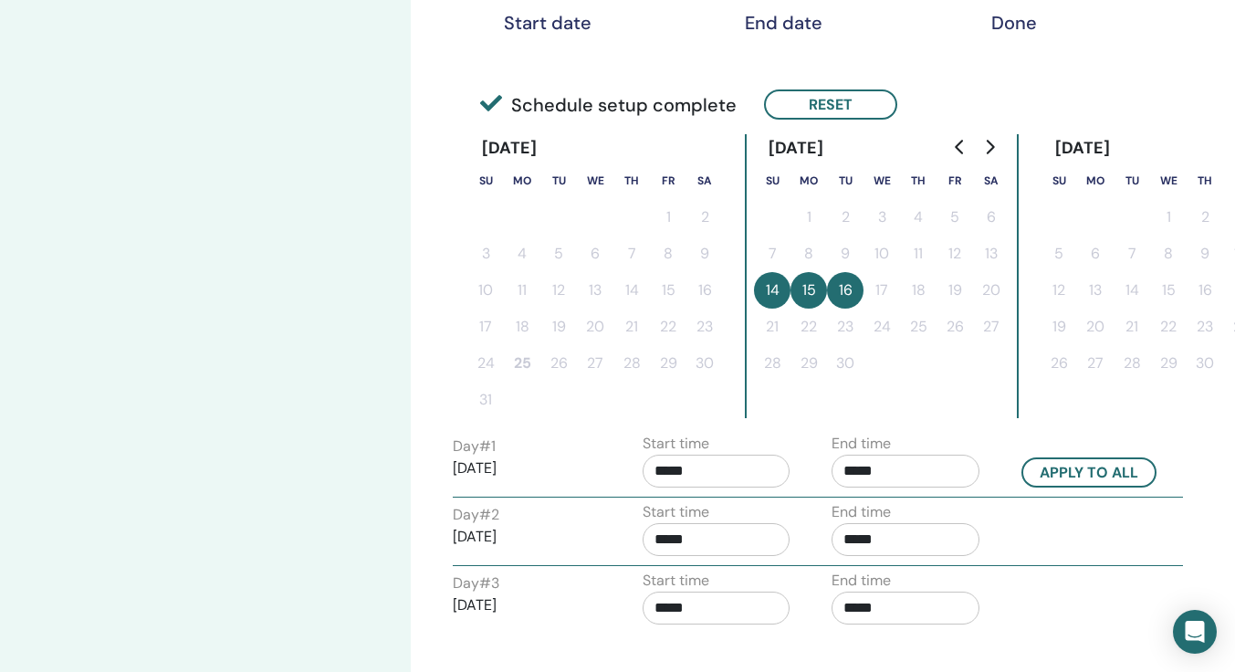
click at [849, 542] on input "*****" at bounding box center [906, 539] width 148 height 33
click at [923, 585] on span "▲" at bounding box center [925, 586] width 37 height 37
type input "*****"
click at [1058, 534] on div "Day # 2 2025/09/15 Start time ***** End time *****" at bounding box center [818, 533] width 758 height 64
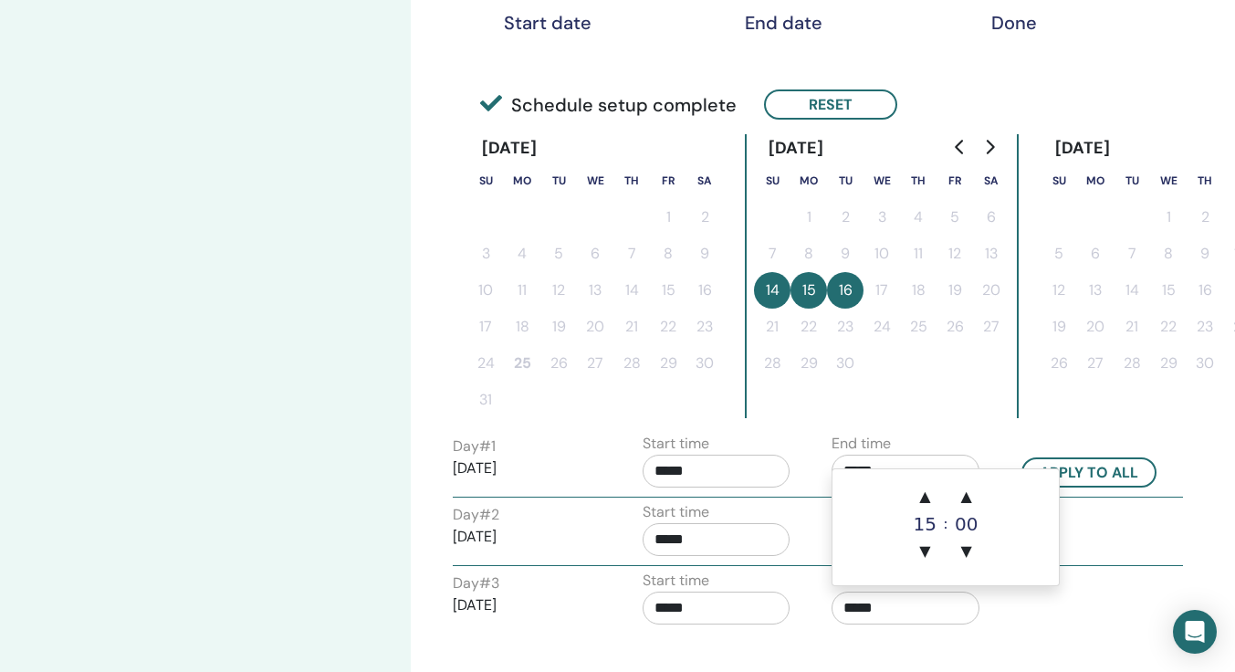
click at [864, 616] on input "*****" at bounding box center [906, 608] width 148 height 33
click at [923, 500] on span "▲" at bounding box center [925, 496] width 37 height 37
type input "*****"
click at [1083, 594] on div "Day # 3 2025/09/16 Start time ***** End time *****" at bounding box center [818, 602] width 758 height 64
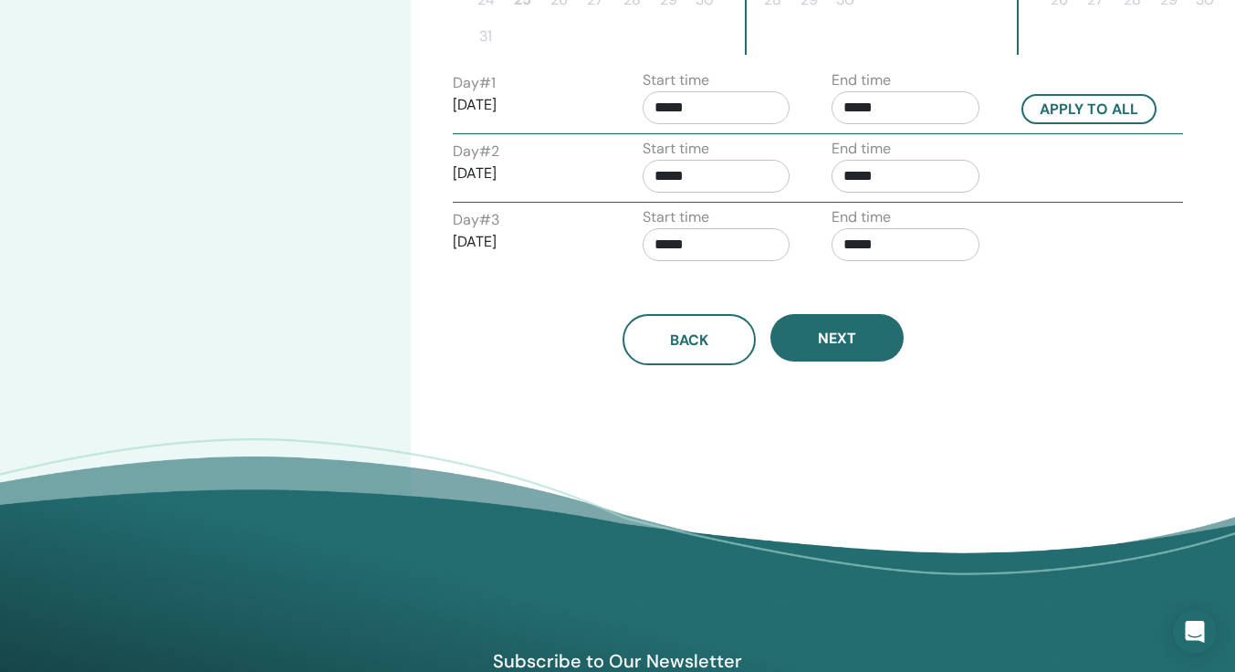
scroll to position [731, 0]
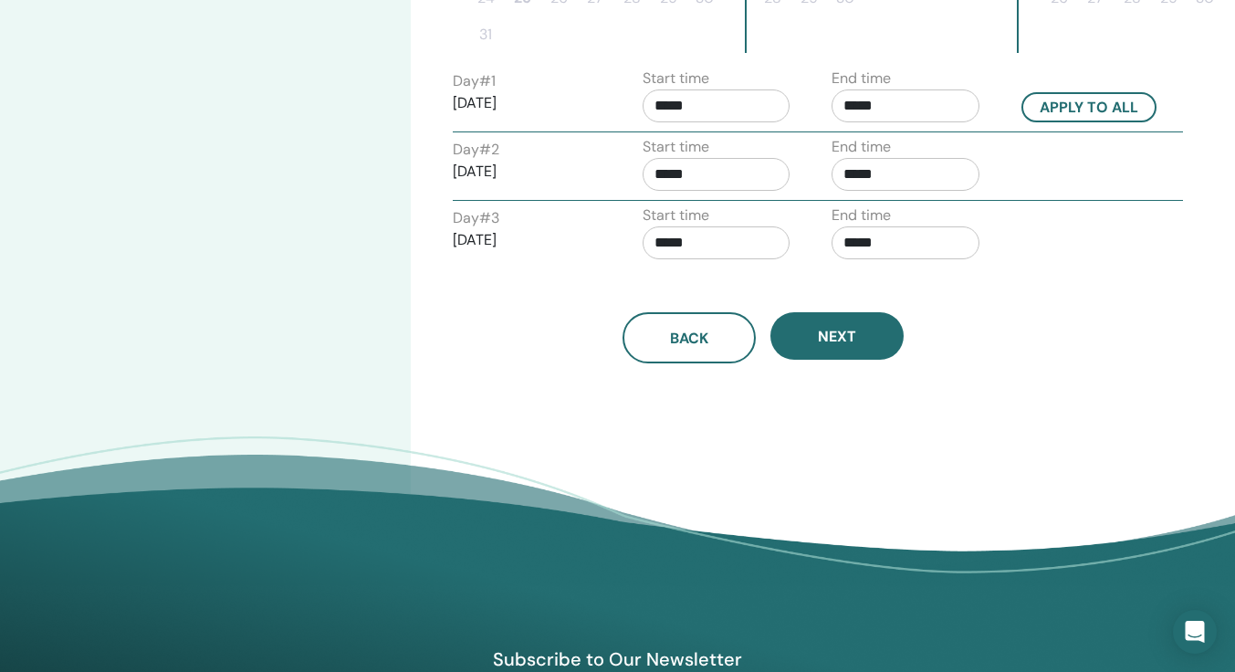
click at [836, 336] on span "Next" at bounding box center [837, 336] width 38 height 19
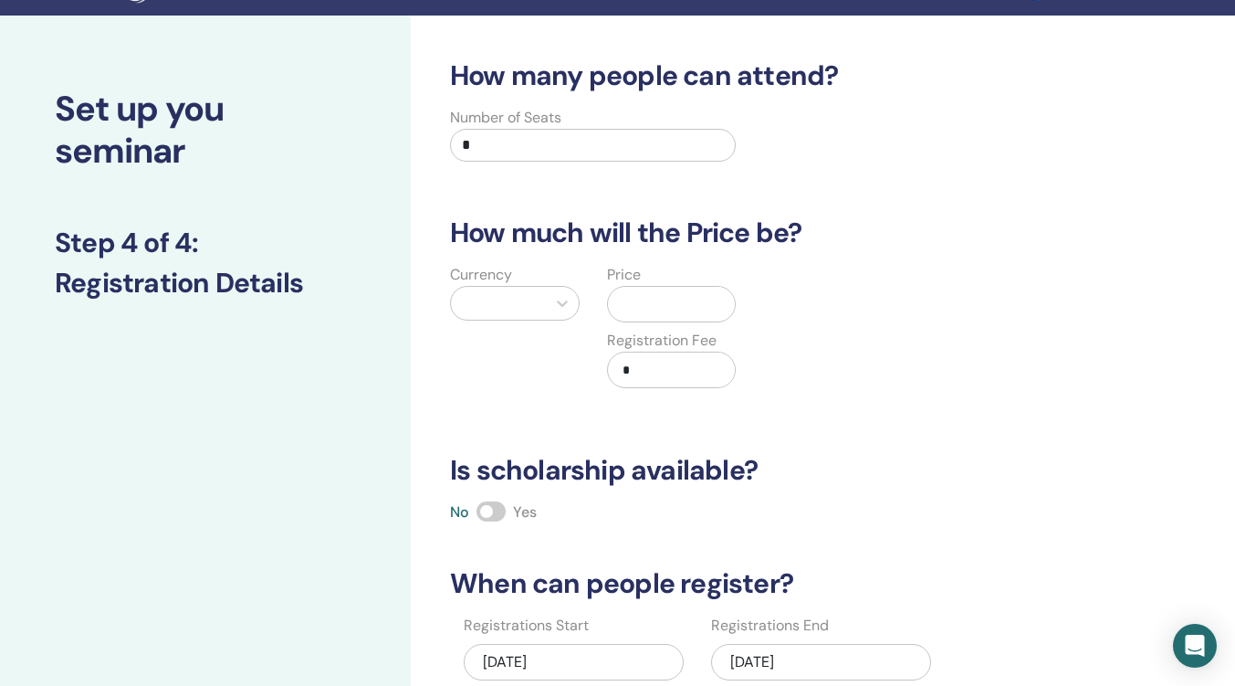
scroll to position [0, 0]
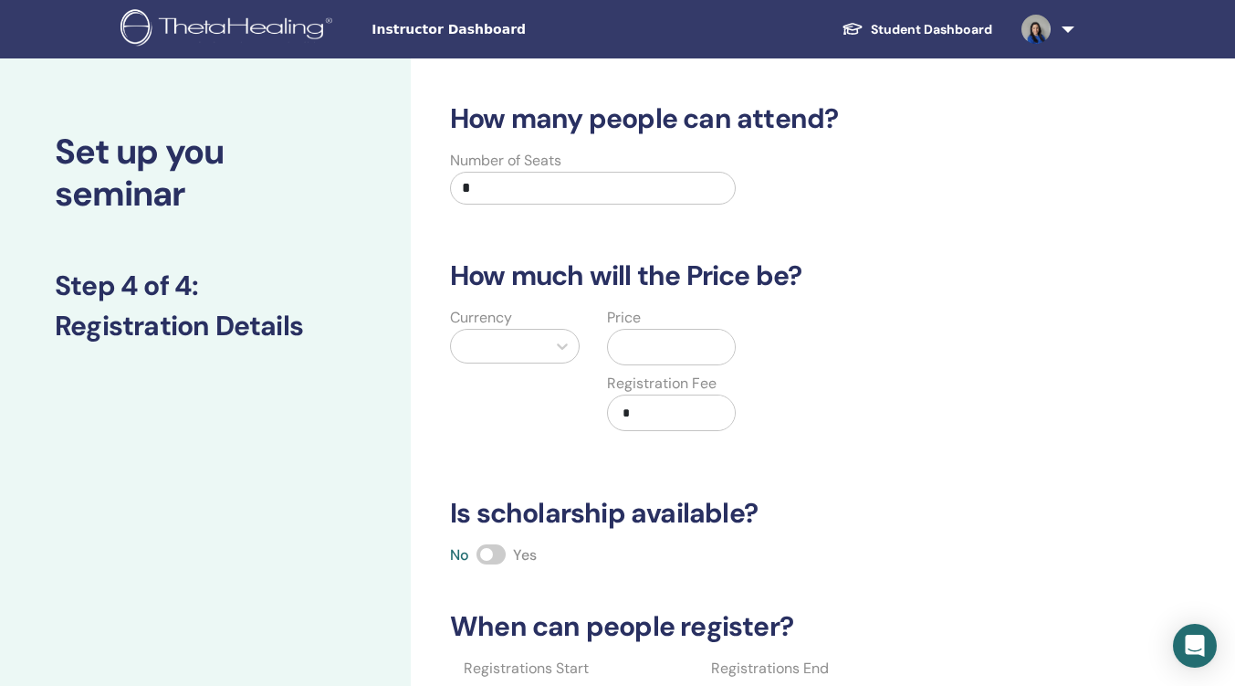
drag, startPoint x: 486, startPoint y: 193, endPoint x: 443, endPoint y: 191, distance: 43.0
click at [443, 191] on div "Number of Seats *" at bounding box center [592, 183] width 313 height 66
type input "**"
click at [539, 347] on div at bounding box center [498, 346] width 95 height 33
click at [556, 342] on icon at bounding box center [562, 346] width 18 height 18
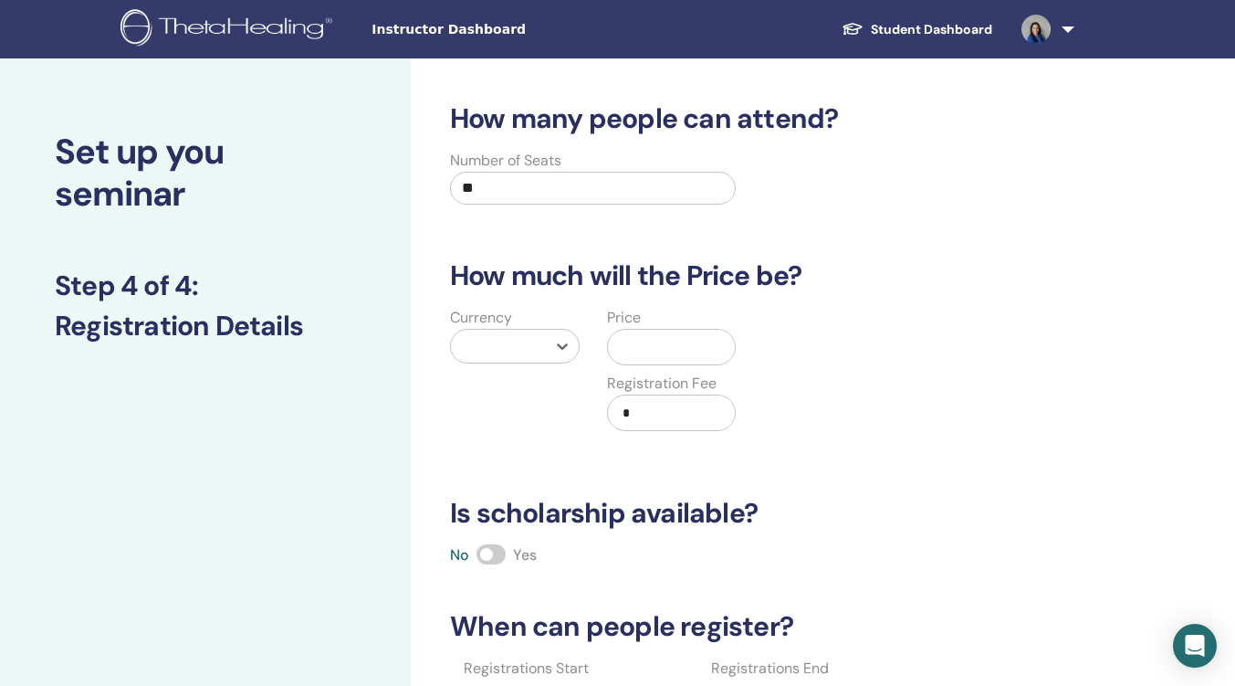
click at [488, 338] on div at bounding box center [498, 346] width 77 height 26
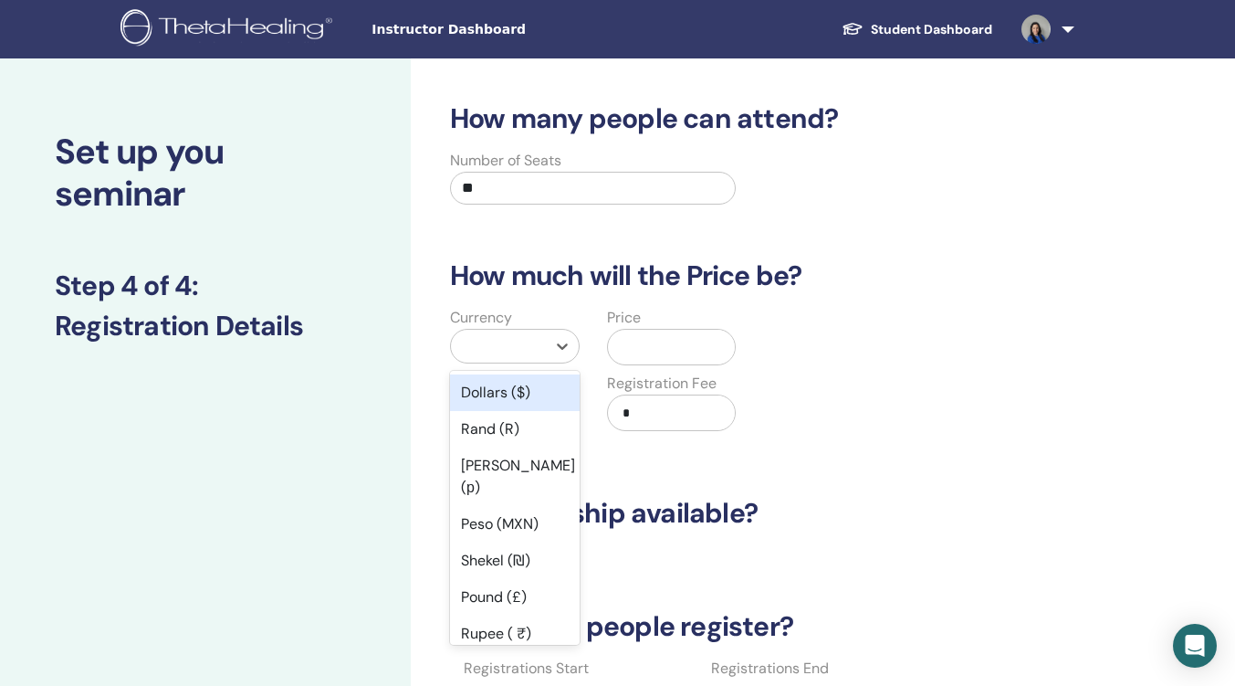
click at [651, 407] on input "*" at bounding box center [675, 412] width 121 height 35
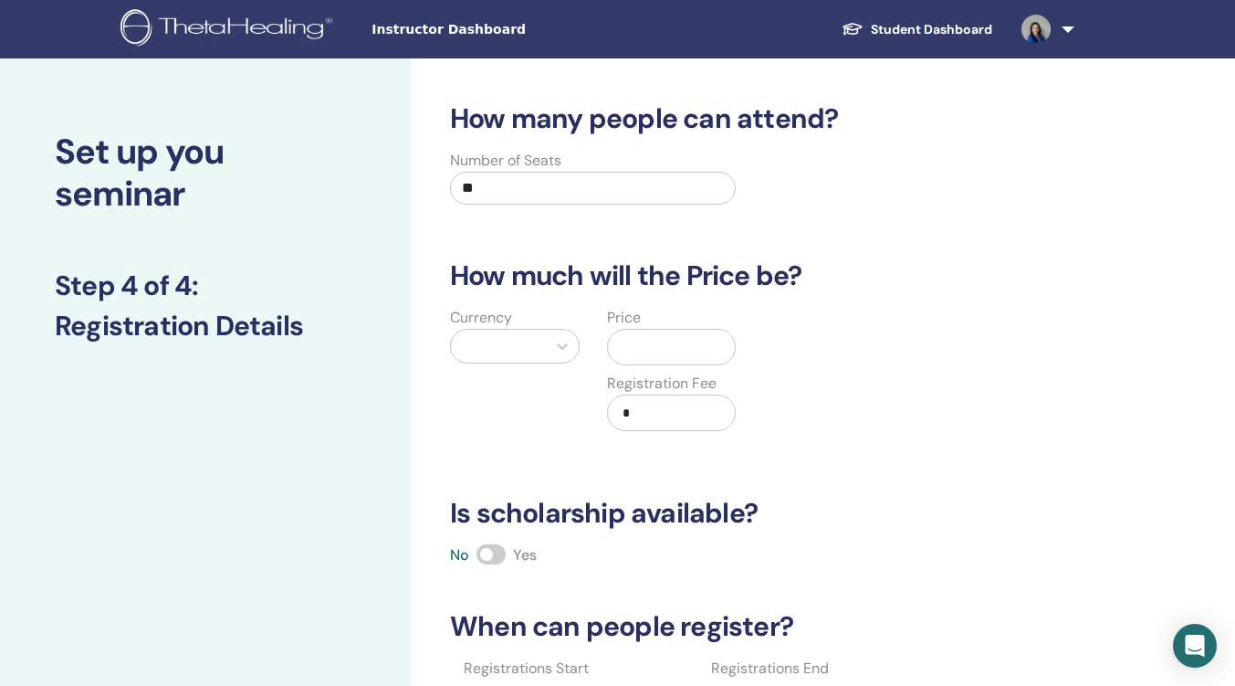
click at [627, 410] on input "*" at bounding box center [675, 412] width 121 height 35
type input "***"
click at [501, 332] on div at bounding box center [498, 346] width 95 height 33
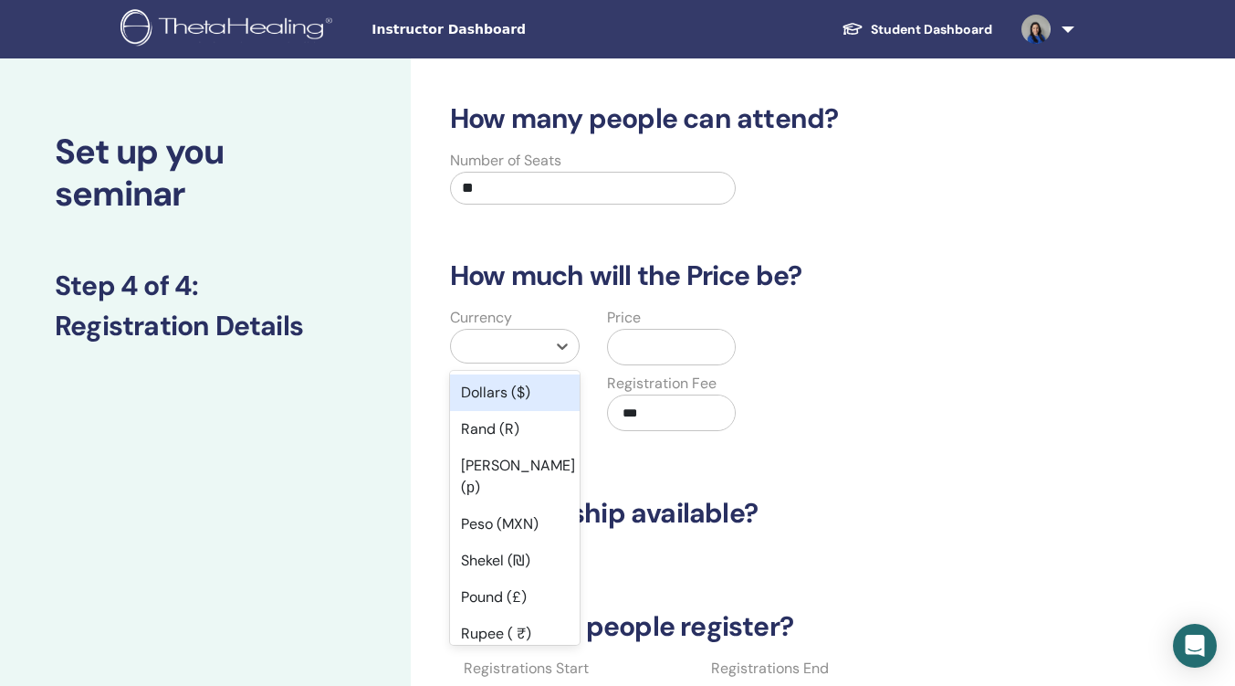
click at [491, 391] on div "Dollars ($)" at bounding box center [515, 392] width 130 height 37
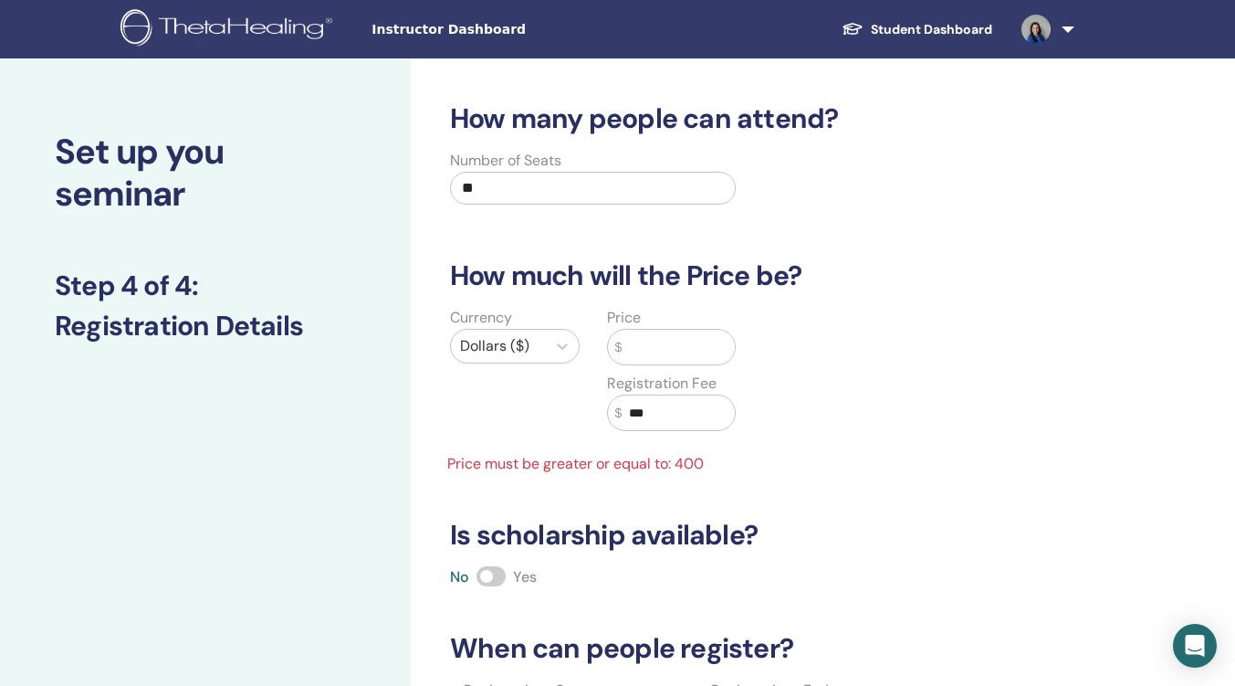
click at [673, 348] on input "text" at bounding box center [678, 347] width 113 height 35
click at [657, 355] on input "text" at bounding box center [678, 347] width 113 height 35
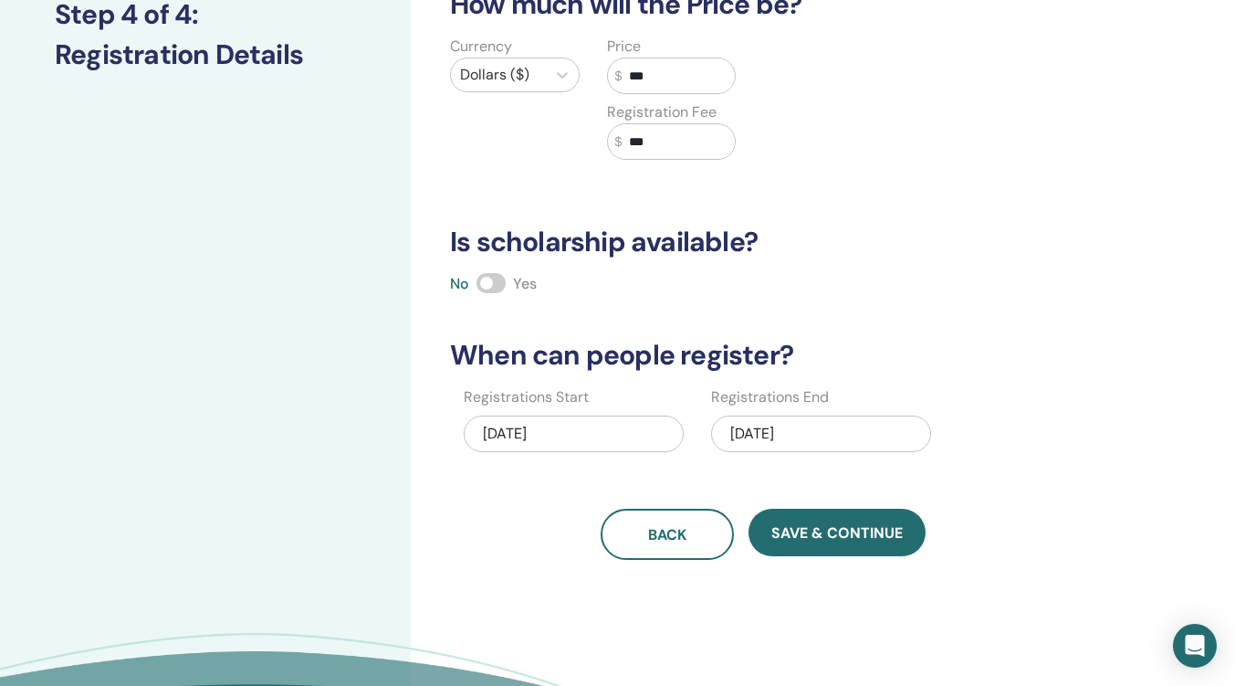
scroll to position [274, 0]
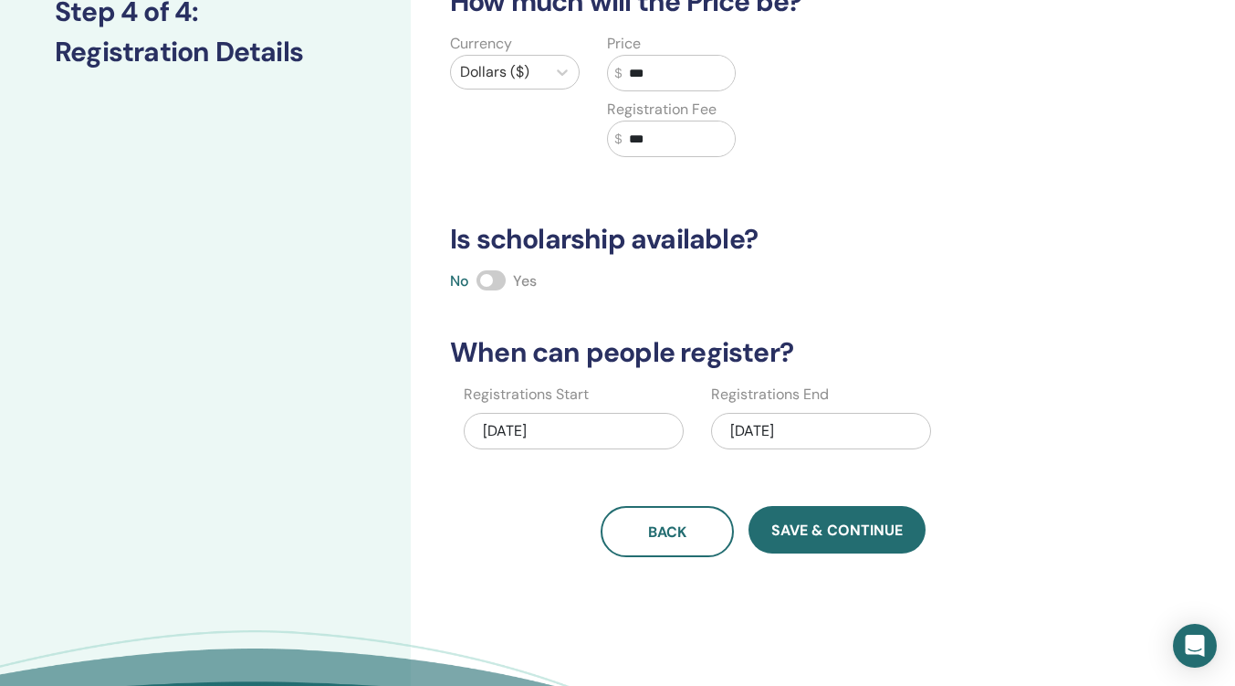
type input "***"
click at [857, 428] on div "09/16/2025" at bounding box center [821, 431] width 220 height 37
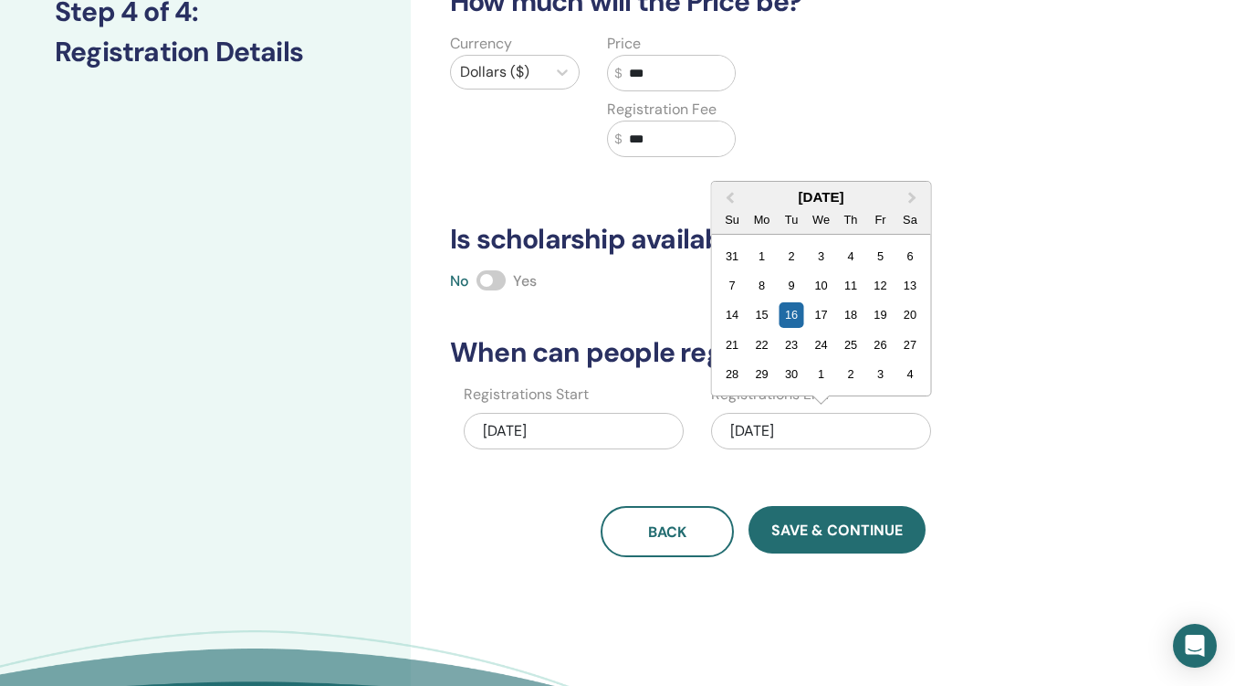
click at [727, 195] on button "Previous Month" at bounding box center [727, 198] width 29 height 29
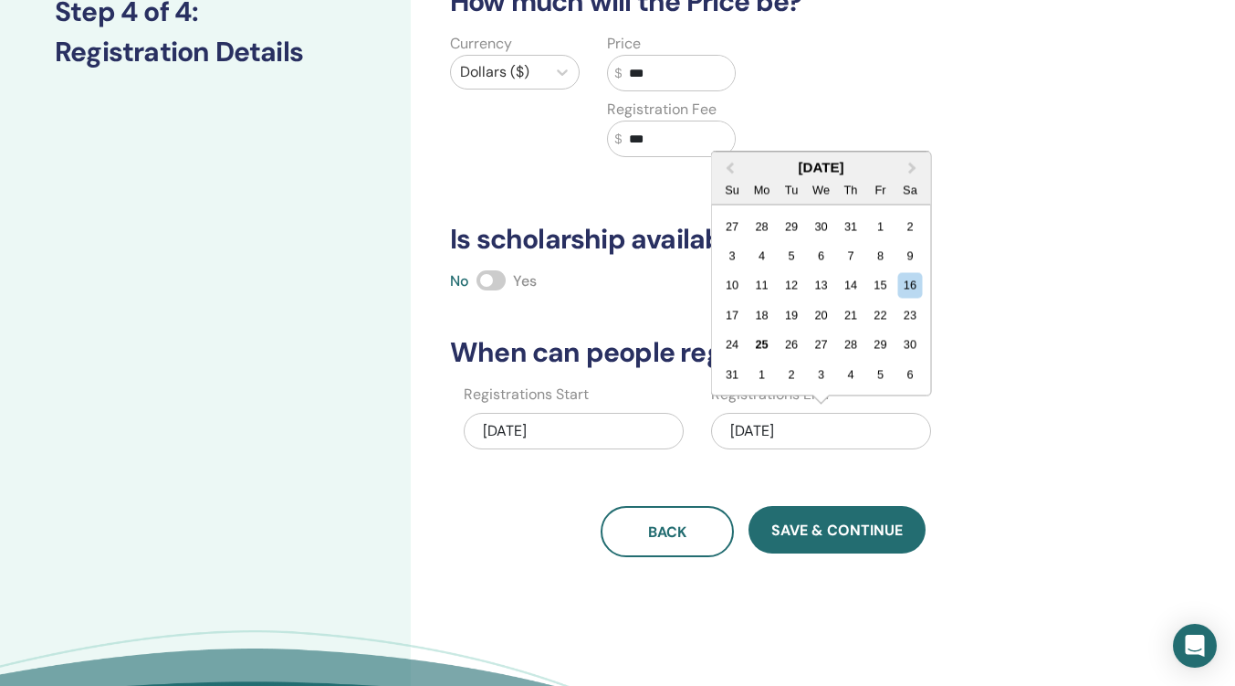
click at [912, 166] on span "Next Month" at bounding box center [912, 167] width 0 height 19
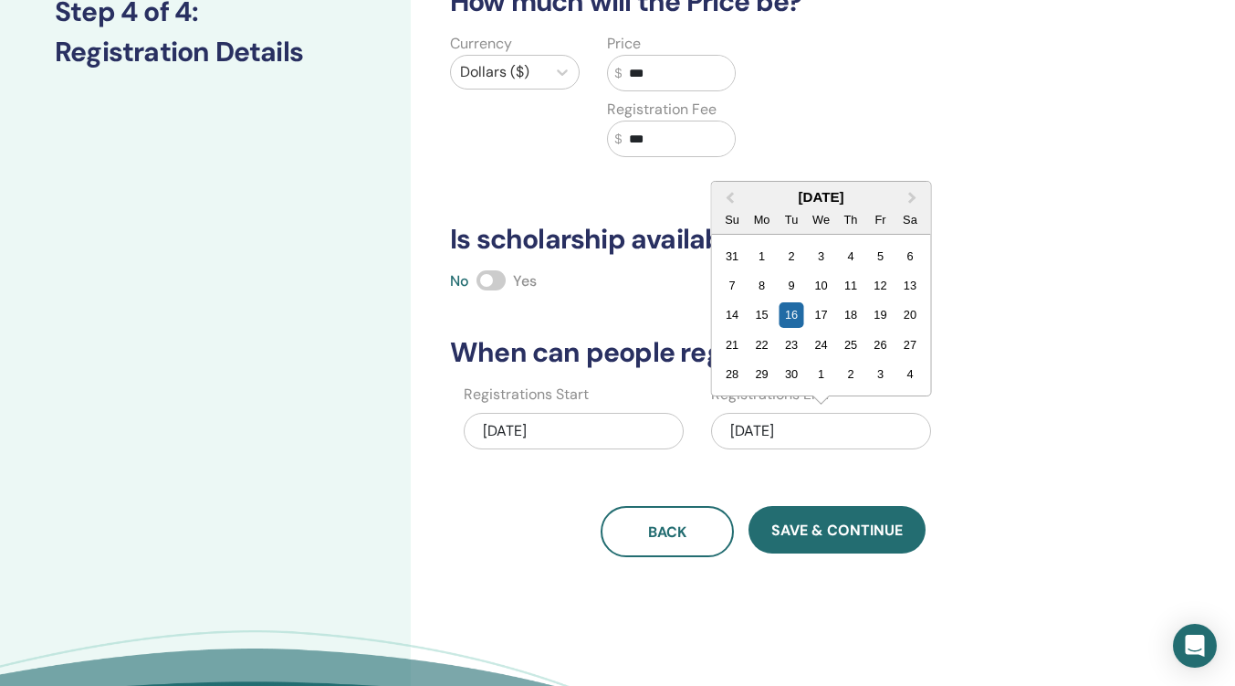
click at [824, 286] on div "10" at bounding box center [821, 285] width 25 height 25
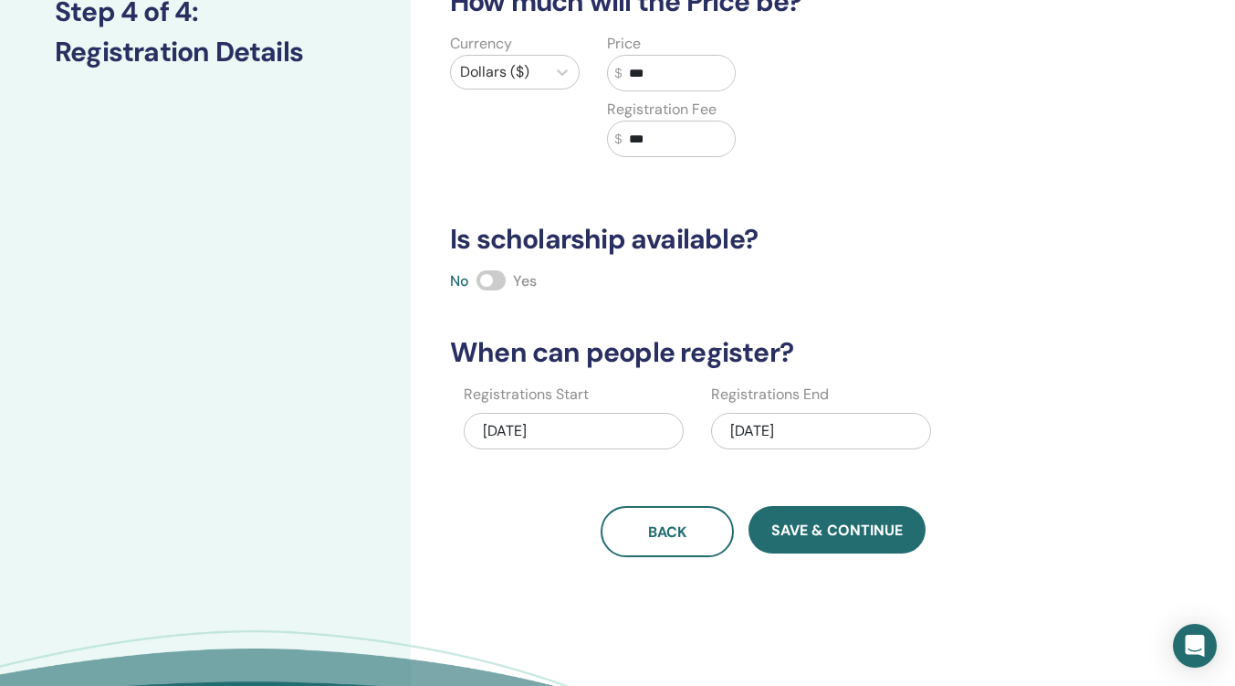
click at [847, 529] on span "Save & Continue" at bounding box center [837, 529] width 131 height 19
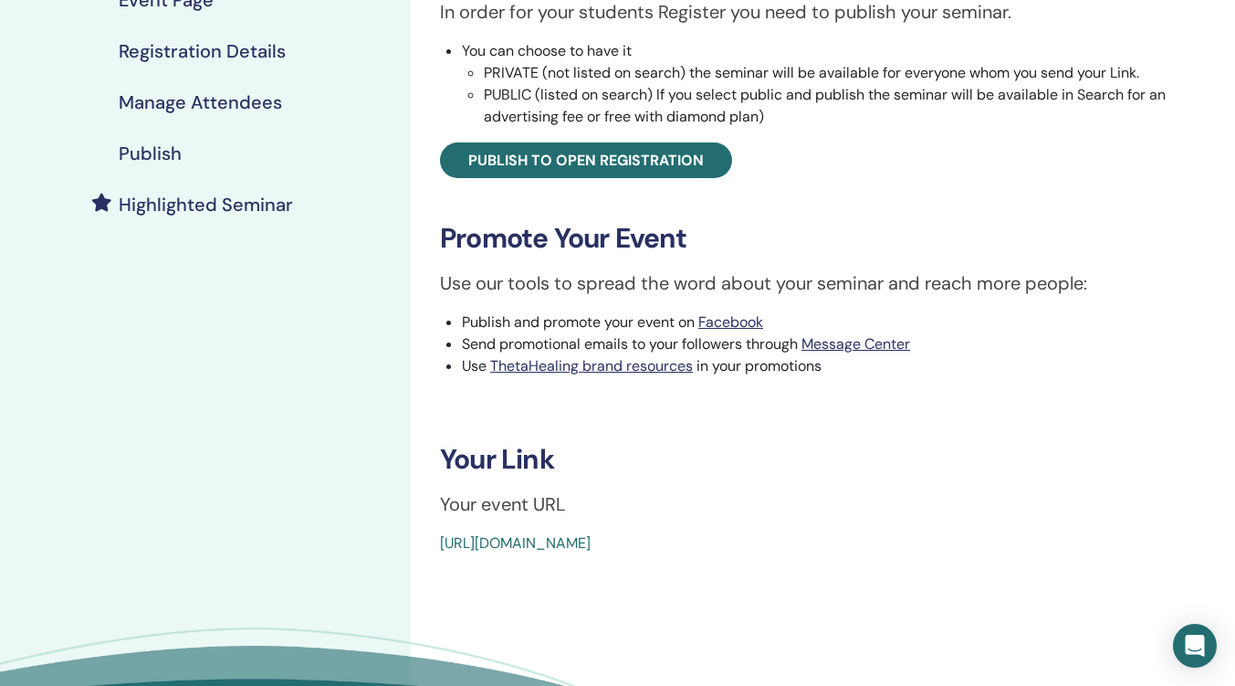
scroll to position [183, 0]
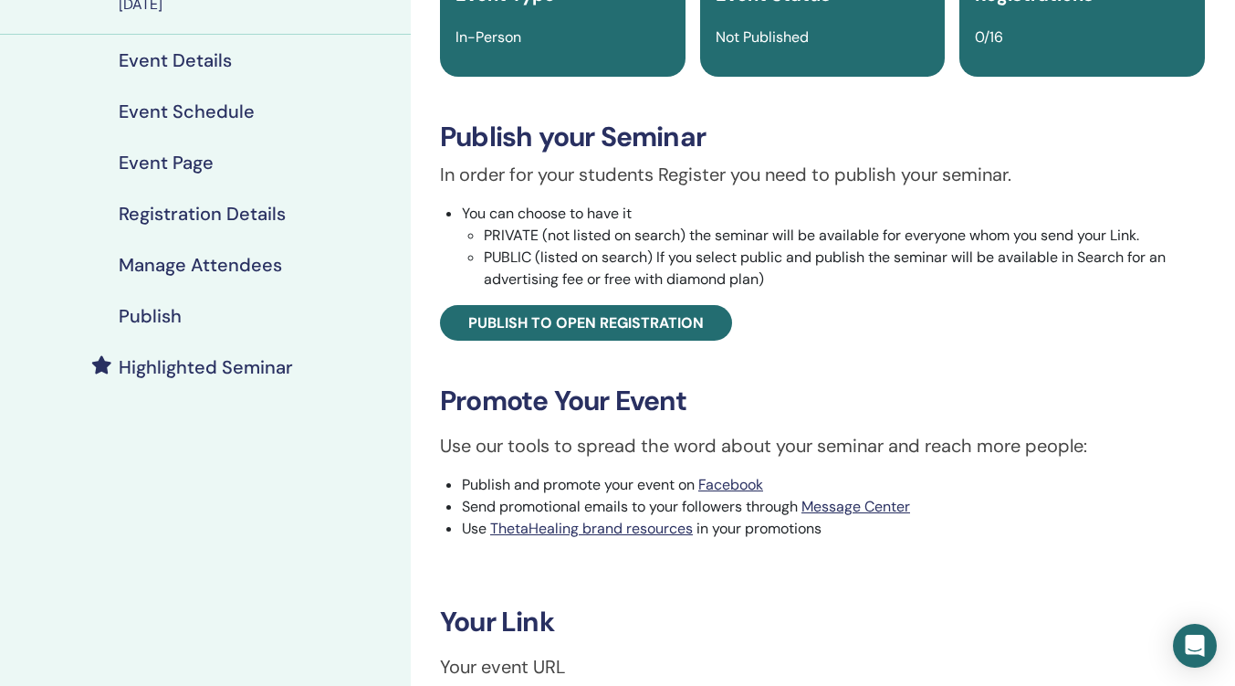
click at [597, 331] on span "Publish to open registration" at bounding box center [586, 322] width 236 height 19
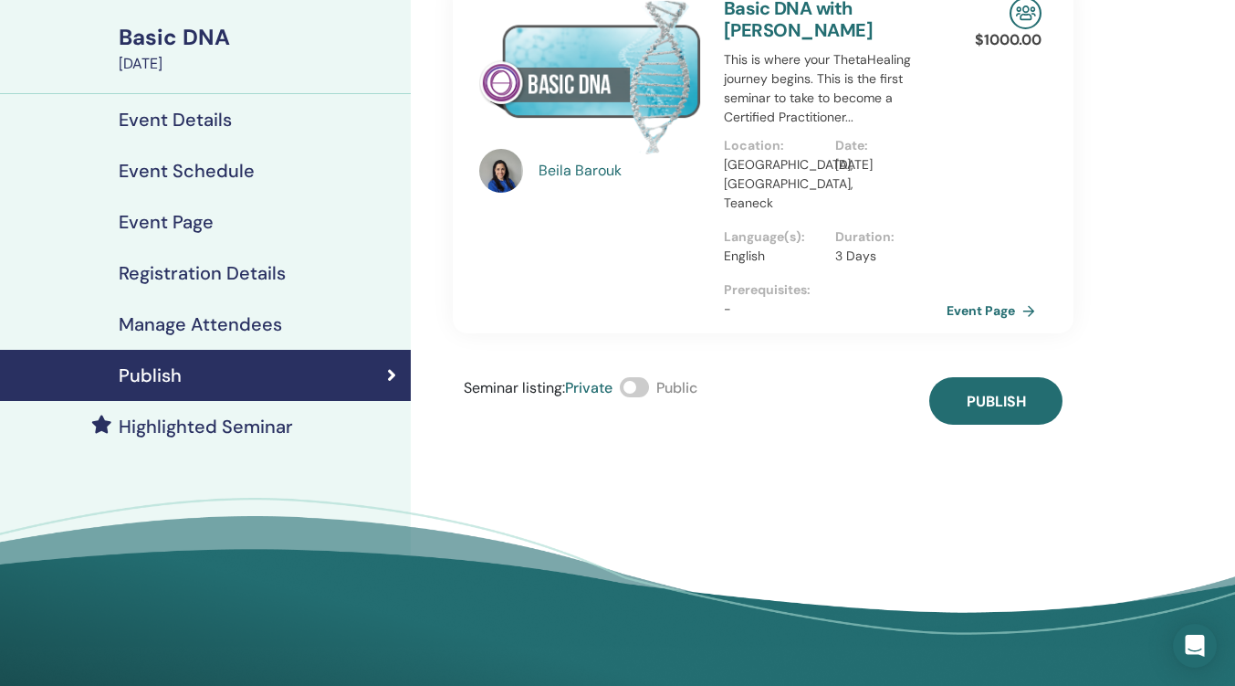
scroll to position [91, 0]
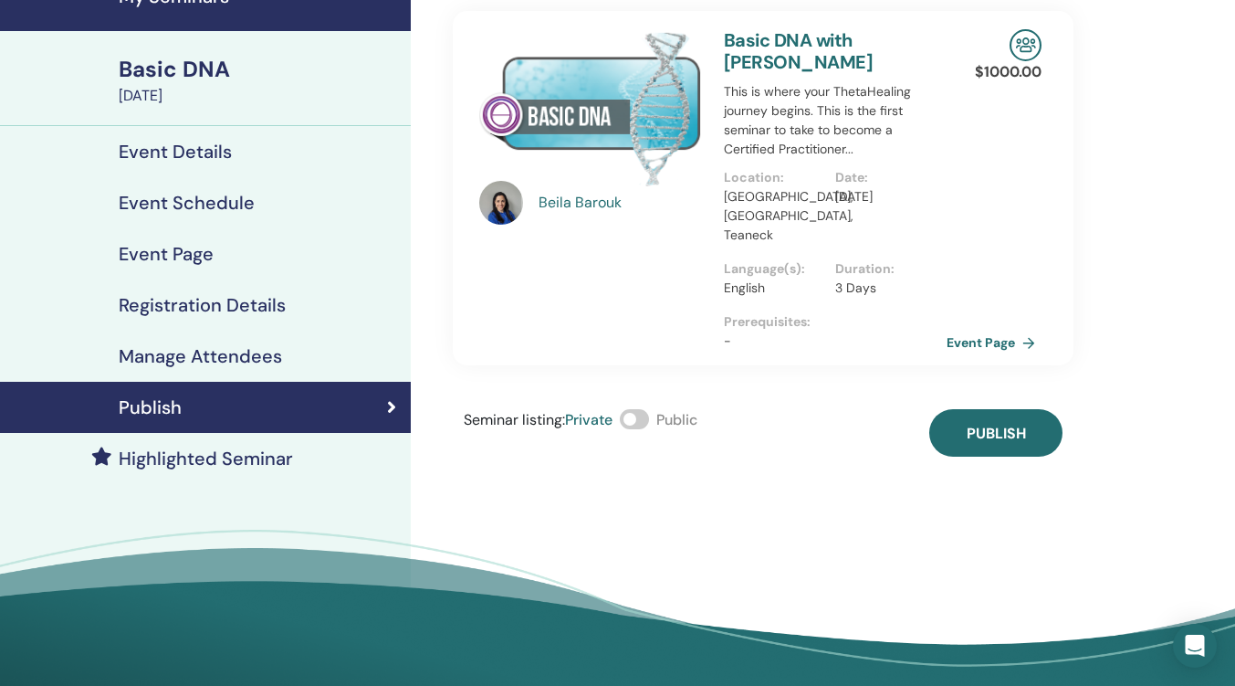
click at [994, 424] on span "Publish" at bounding box center [996, 433] width 59 height 19
click at [641, 409] on span at bounding box center [634, 419] width 29 height 20
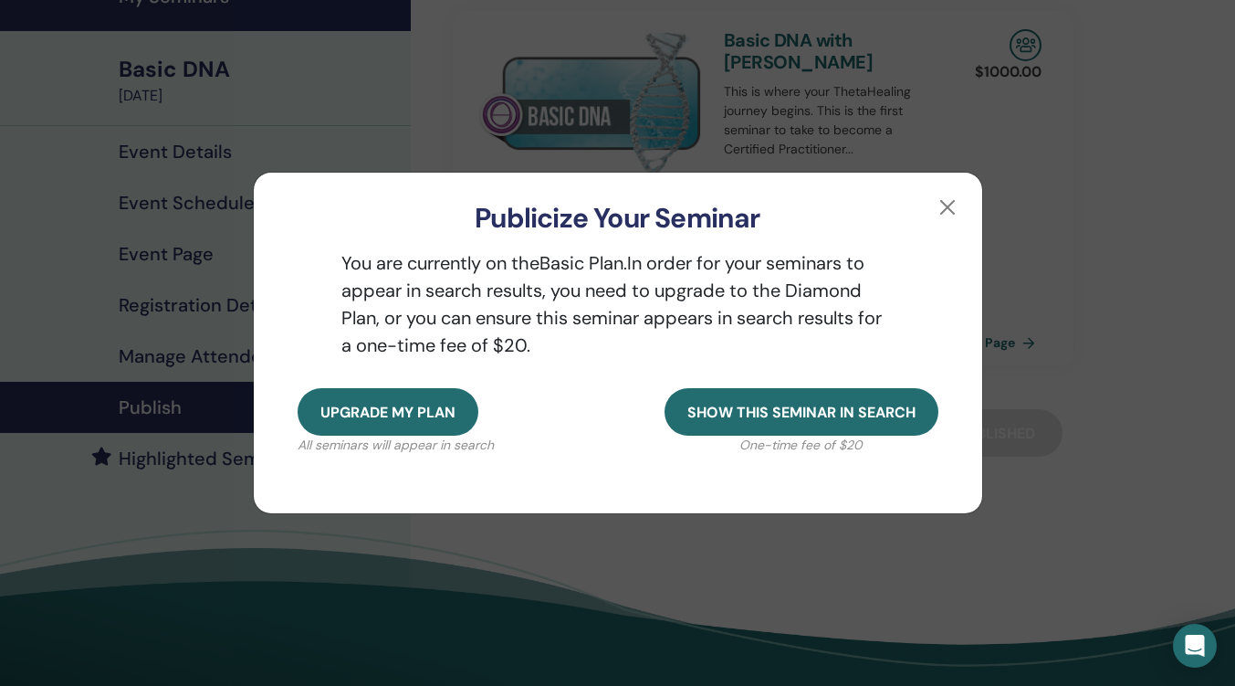
click at [421, 408] on span "Upgrade my plan" at bounding box center [388, 412] width 135 height 19
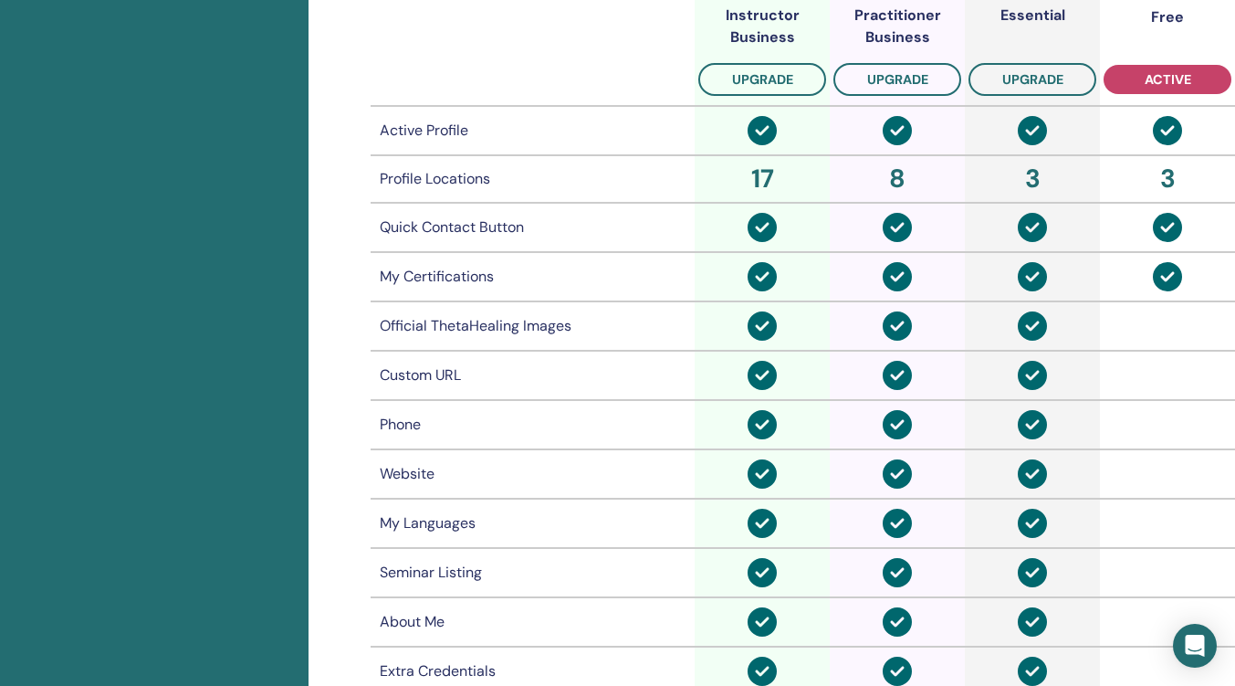
scroll to position [862, 0]
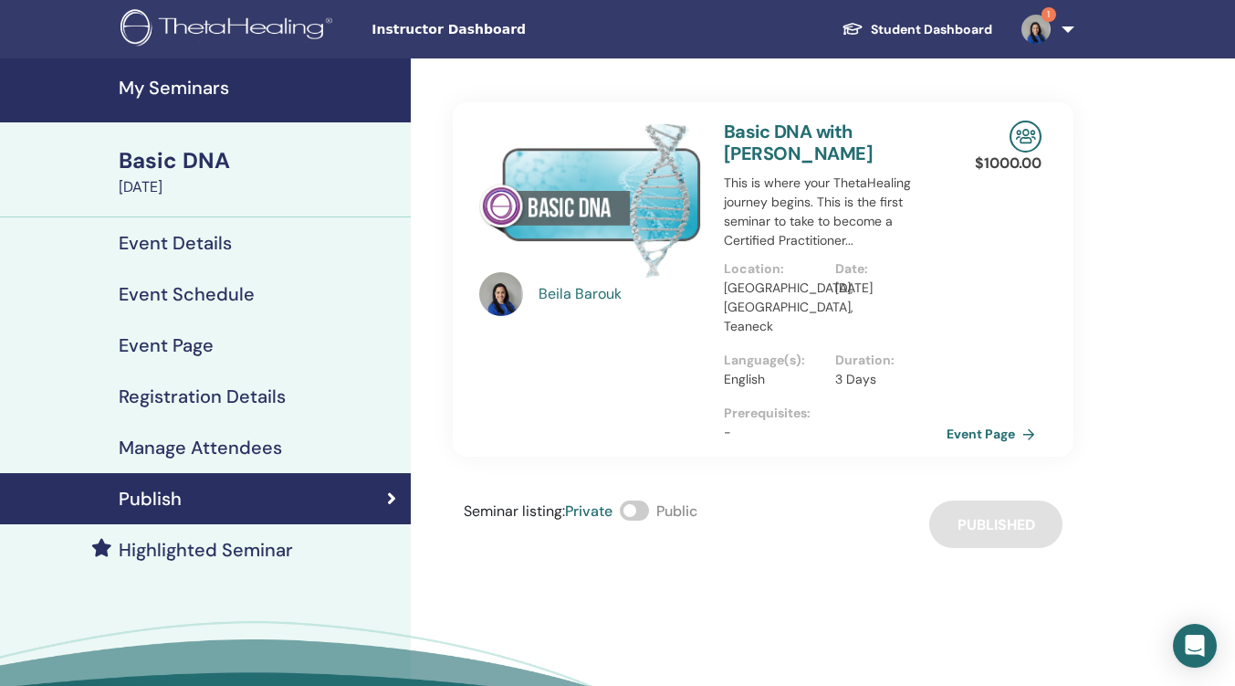
click at [193, 237] on h4 "Event Details" at bounding box center [175, 243] width 113 height 22
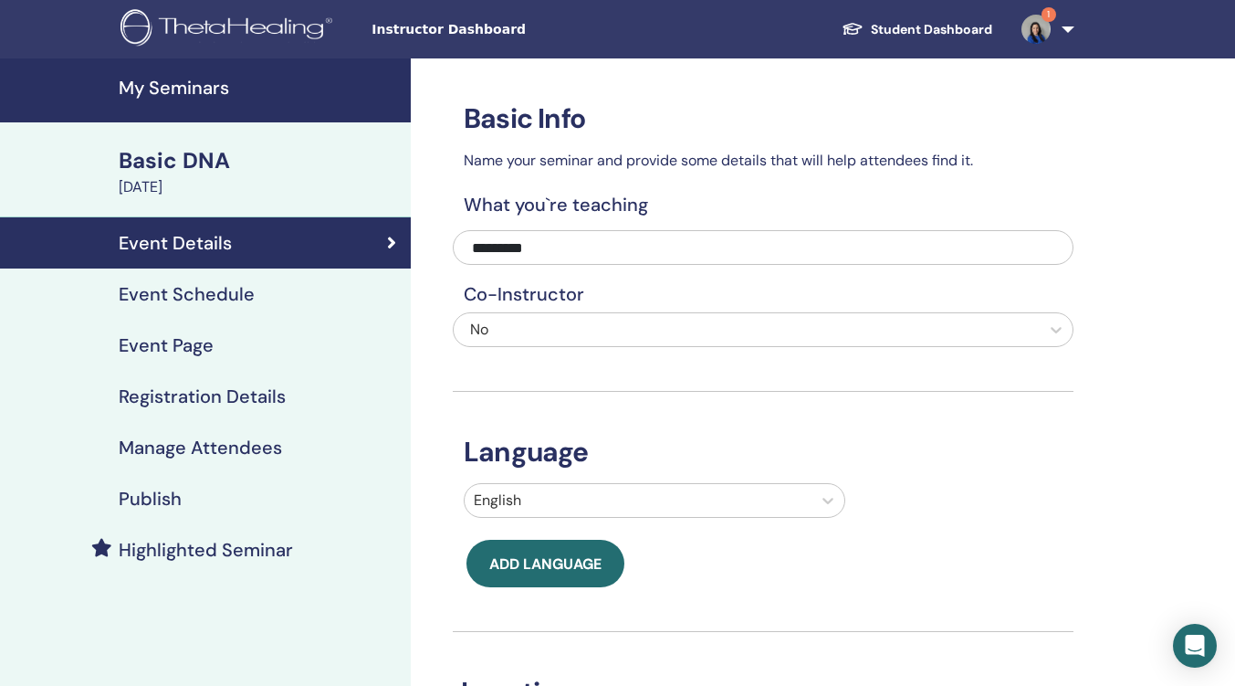
click at [184, 296] on h4 "Event Schedule" at bounding box center [187, 294] width 136 height 22
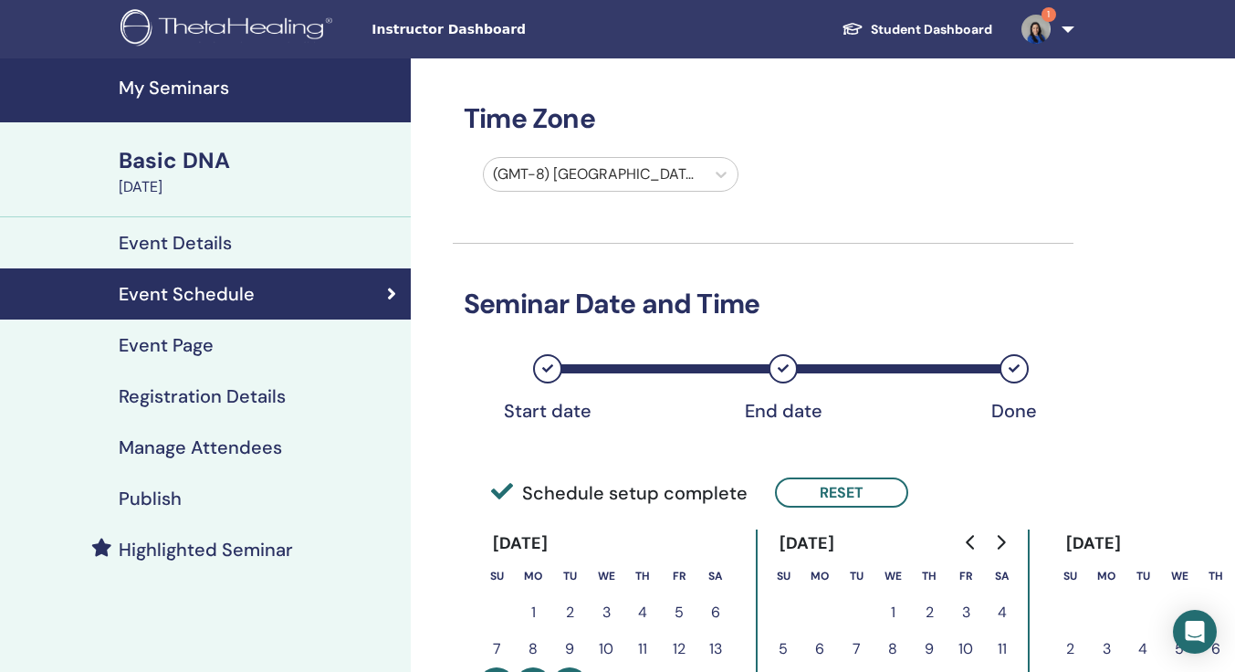
click at [180, 351] on h4 "Event Page" at bounding box center [166, 345] width 95 height 22
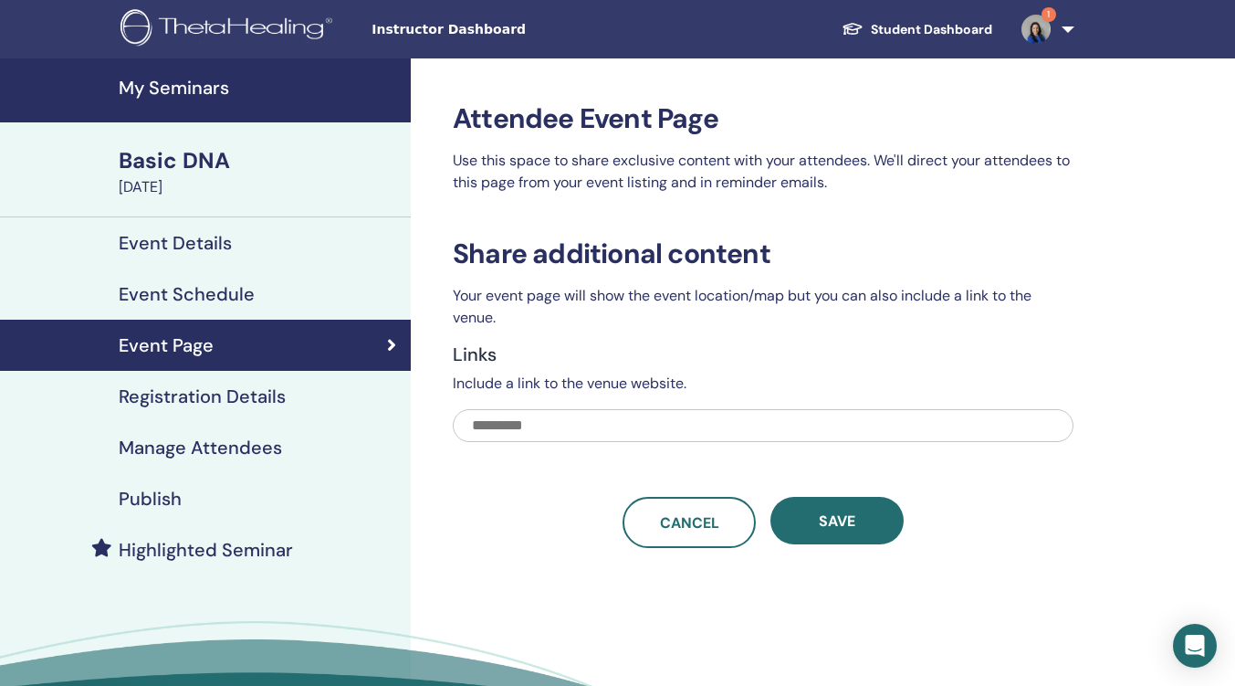
click at [177, 502] on h4 "Publish" at bounding box center [150, 499] width 63 height 22
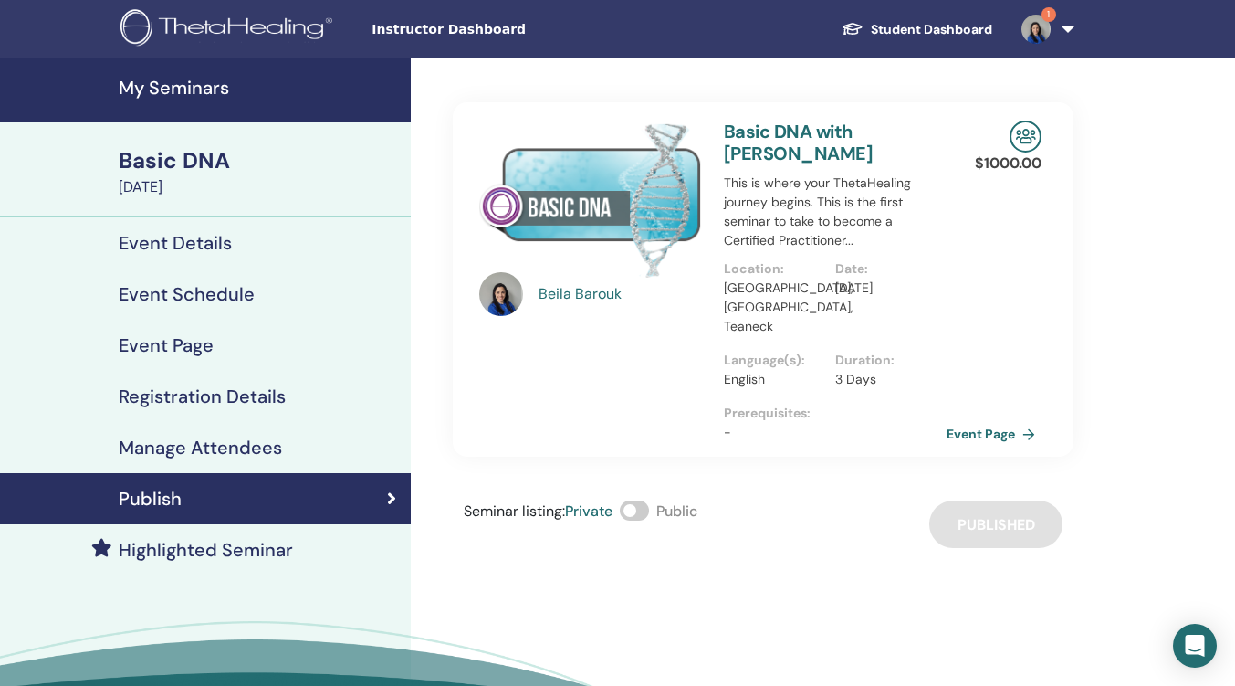
click at [591, 501] on span "Private" at bounding box center [588, 510] width 47 height 19
click at [654, 480] on div "Beila Barouk Basic DNA with Beila Barouk This is where your ThetaHealing journe…" at bounding box center [763, 302] width 621 height 489
click at [646, 500] on span at bounding box center [634, 510] width 29 height 20
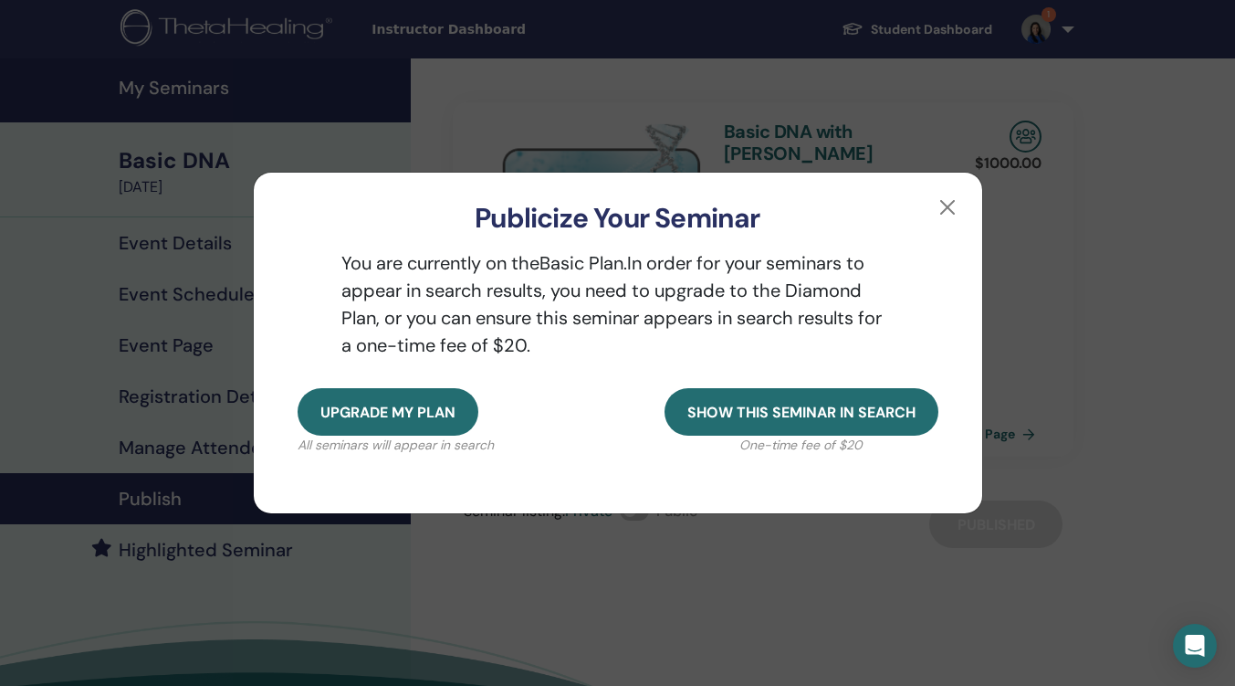
click at [441, 407] on span "Upgrade my plan" at bounding box center [388, 412] width 135 height 19
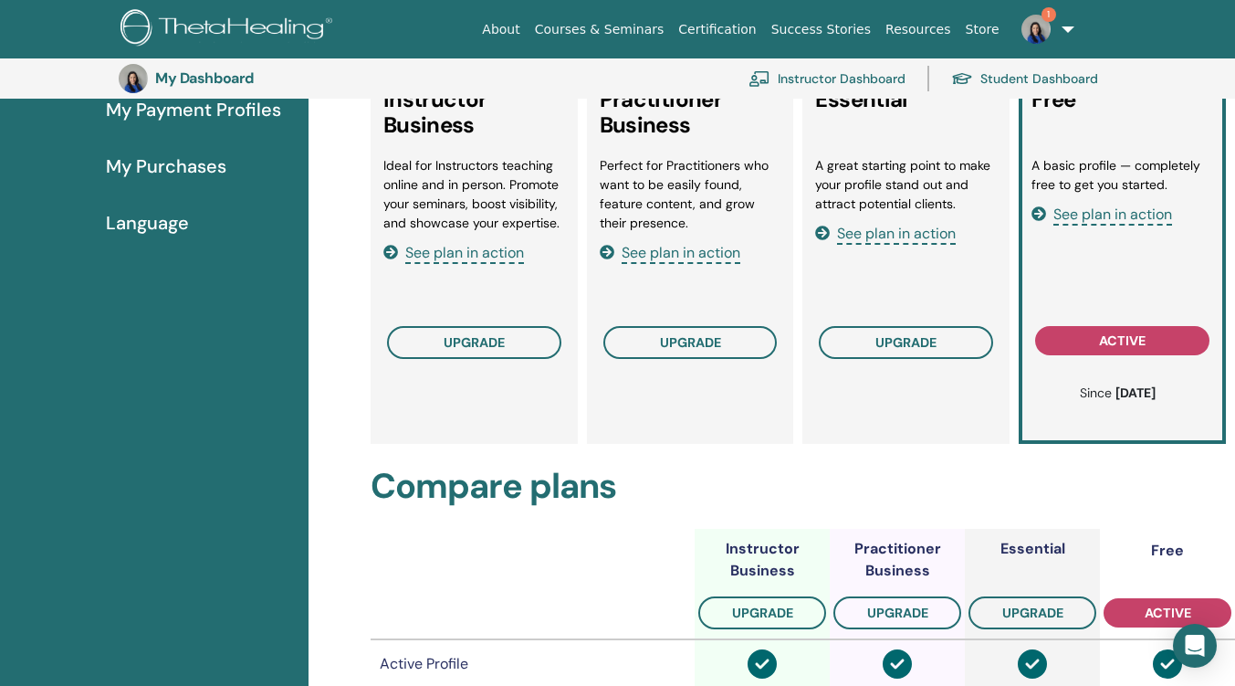
scroll to position [223, 0]
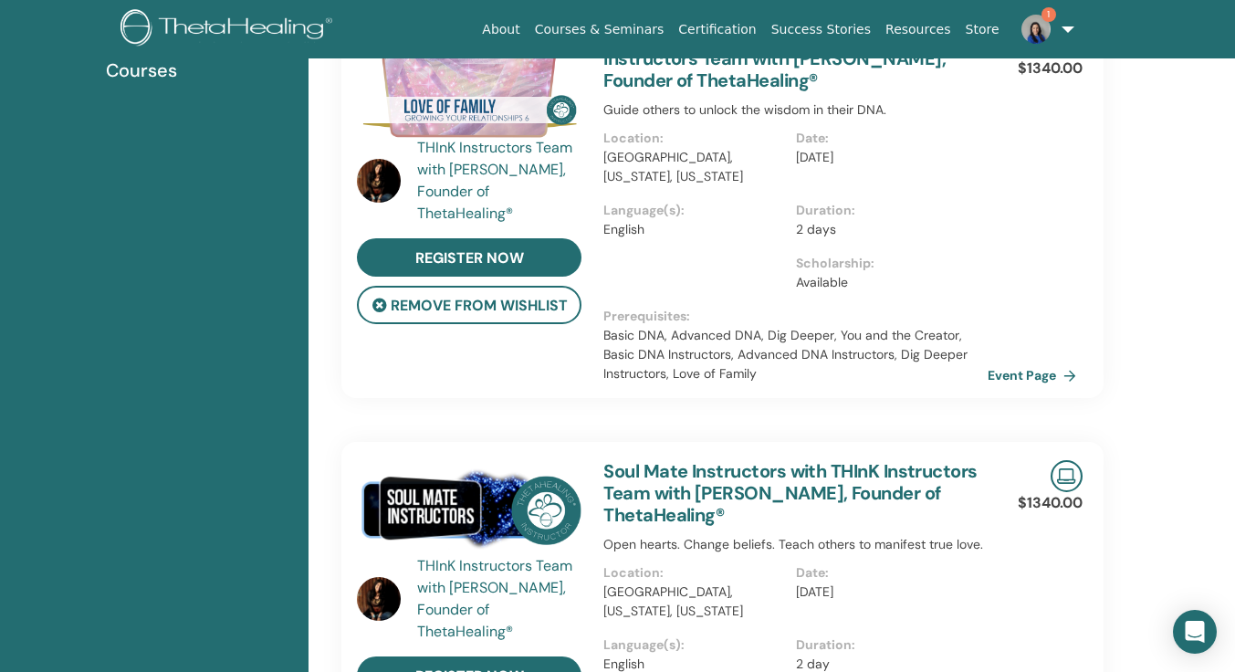
scroll to position [505, 0]
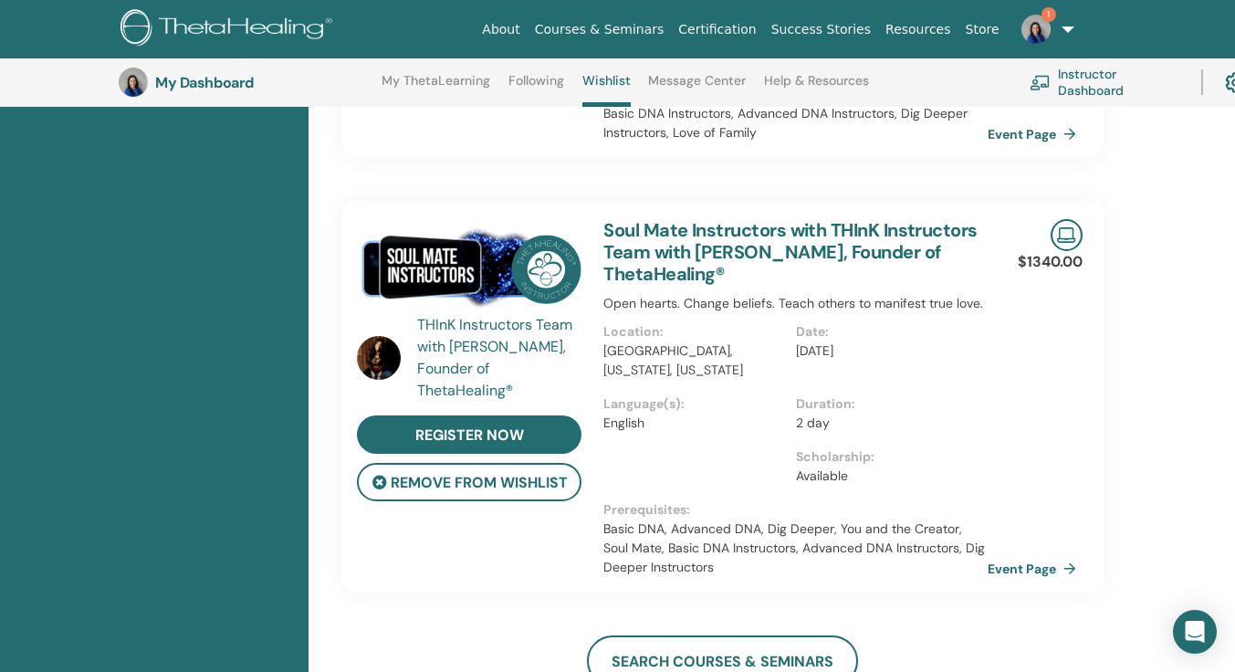
click at [398, 586] on div "THInK Instructors Team with [PERSON_NAME], Founder of ThetaHealing® register no…" at bounding box center [723, 396] width 790 height 391
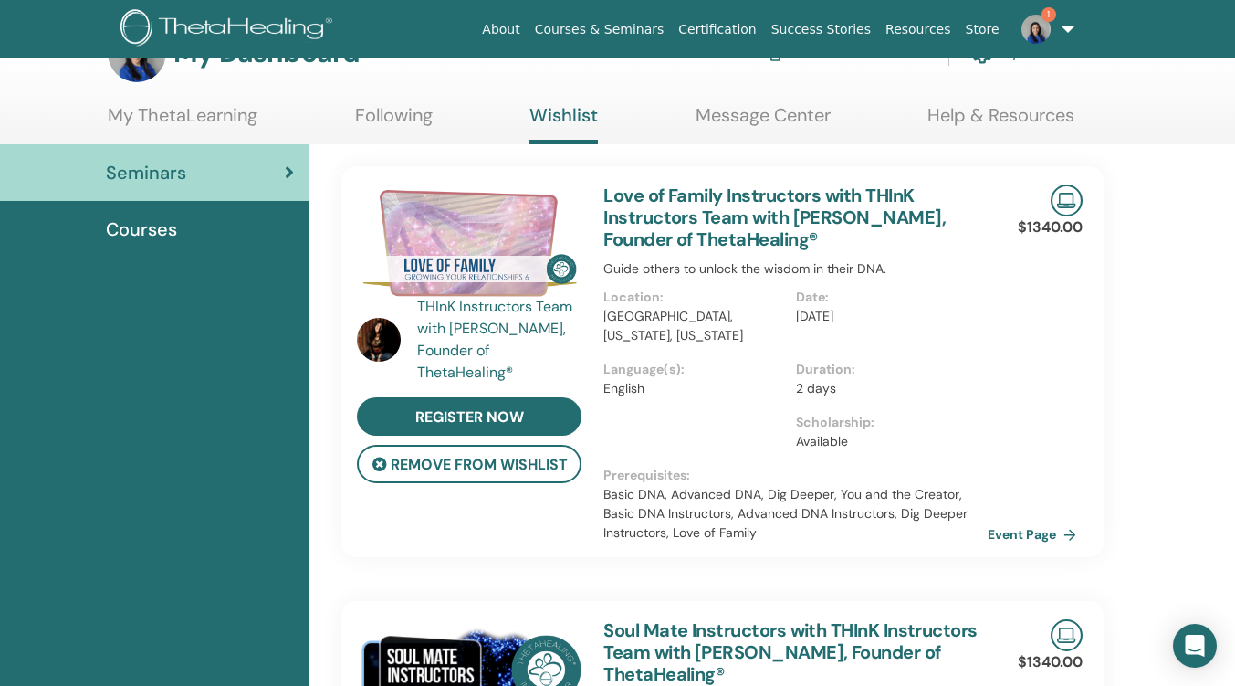
scroll to position [0, 0]
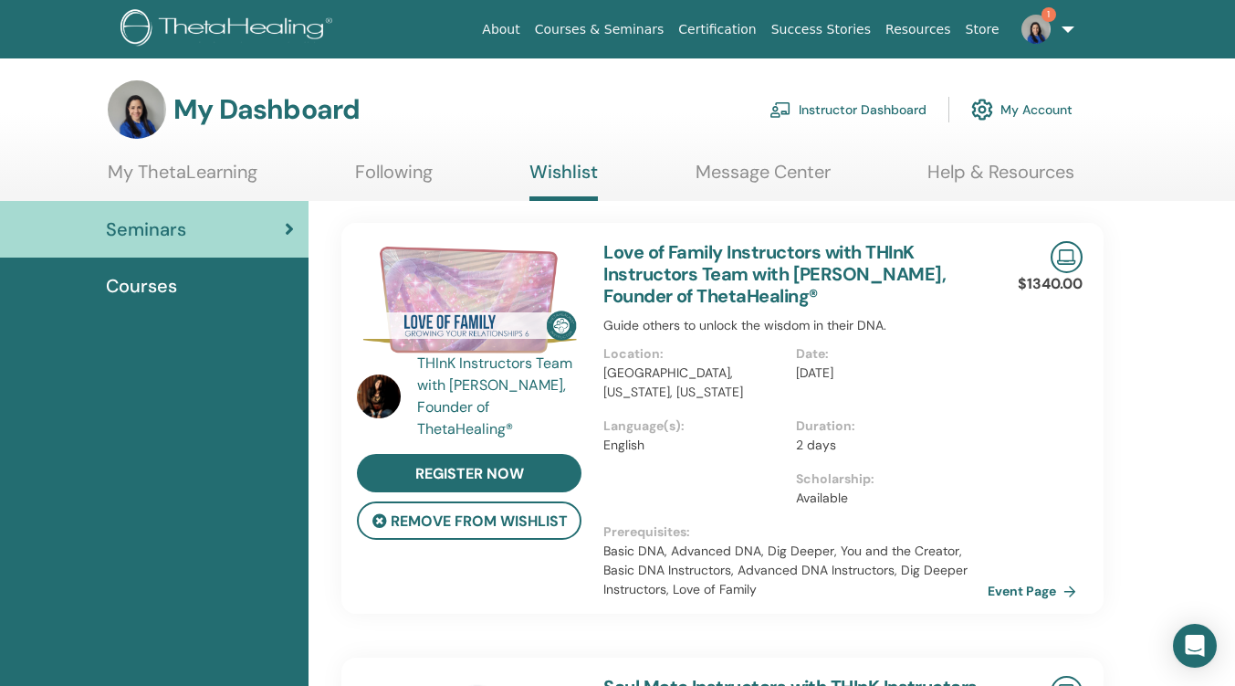
click at [286, 229] on icon at bounding box center [289, 229] width 9 height 18
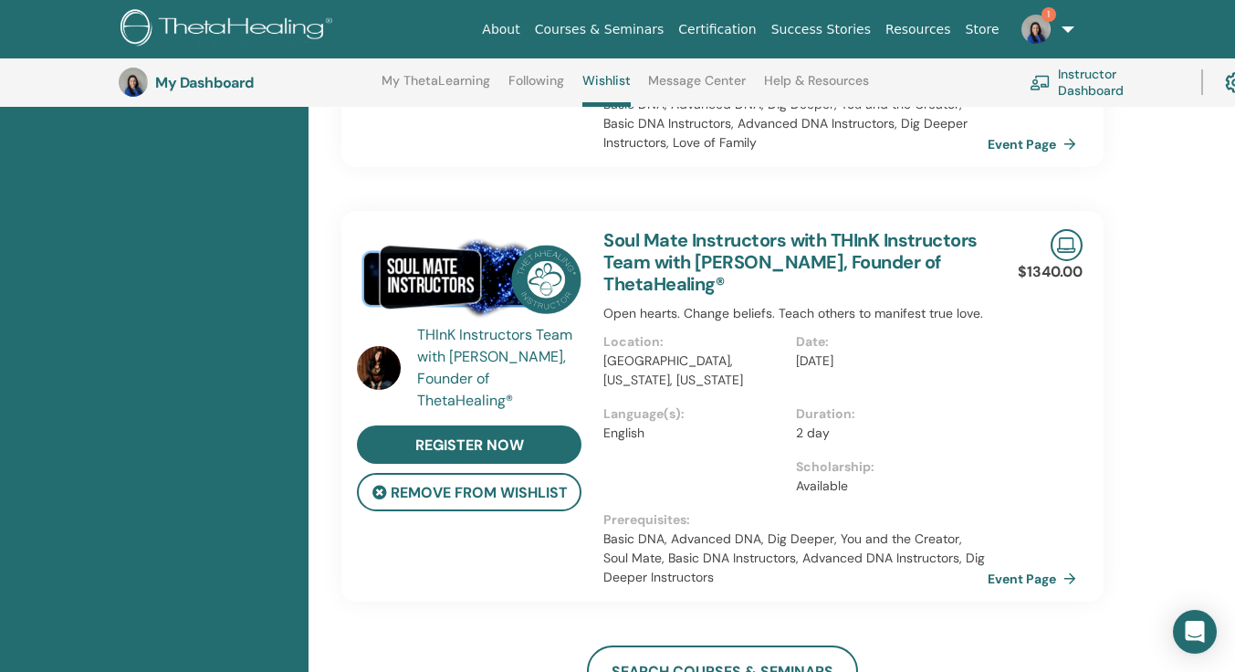
scroll to position [779, 0]
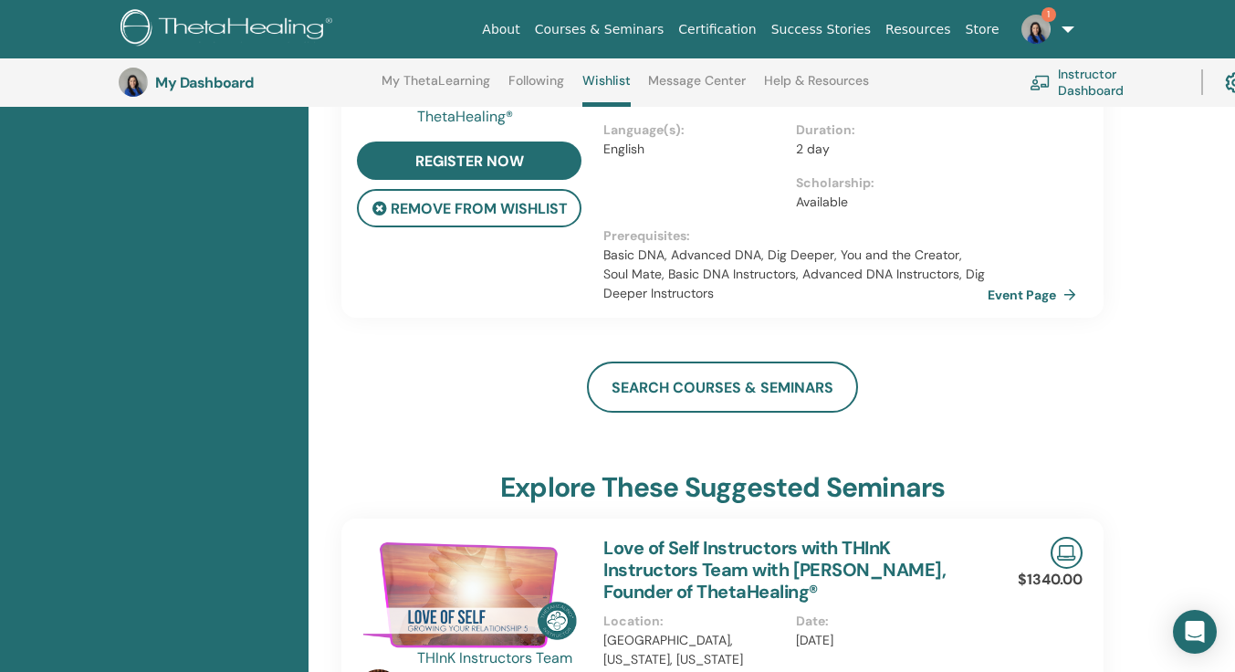
click at [722, 384] on link "search courses & seminars" at bounding box center [722, 387] width 271 height 51
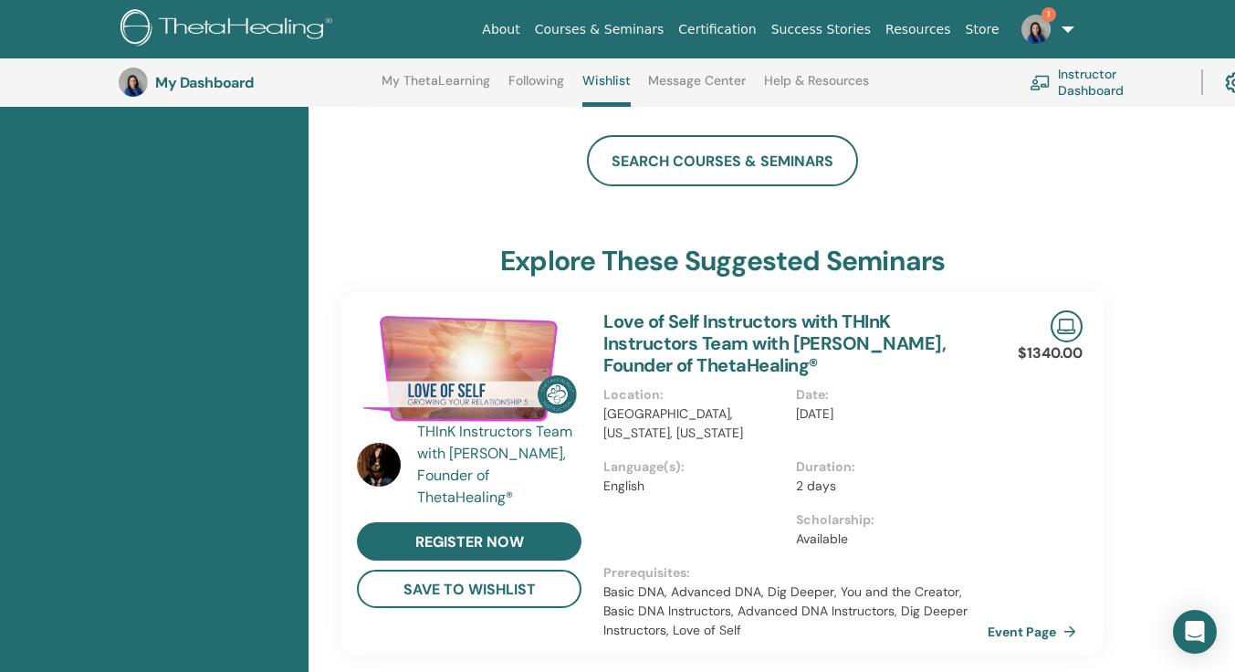
scroll to position [1144, 0]
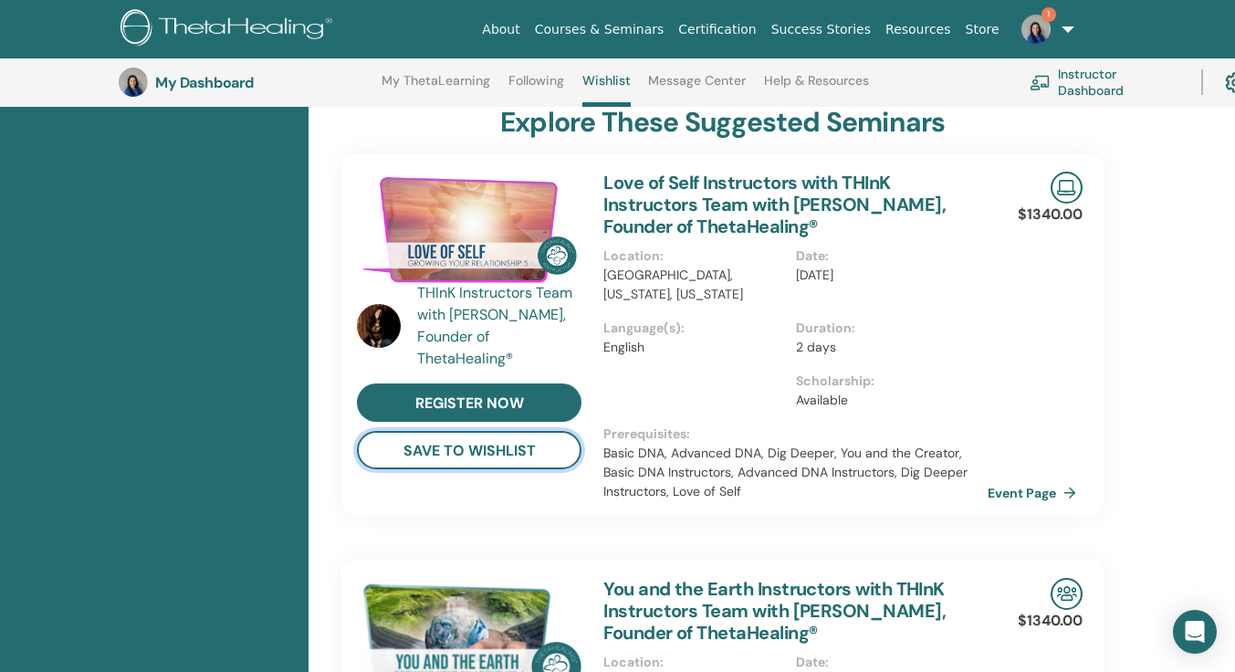
click at [460, 454] on button "save to wishlist" at bounding box center [469, 450] width 225 height 38
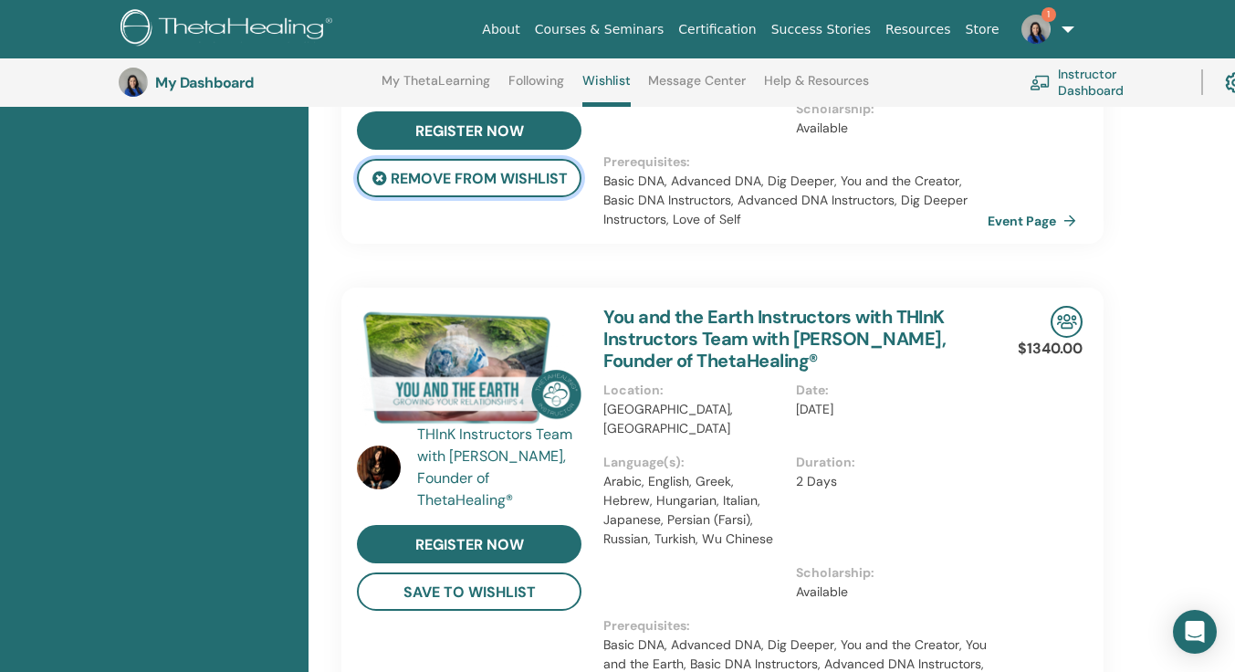
scroll to position [2057, 0]
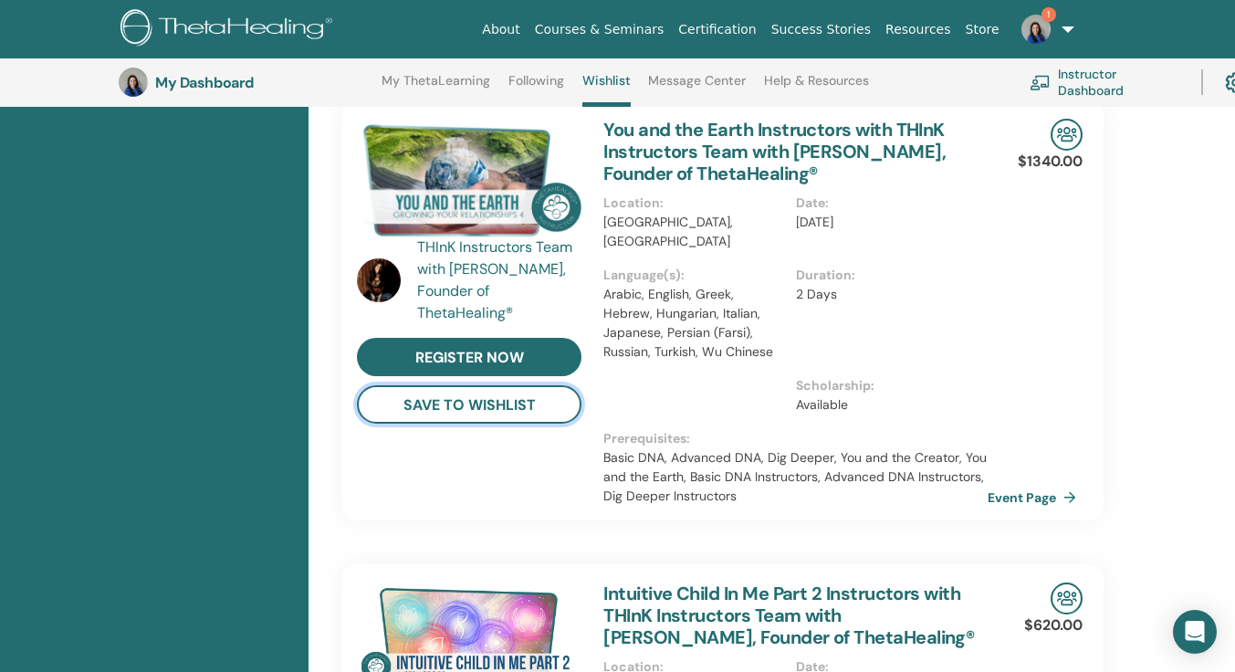
click at [492, 408] on button "save to wishlist" at bounding box center [469, 404] width 225 height 38
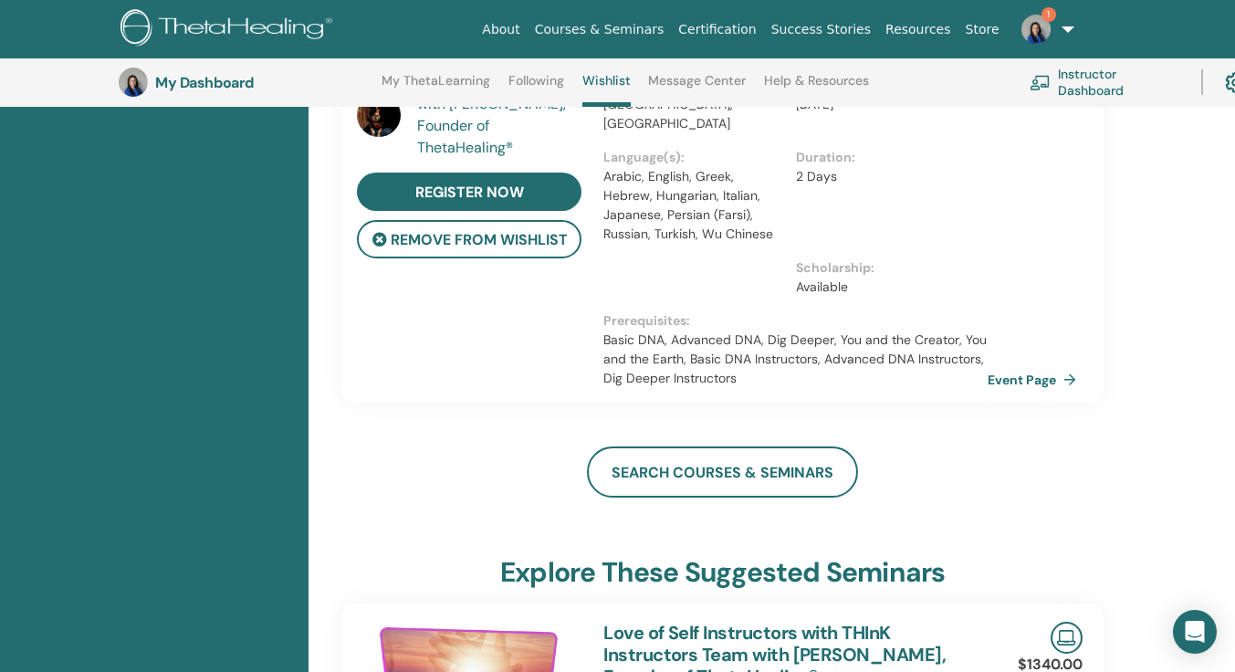
scroll to position [1594, 0]
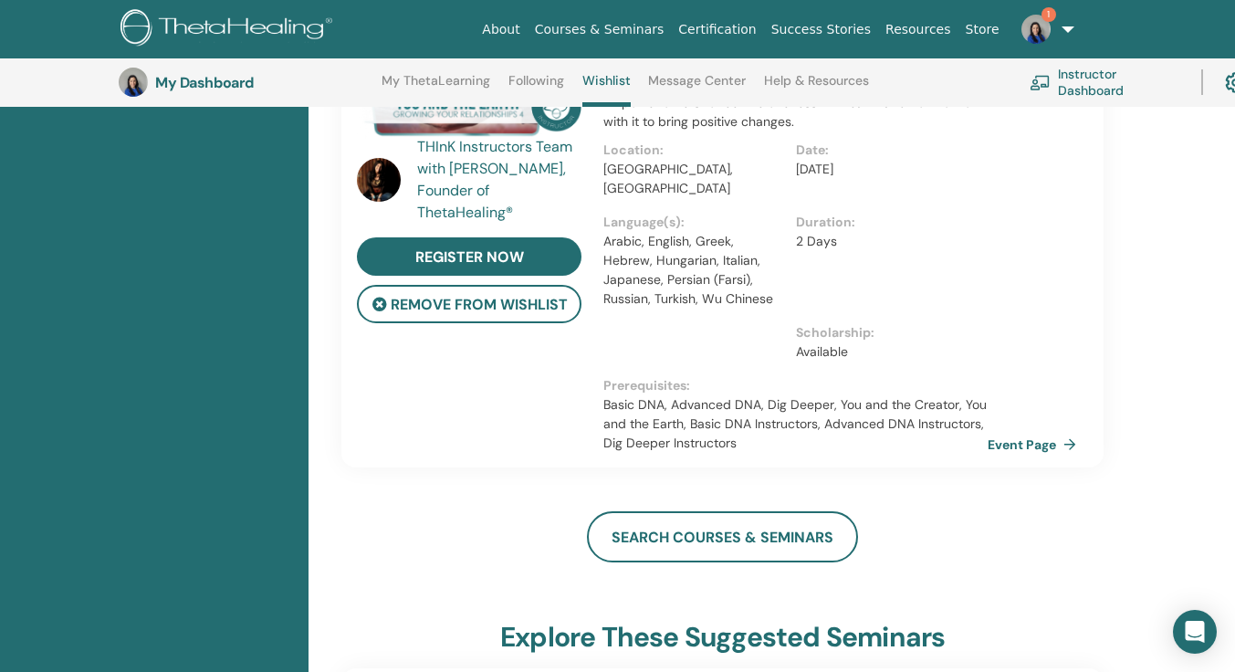
click at [706, 511] on link "search courses & seminars" at bounding box center [722, 536] width 271 height 51
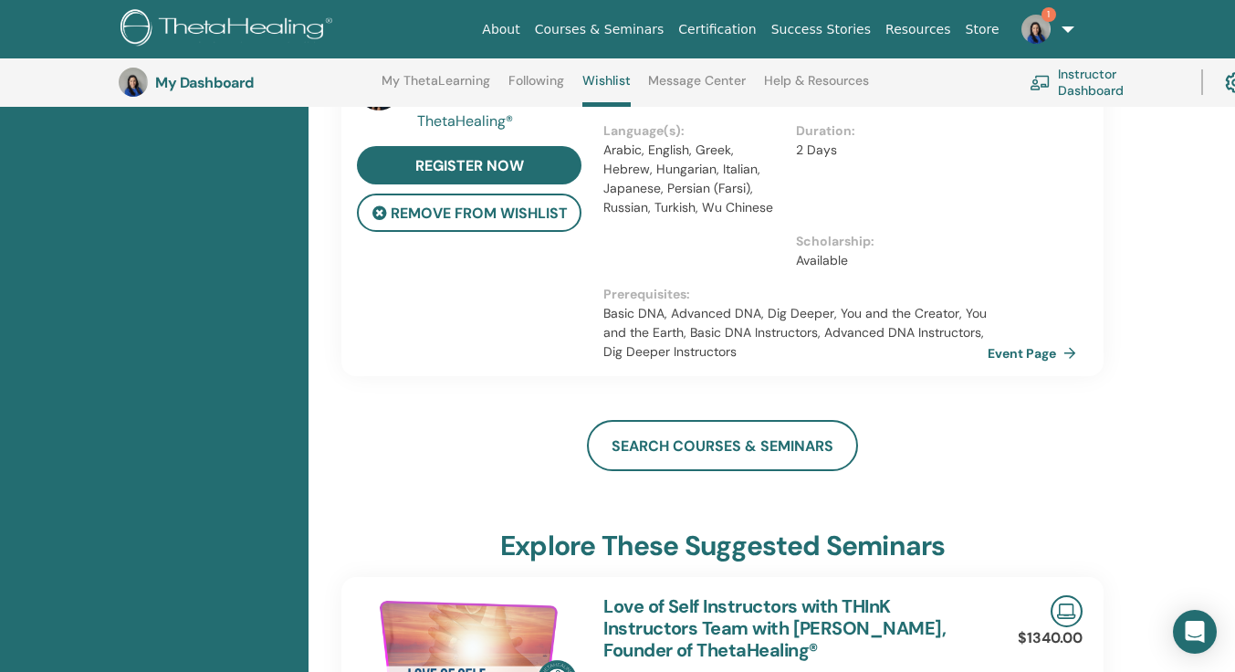
scroll to position [1503, 0]
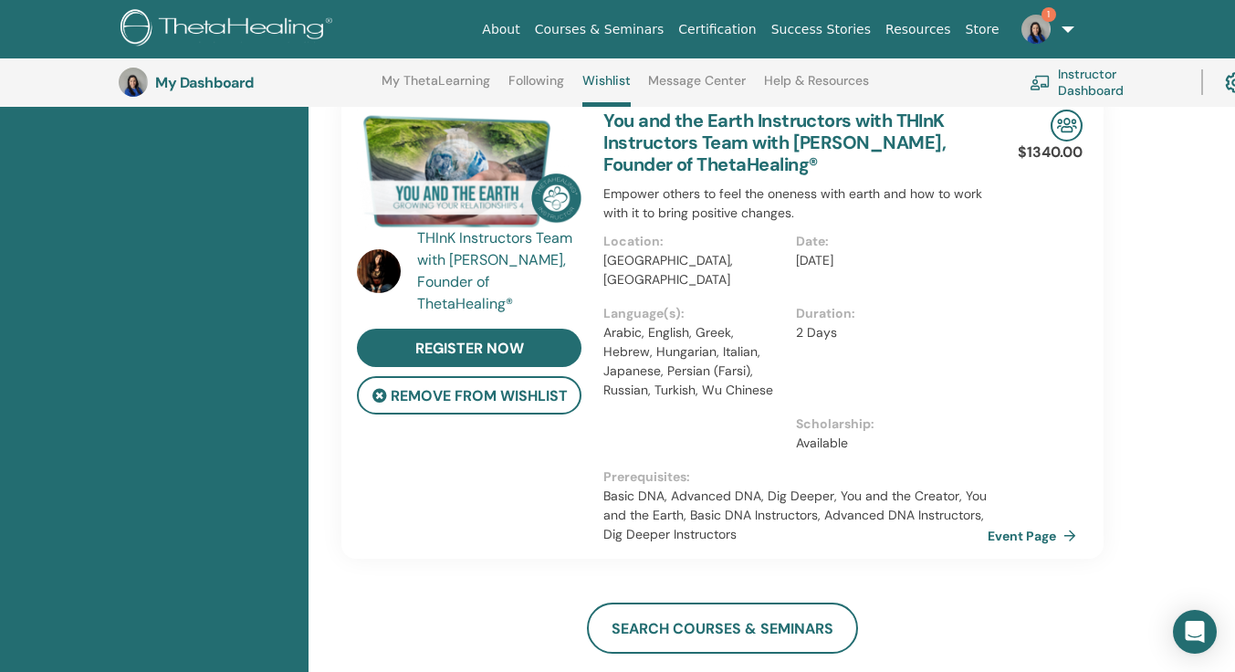
click at [721, 615] on link "search courses & seminars" at bounding box center [722, 628] width 271 height 51
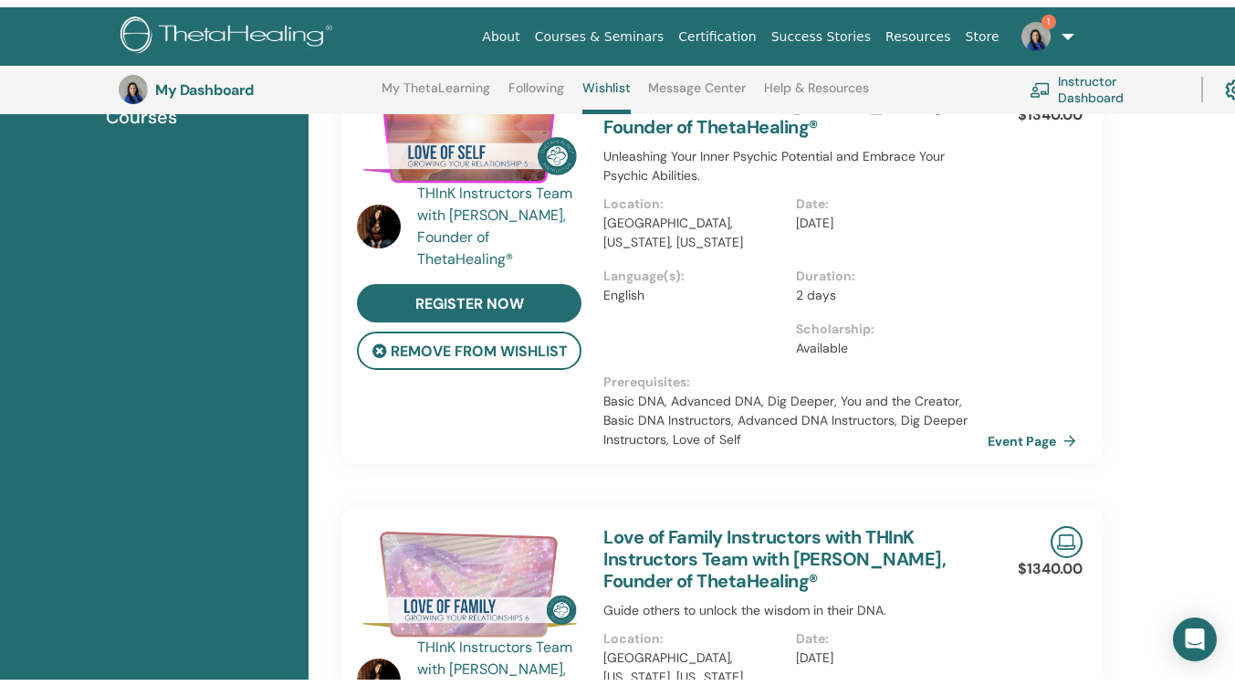
scroll to position [0, 0]
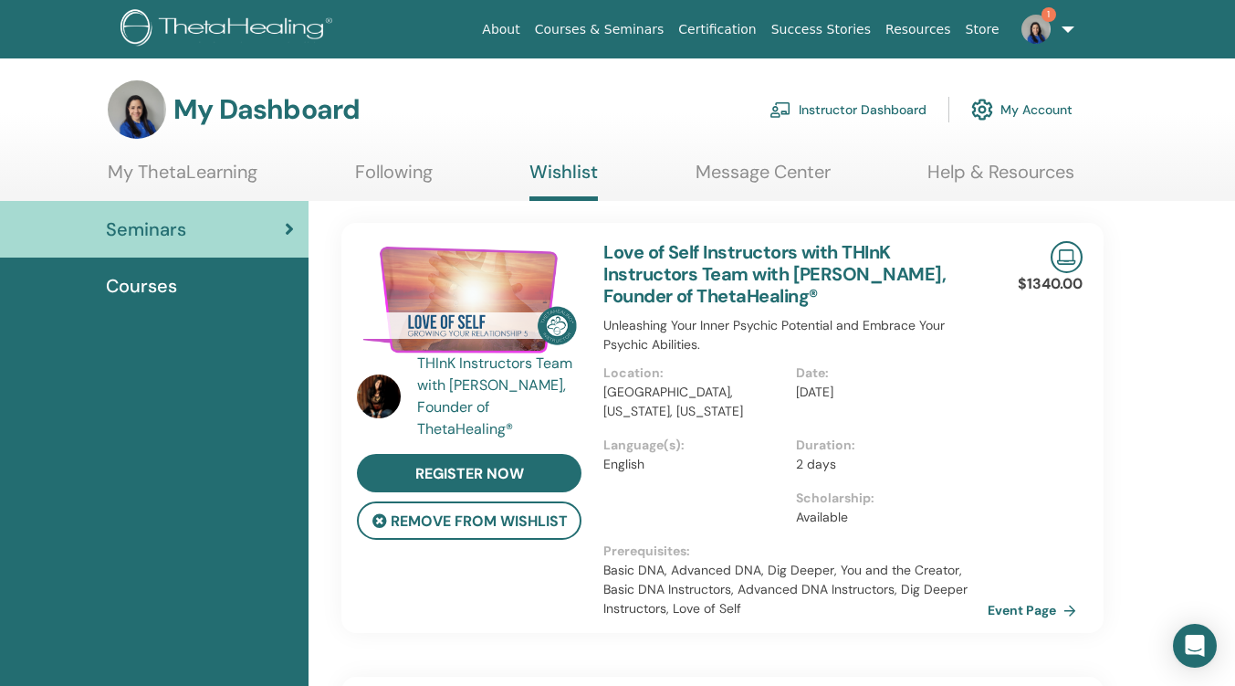
click at [151, 290] on span "Courses" at bounding box center [141, 285] width 71 height 27
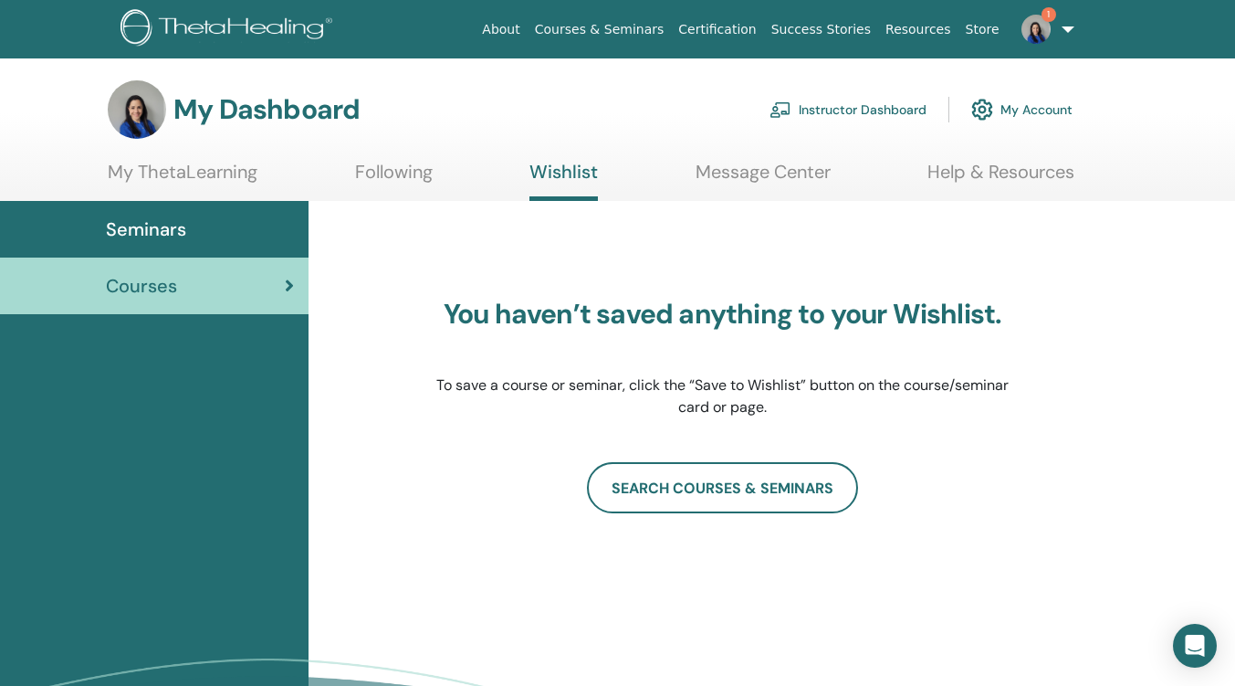
click at [160, 228] on span "Seminars" at bounding box center [146, 229] width 80 height 27
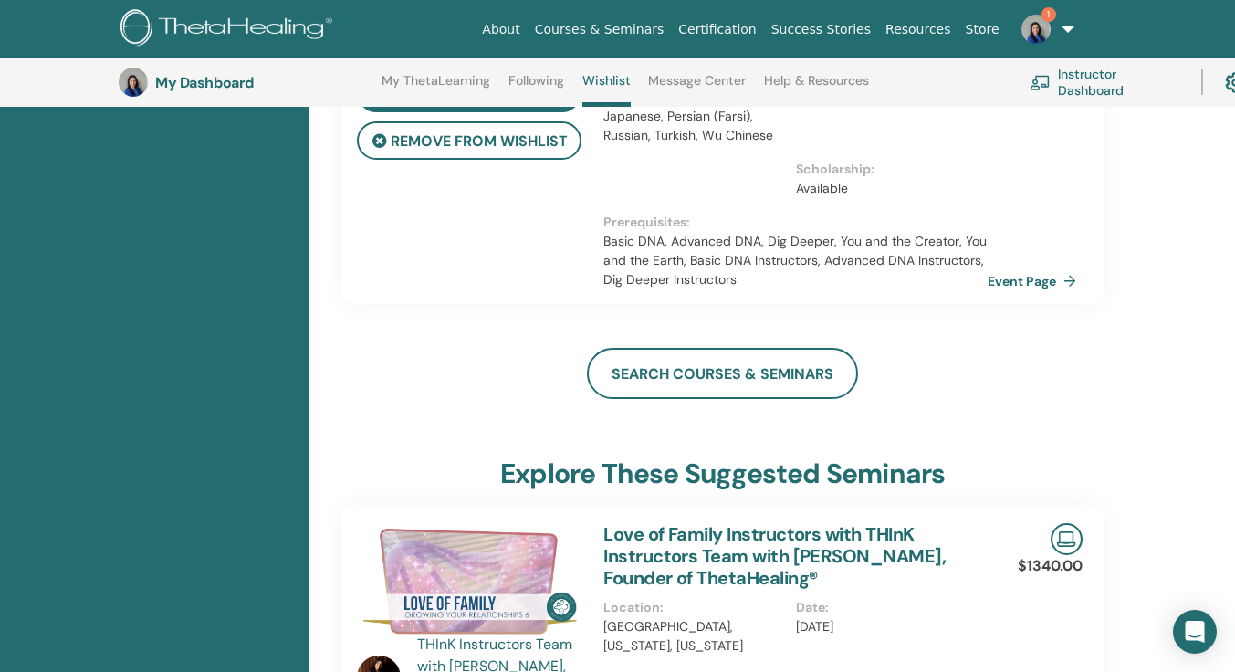
scroll to position [1692, 0]
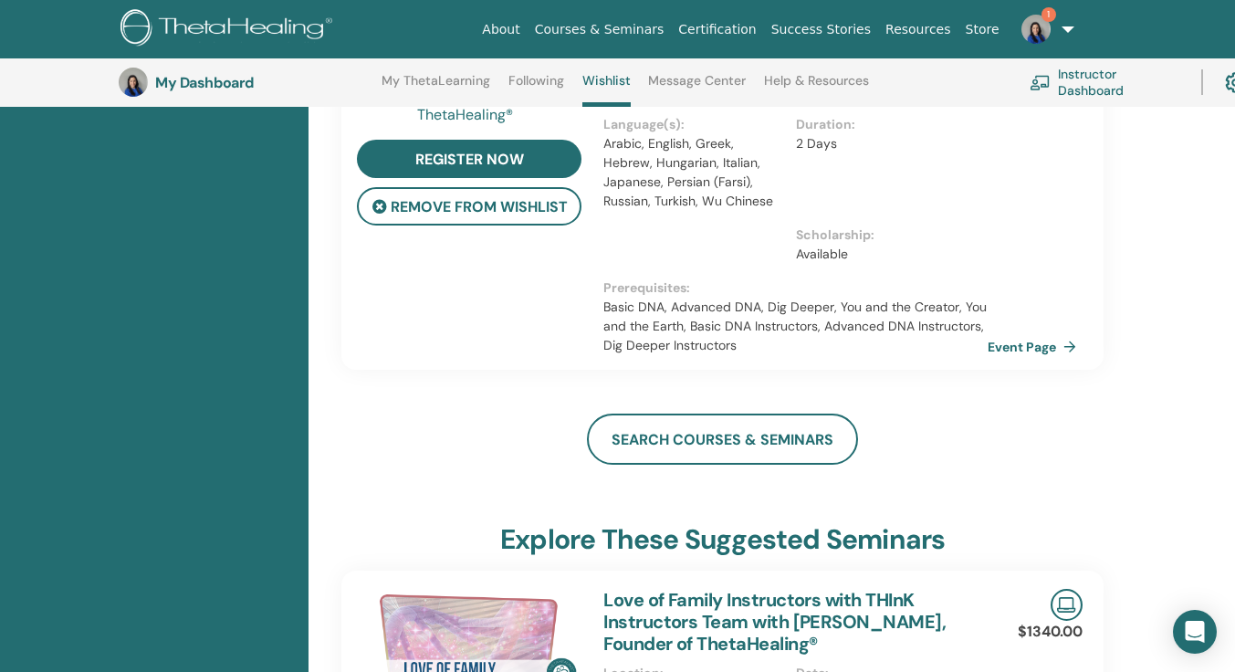
click at [689, 418] on link "search courses & seminars" at bounding box center [722, 439] width 271 height 51
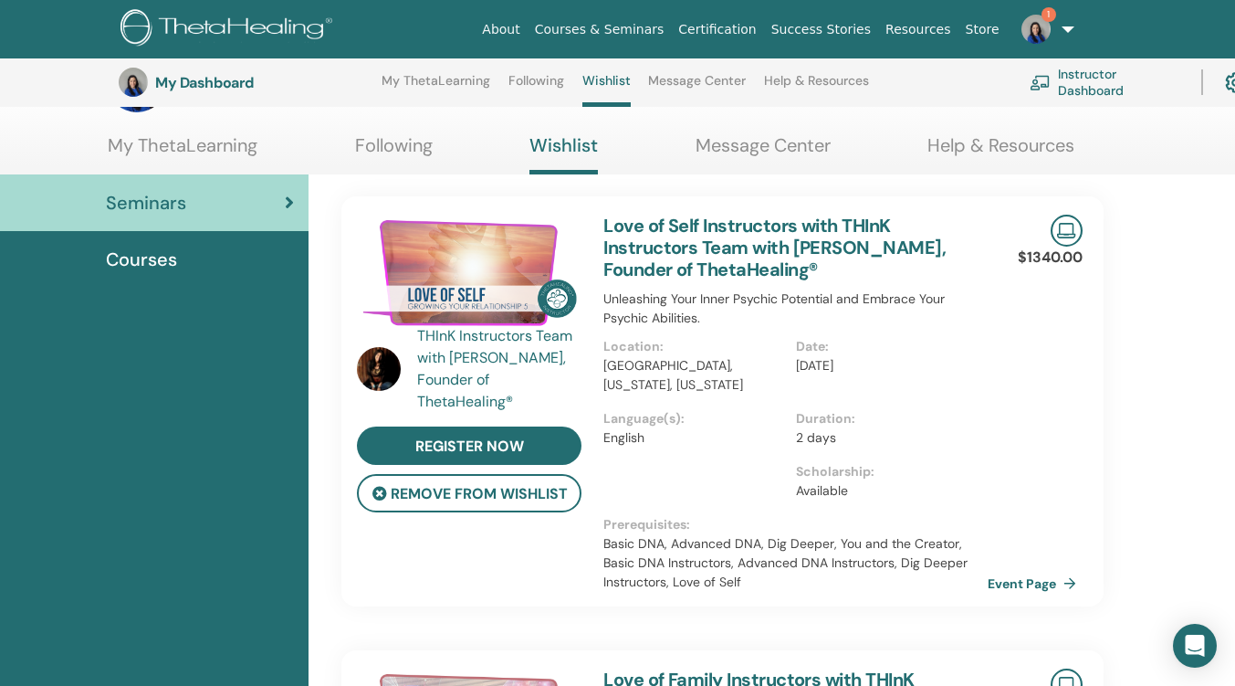
scroll to position [0, 0]
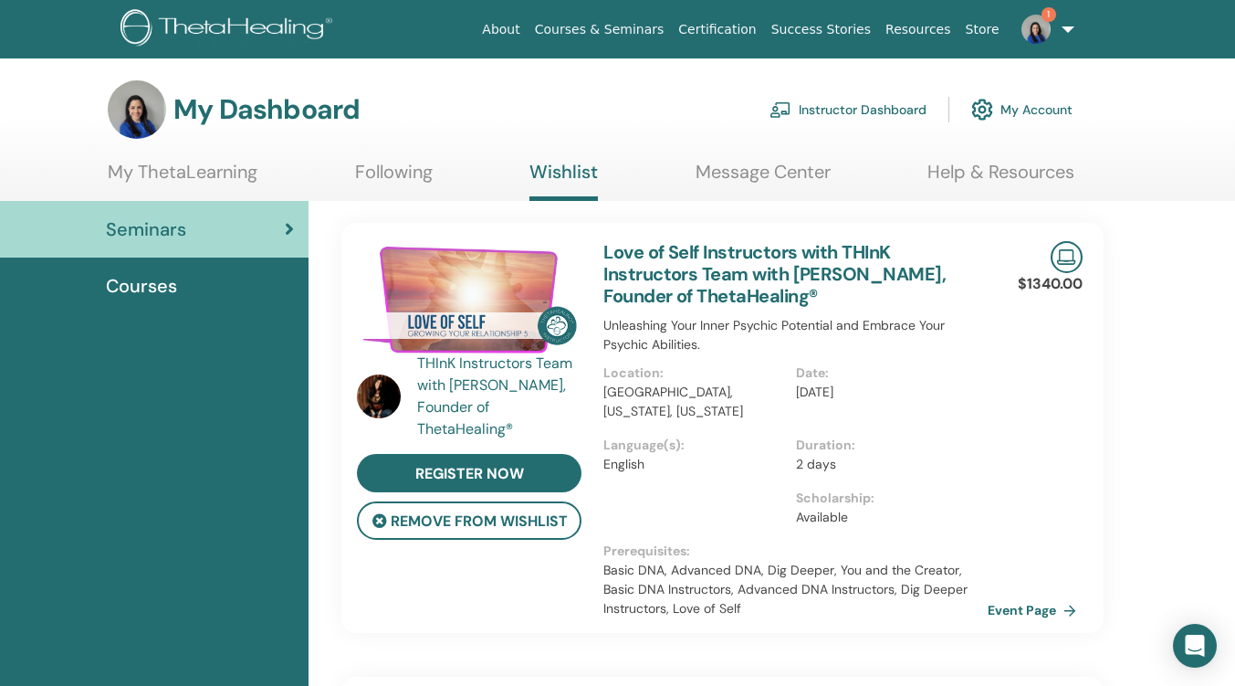
click at [662, 31] on link "Courses & Seminars" at bounding box center [600, 30] width 144 height 34
click at [662, 32] on link "Courses & Seminars" at bounding box center [600, 30] width 144 height 34
click at [661, 32] on link "Courses & Seminars" at bounding box center [600, 30] width 144 height 34
